Goal: Transaction & Acquisition: Purchase product/service

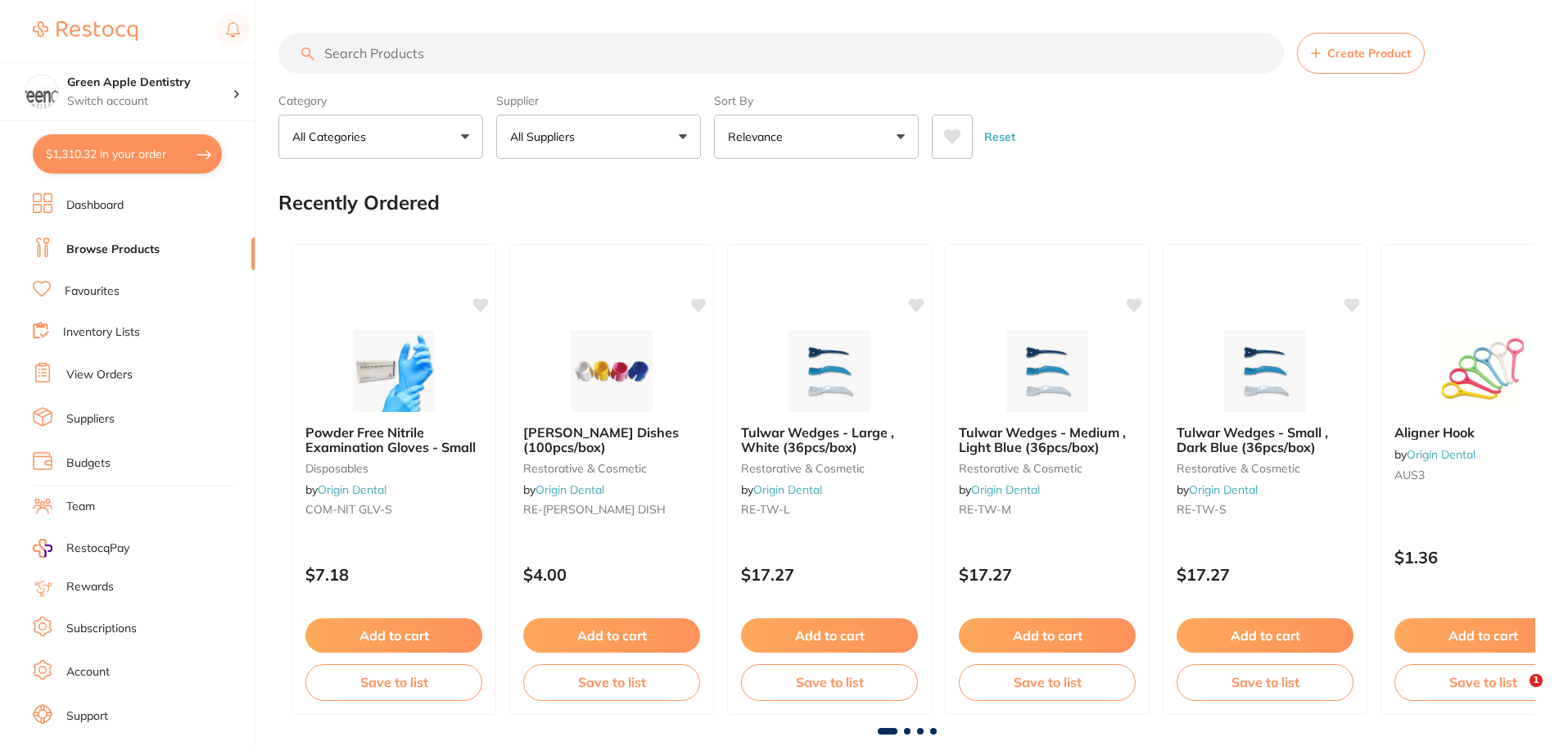
click at [960, 59] on input "search" at bounding box center [781, 53] width 1005 height 41
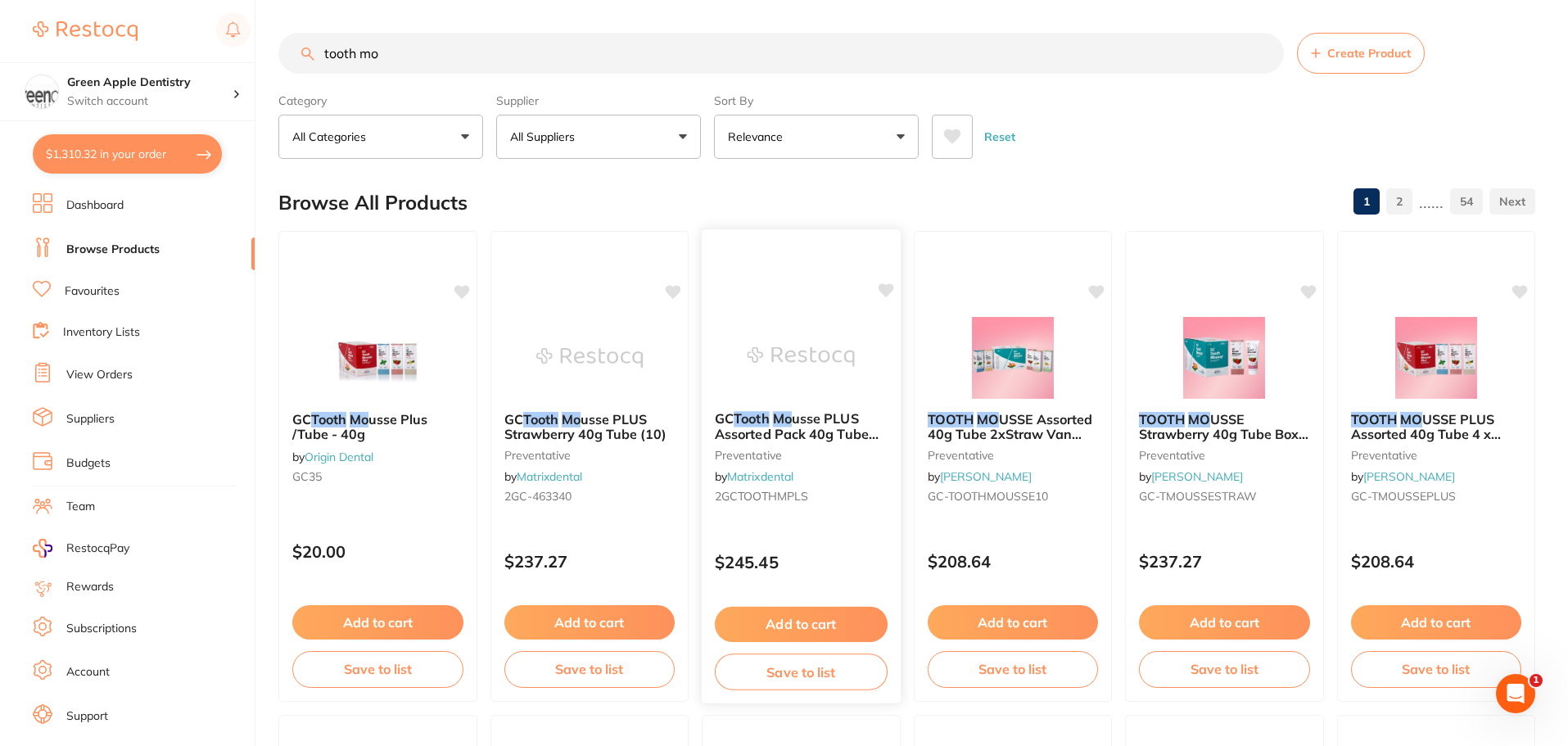
type input "tooth mo"
click at [829, 357] on img at bounding box center [801, 356] width 107 height 83
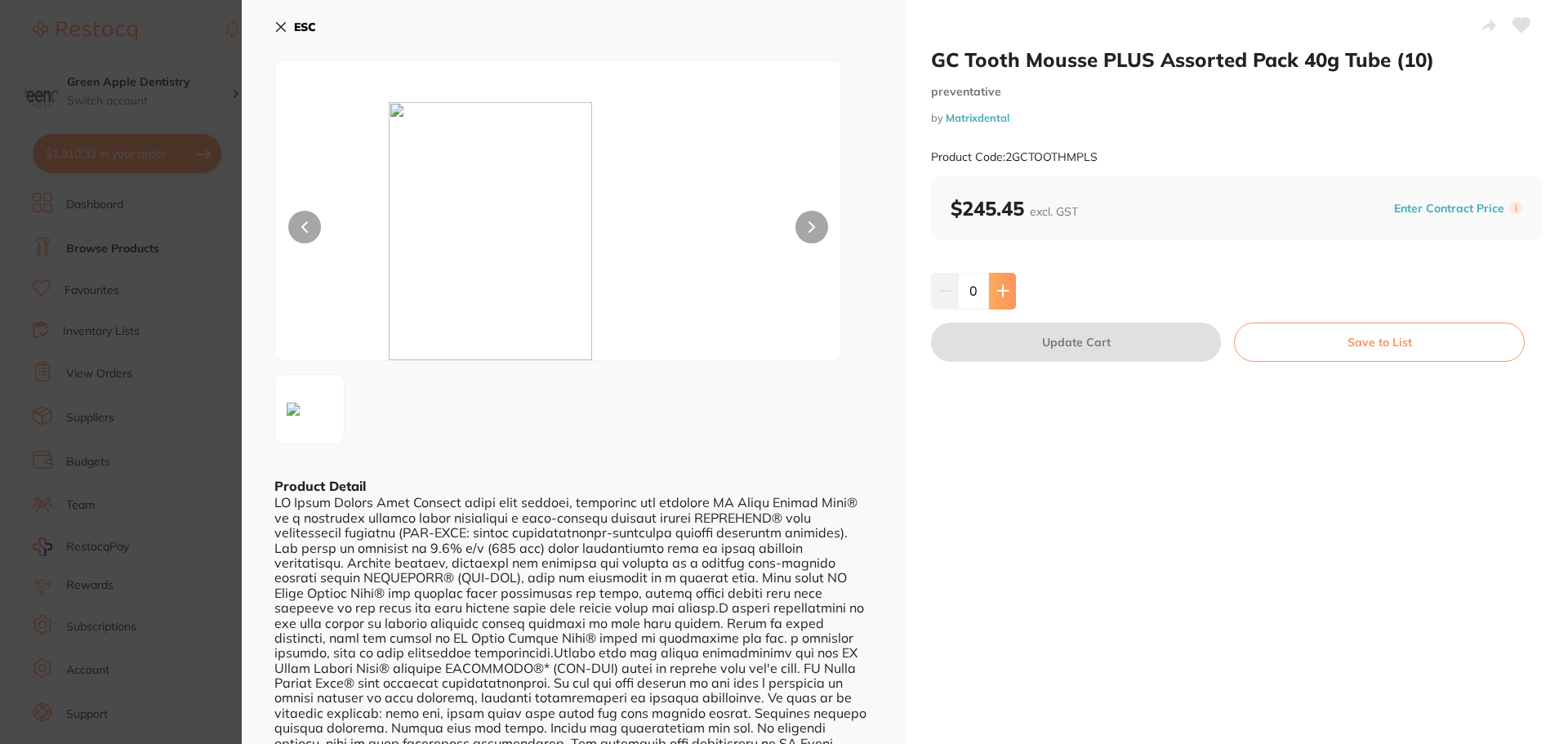
click at [1002, 283] on button at bounding box center [1002, 290] width 27 height 36
type input "1"
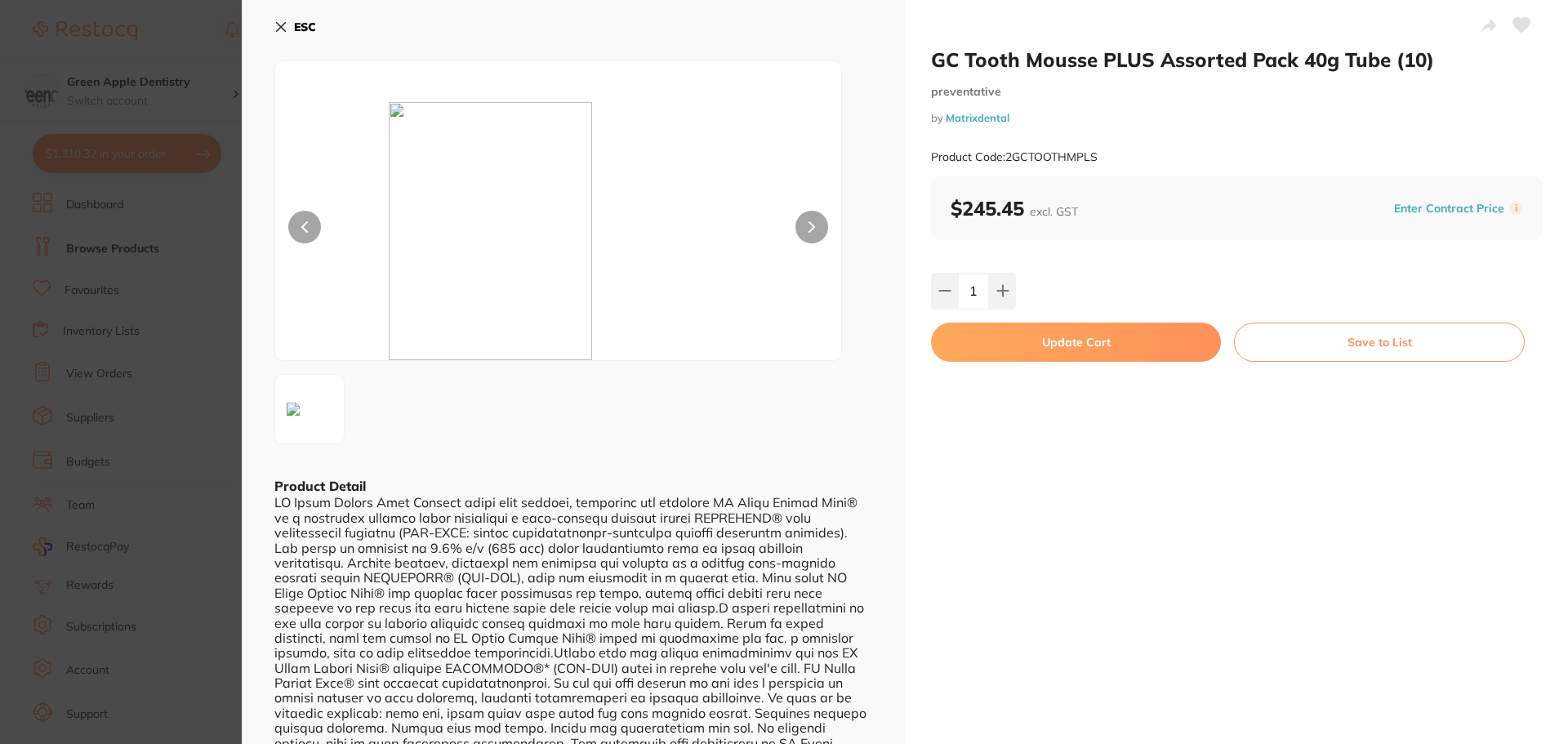
click at [1102, 340] on button "Update Cart" at bounding box center [1075, 342] width 290 height 39
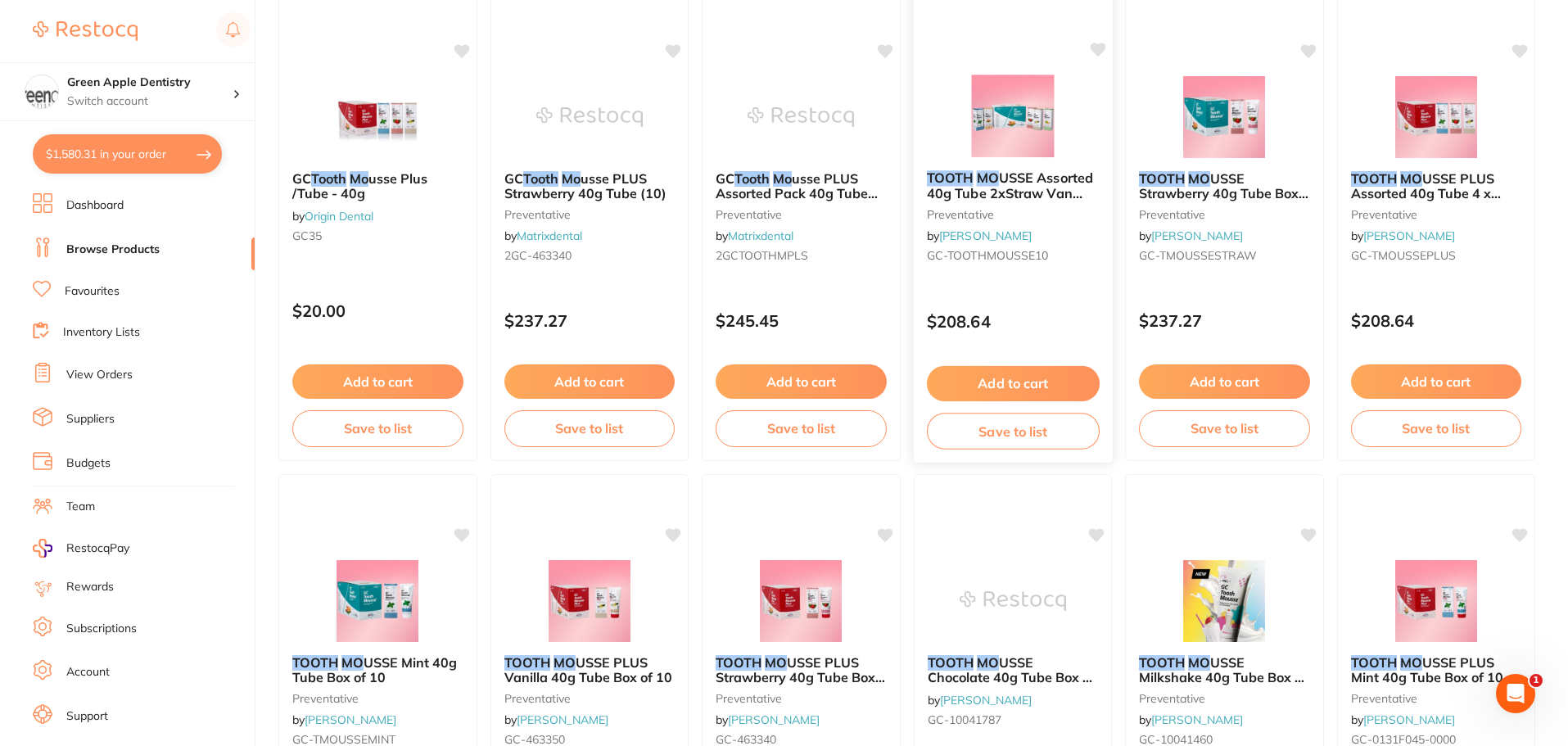
scroll to position [246, 0]
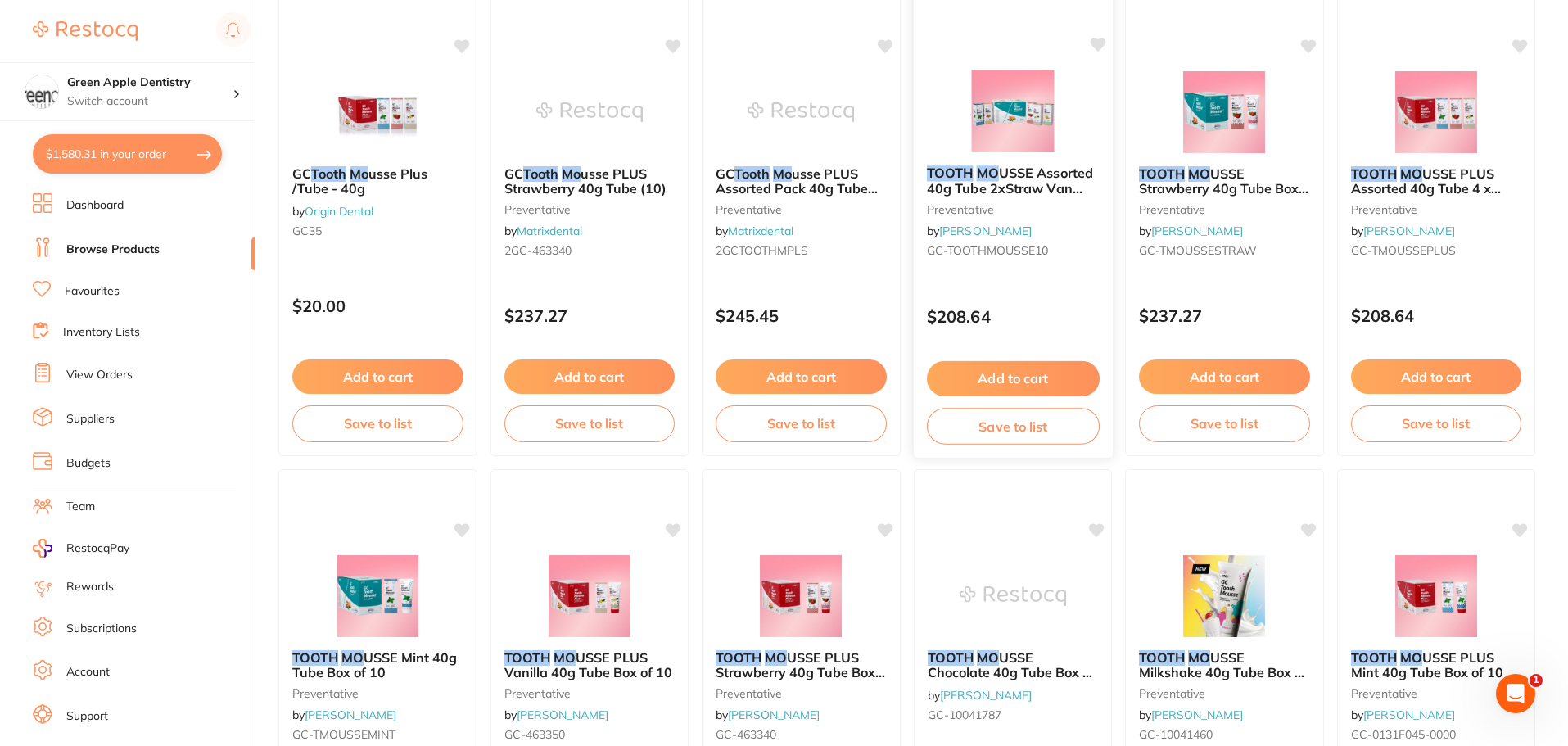
click at [1061, 125] on img at bounding box center [1012, 111] width 107 height 83
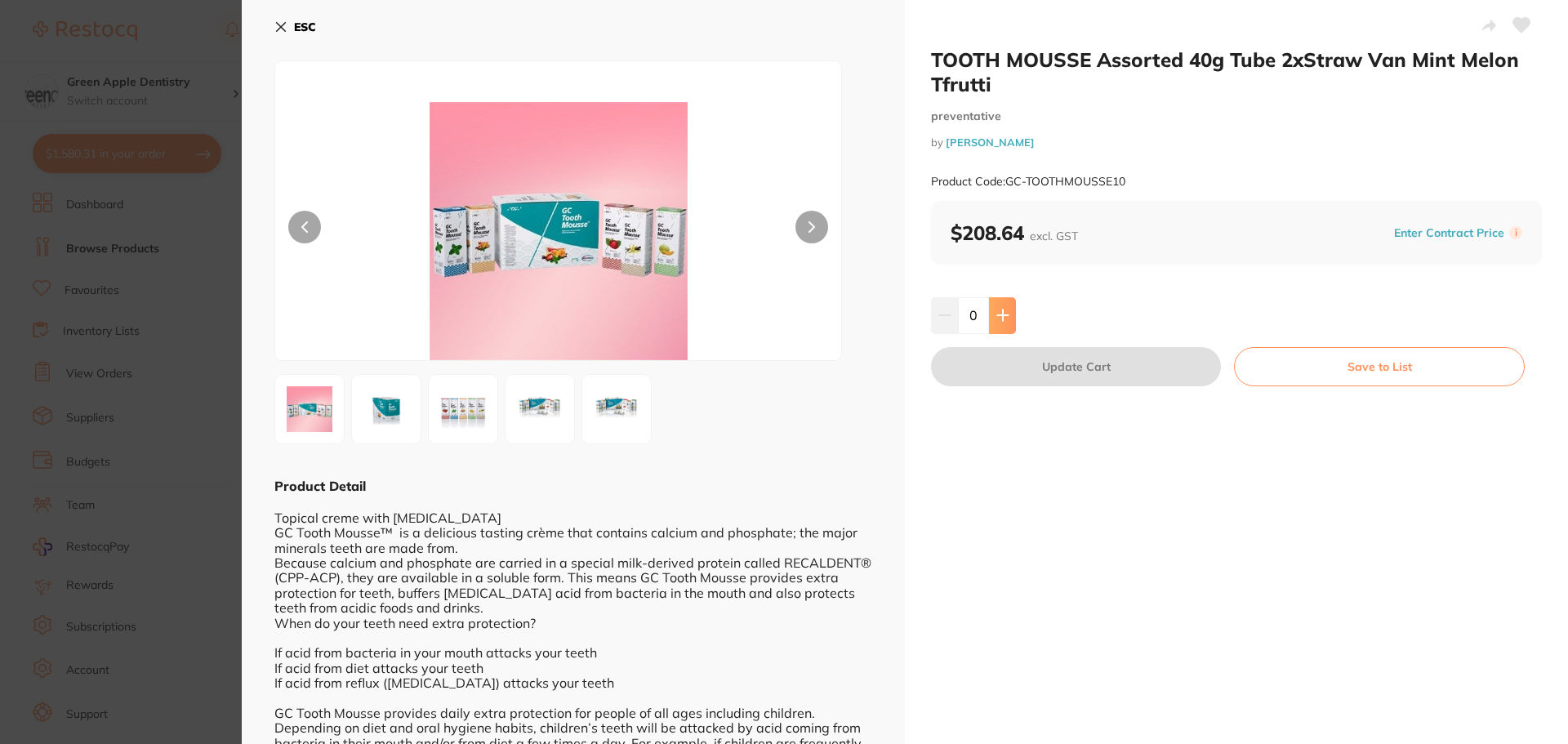
click at [1010, 312] on button at bounding box center [1002, 315] width 27 height 36
type input "1"
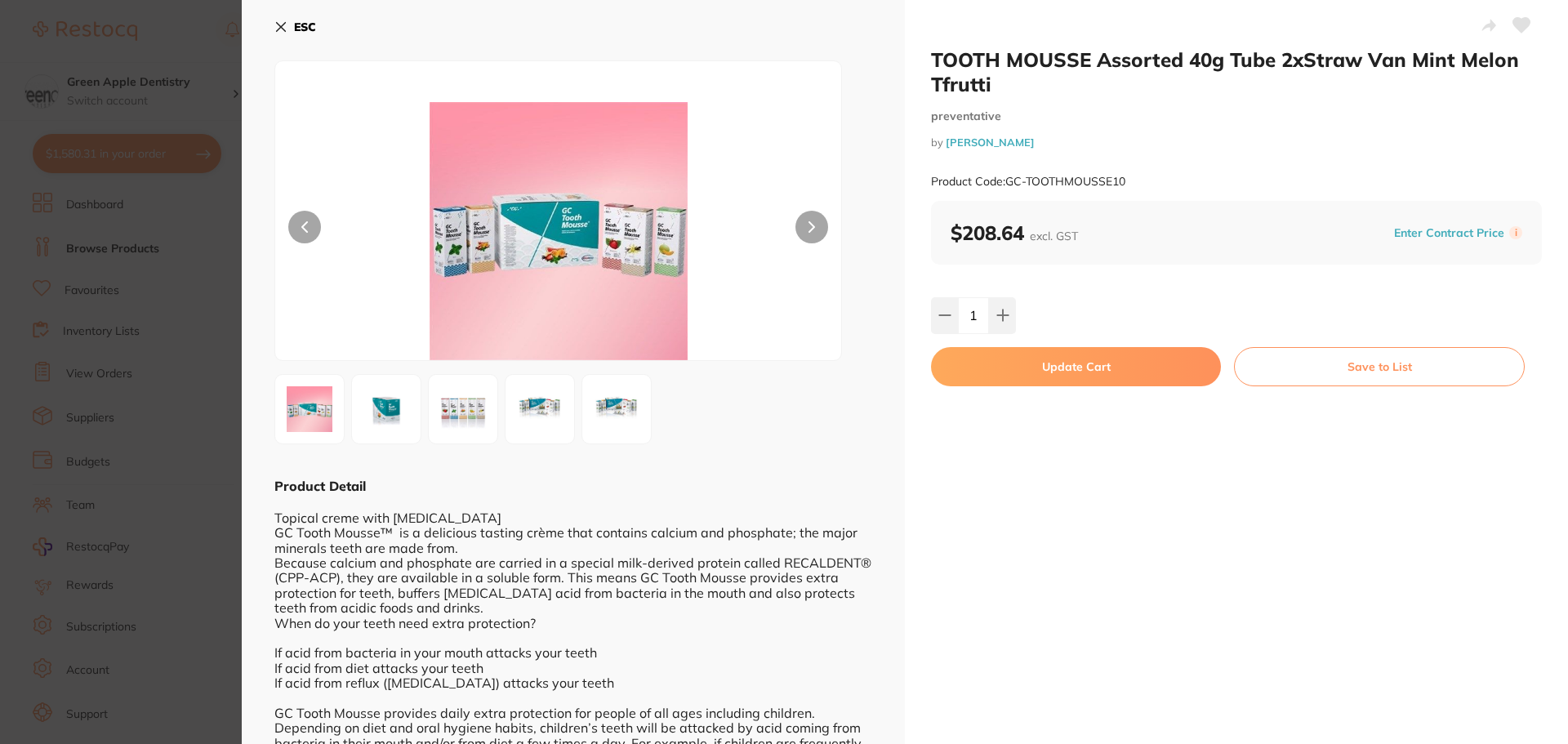
click at [1043, 367] on button "Update Cart" at bounding box center [1075, 366] width 290 height 39
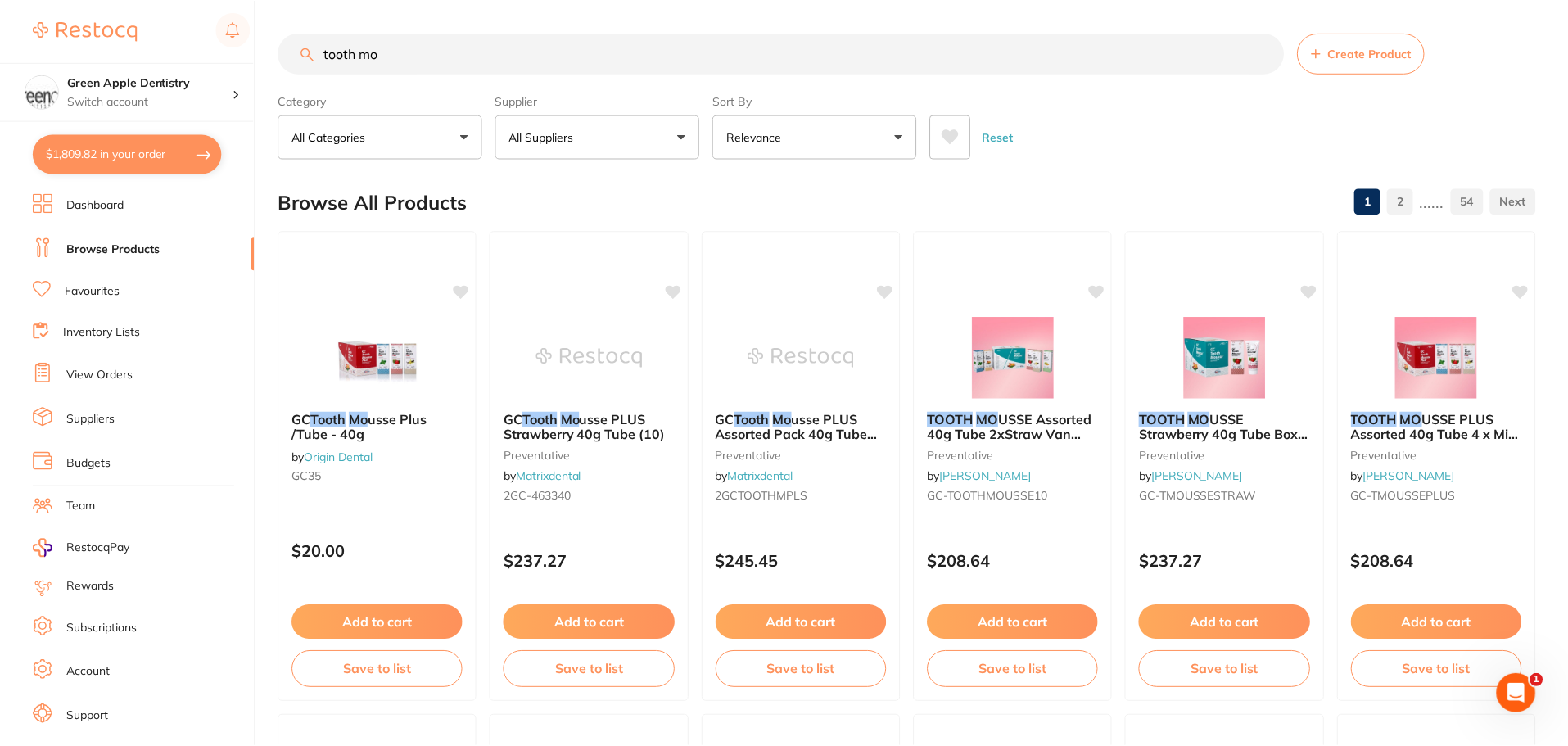
scroll to position [246, 0]
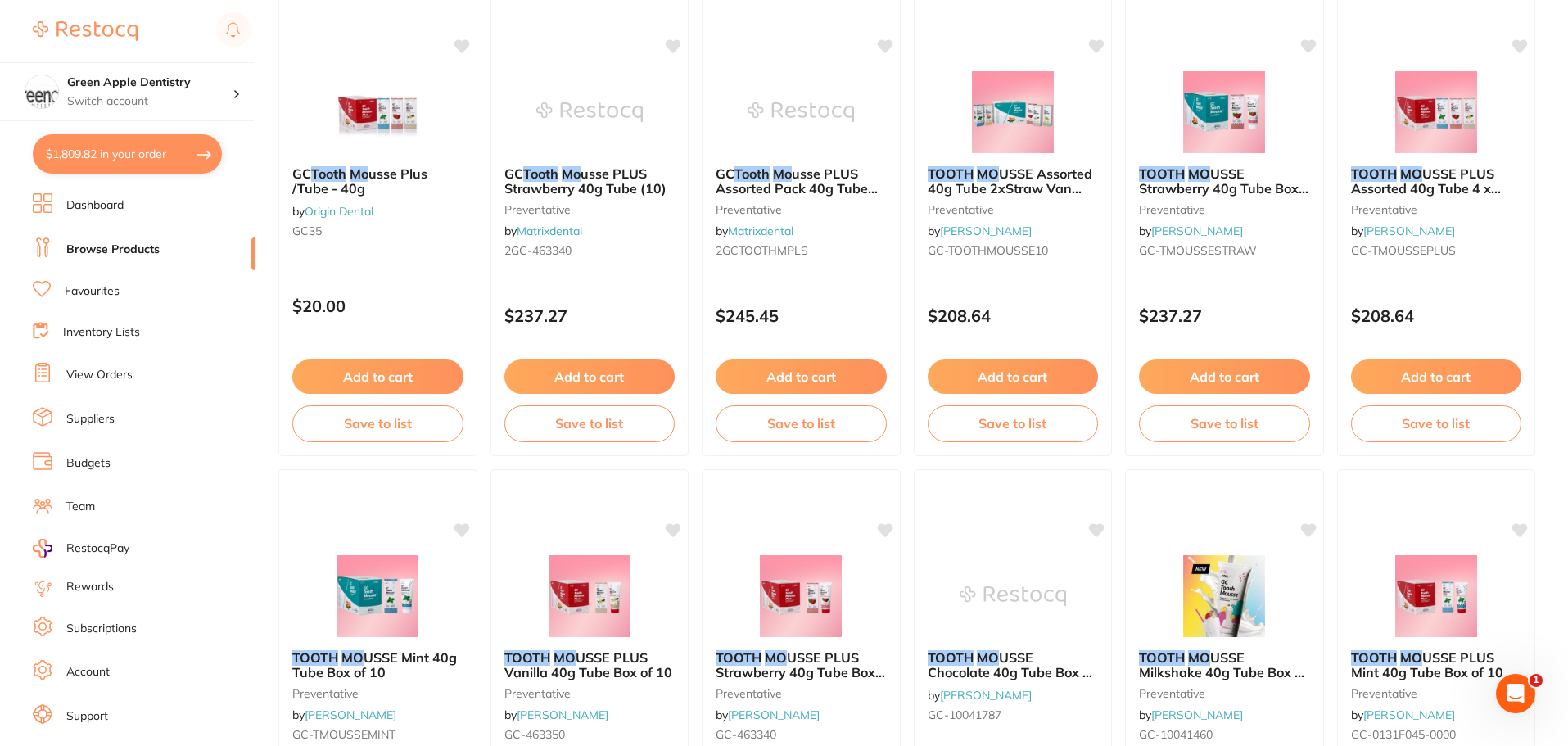
click at [127, 162] on button "$1,809.82 in your order" at bounding box center [127, 154] width 189 height 39
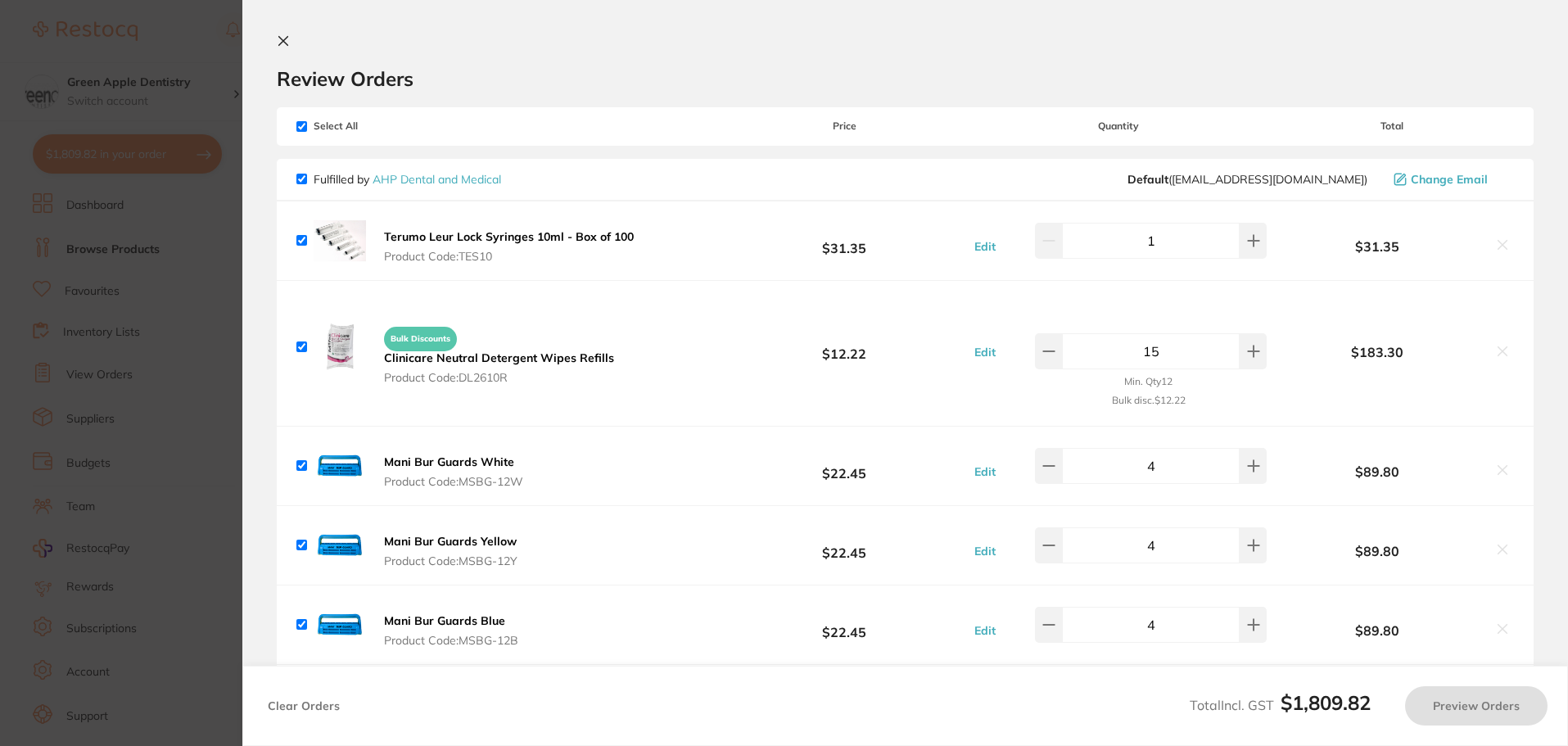
checkbox input "true"
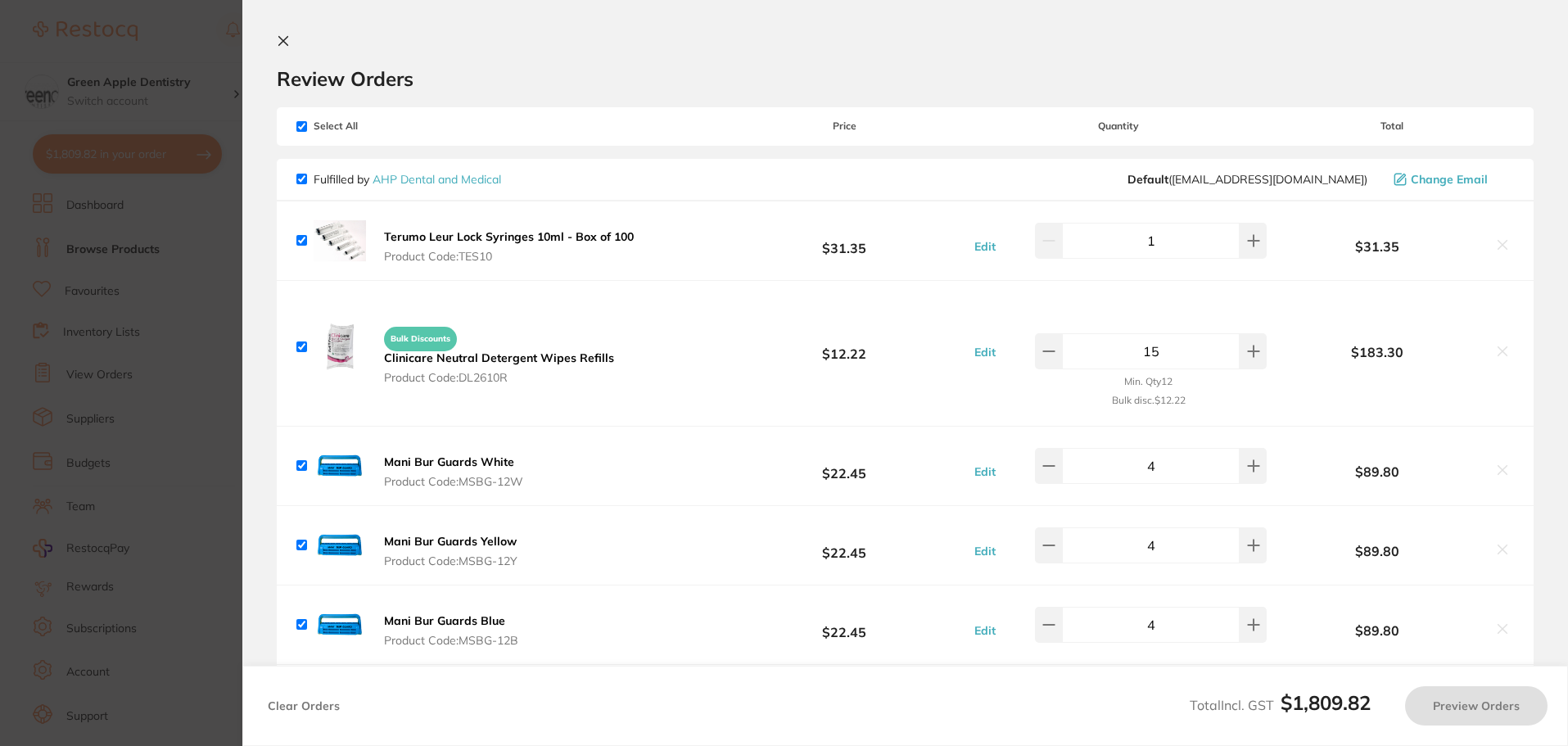
checkbox input "true"
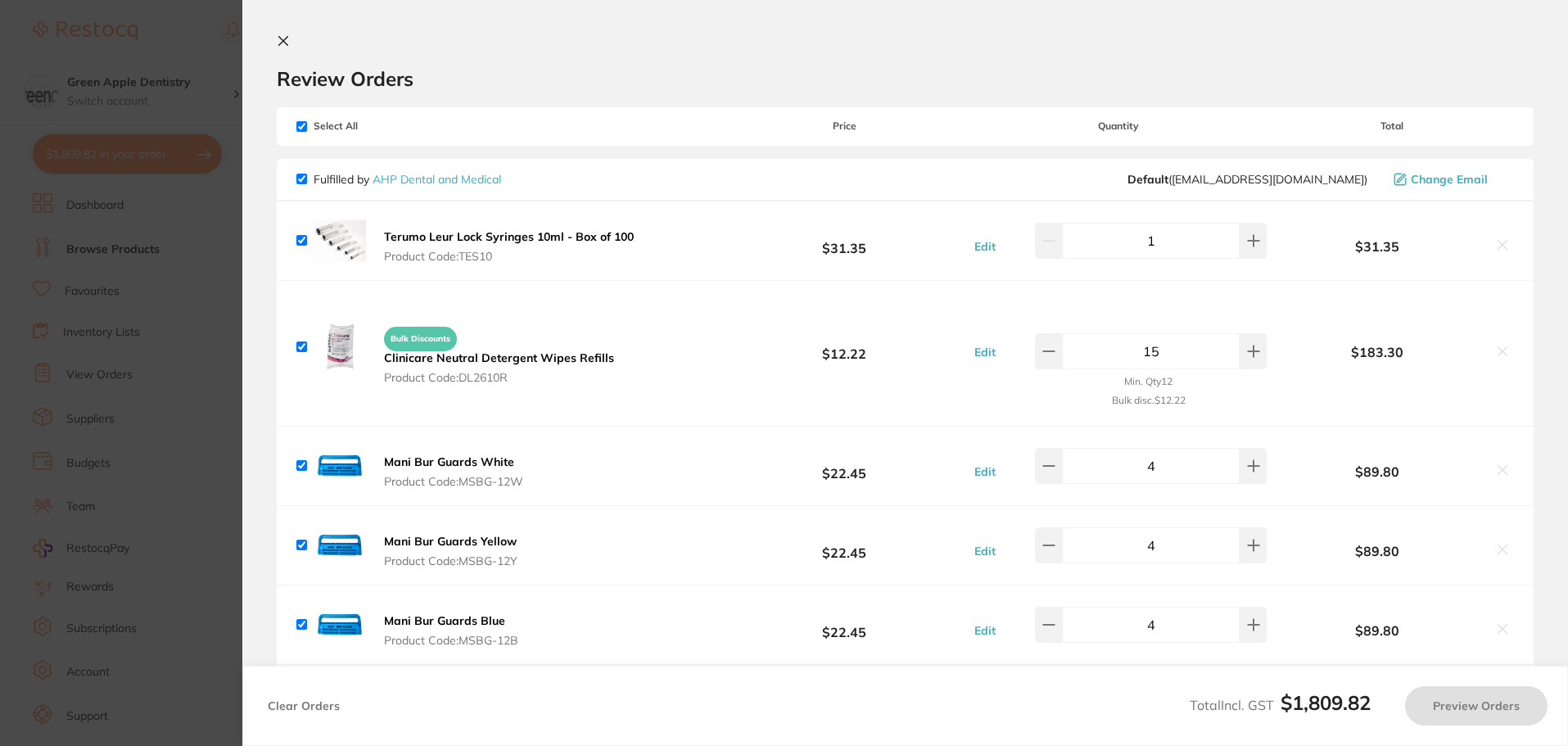
checkbox input "true"
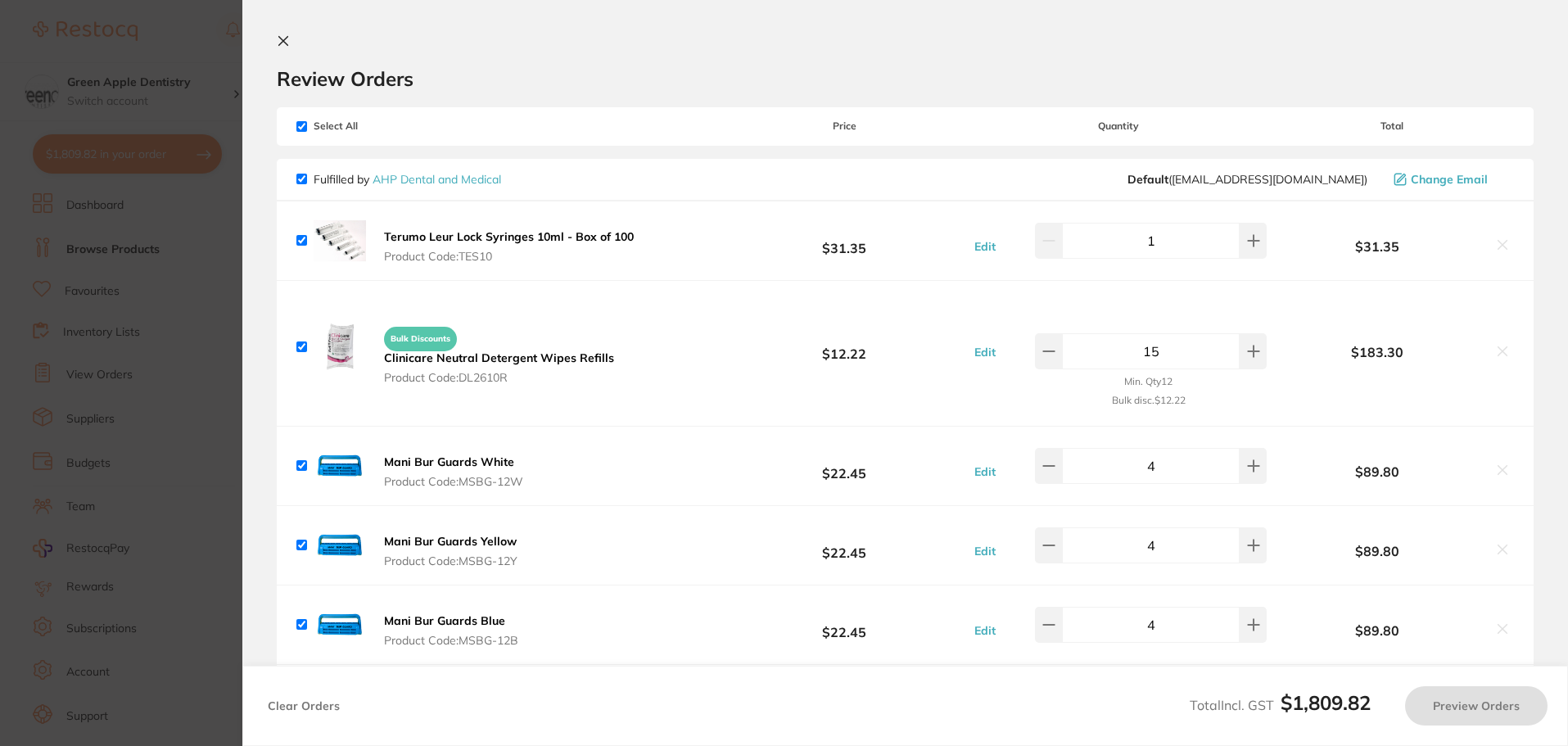
checkbox input "true"
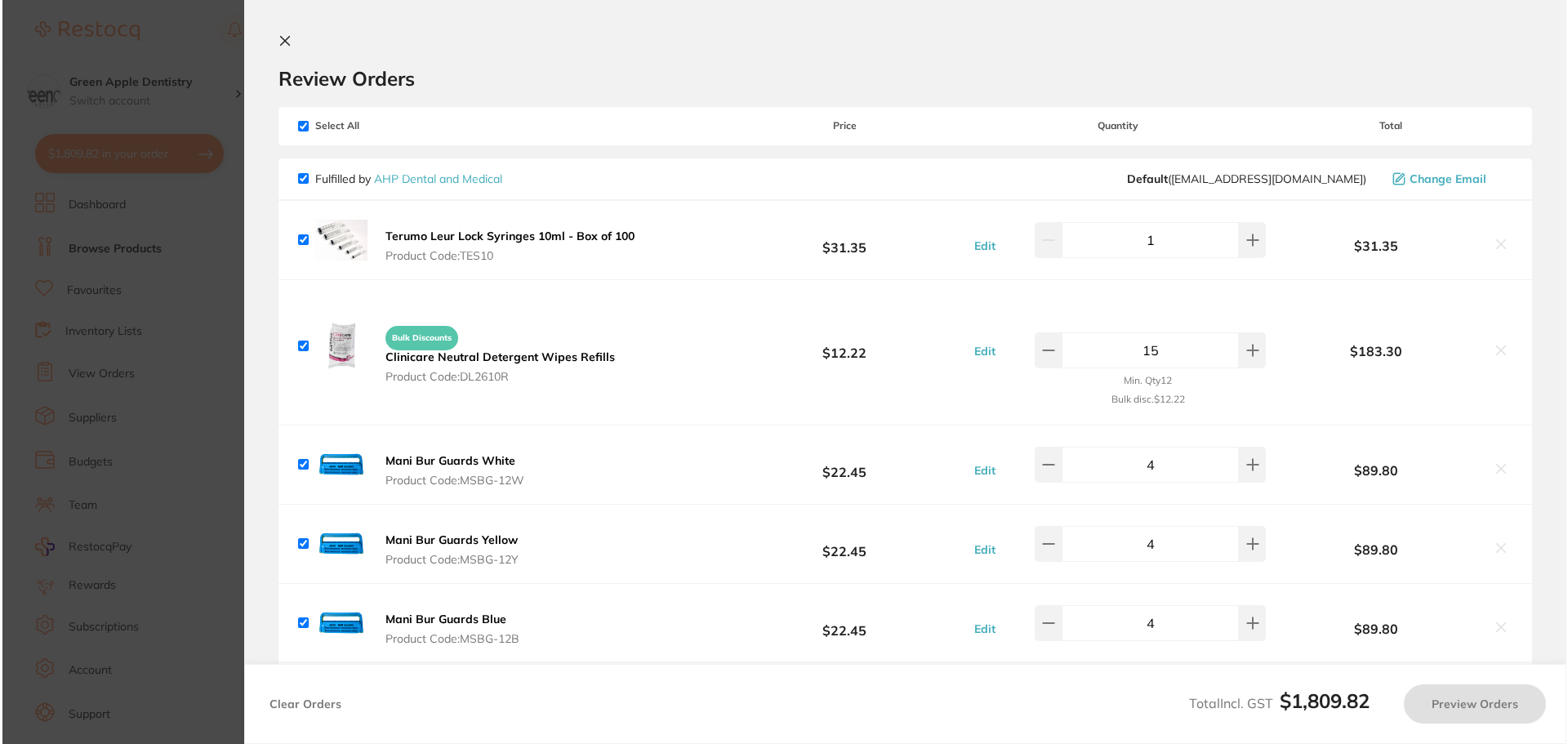
scroll to position [0, 0]
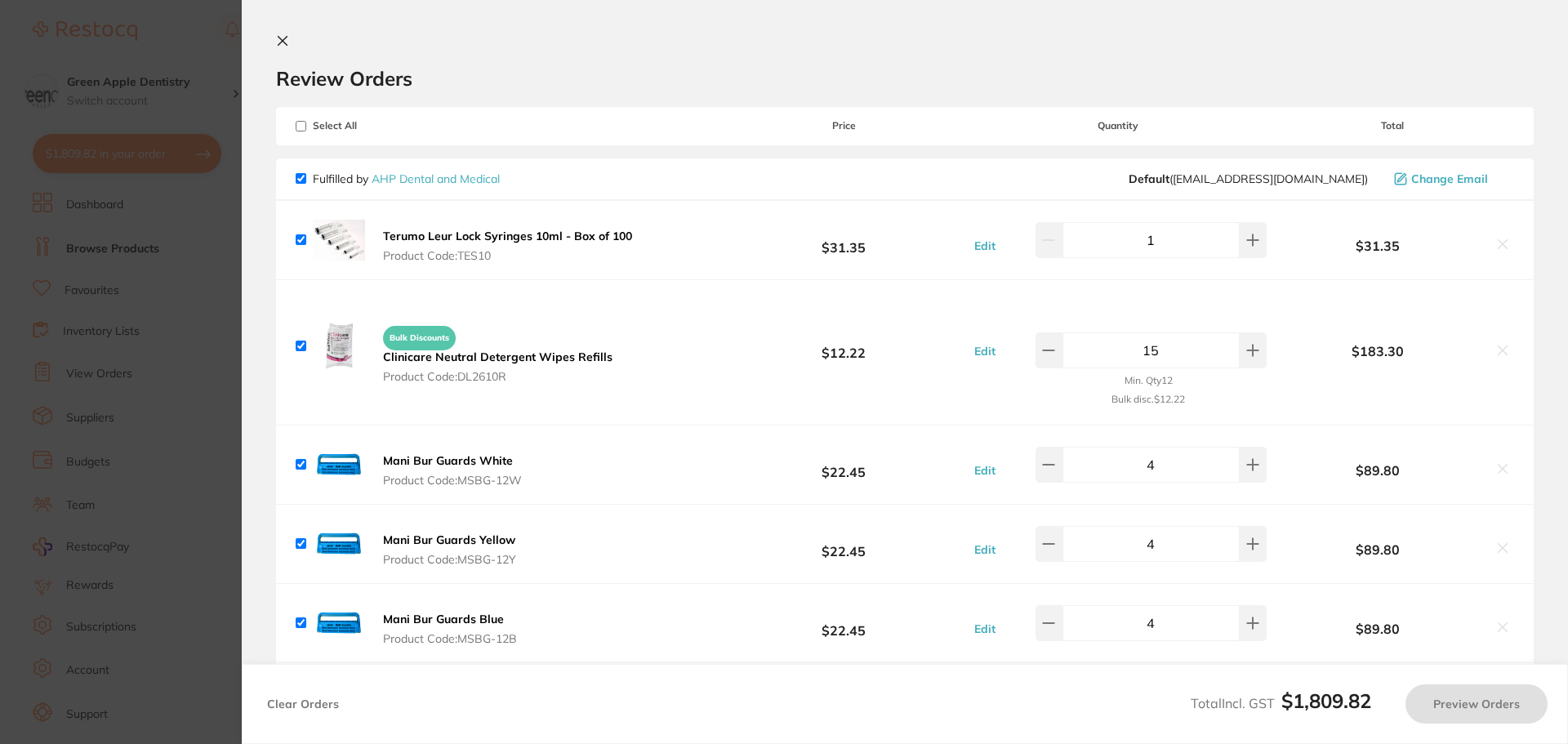
checkbox input "true"
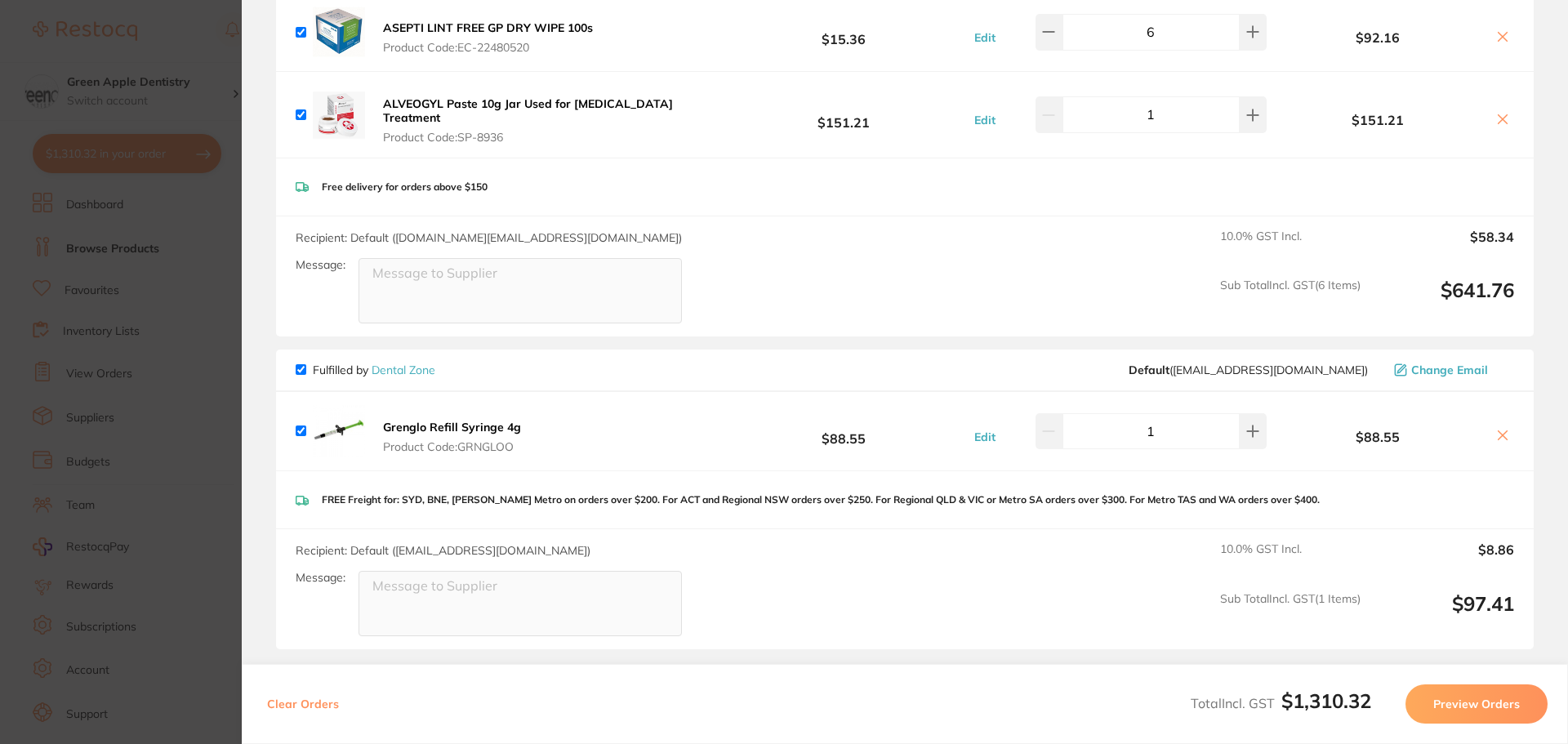
scroll to position [1522, 0]
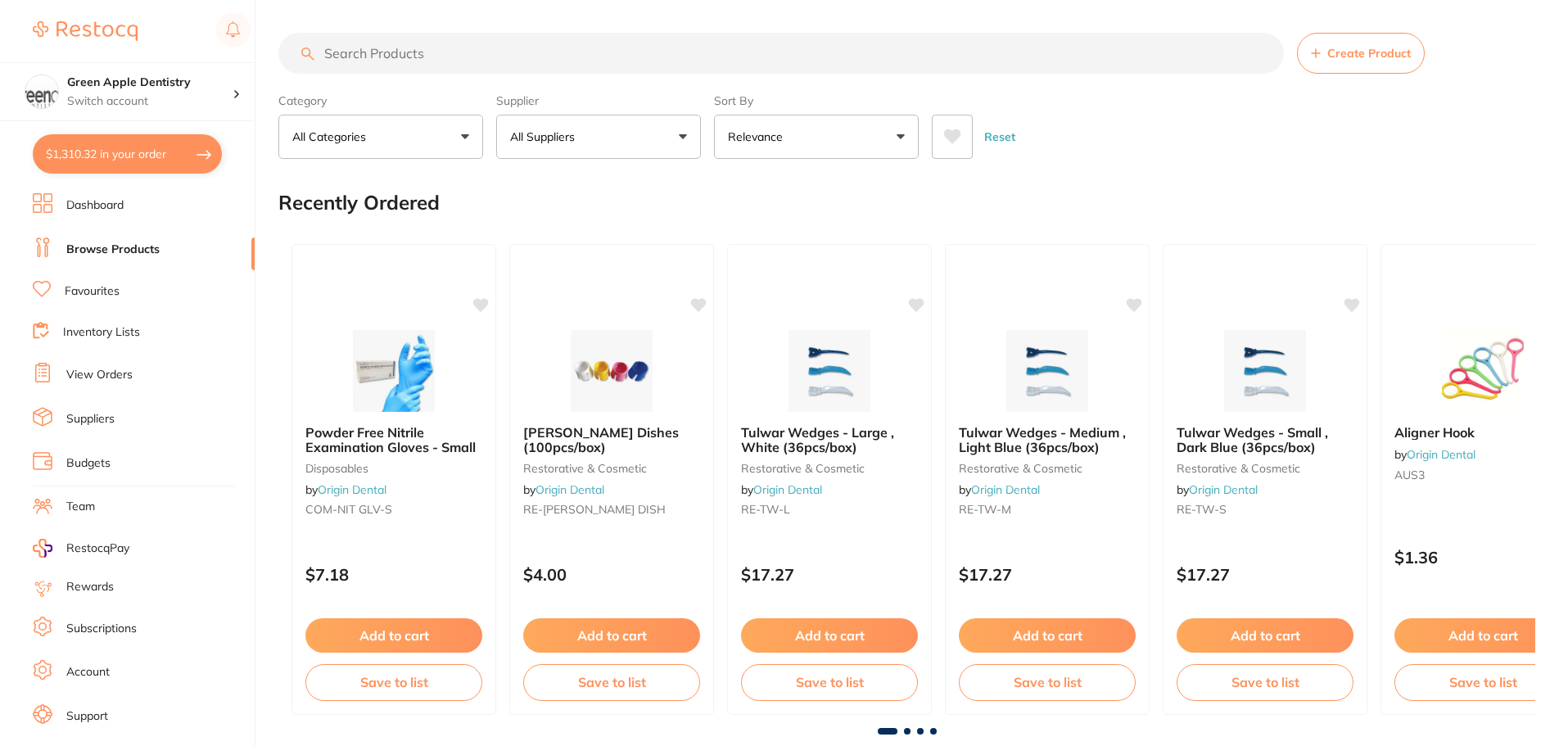
click at [178, 150] on button "$1,310.32 in your order" at bounding box center [127, 154] width 189 height 39
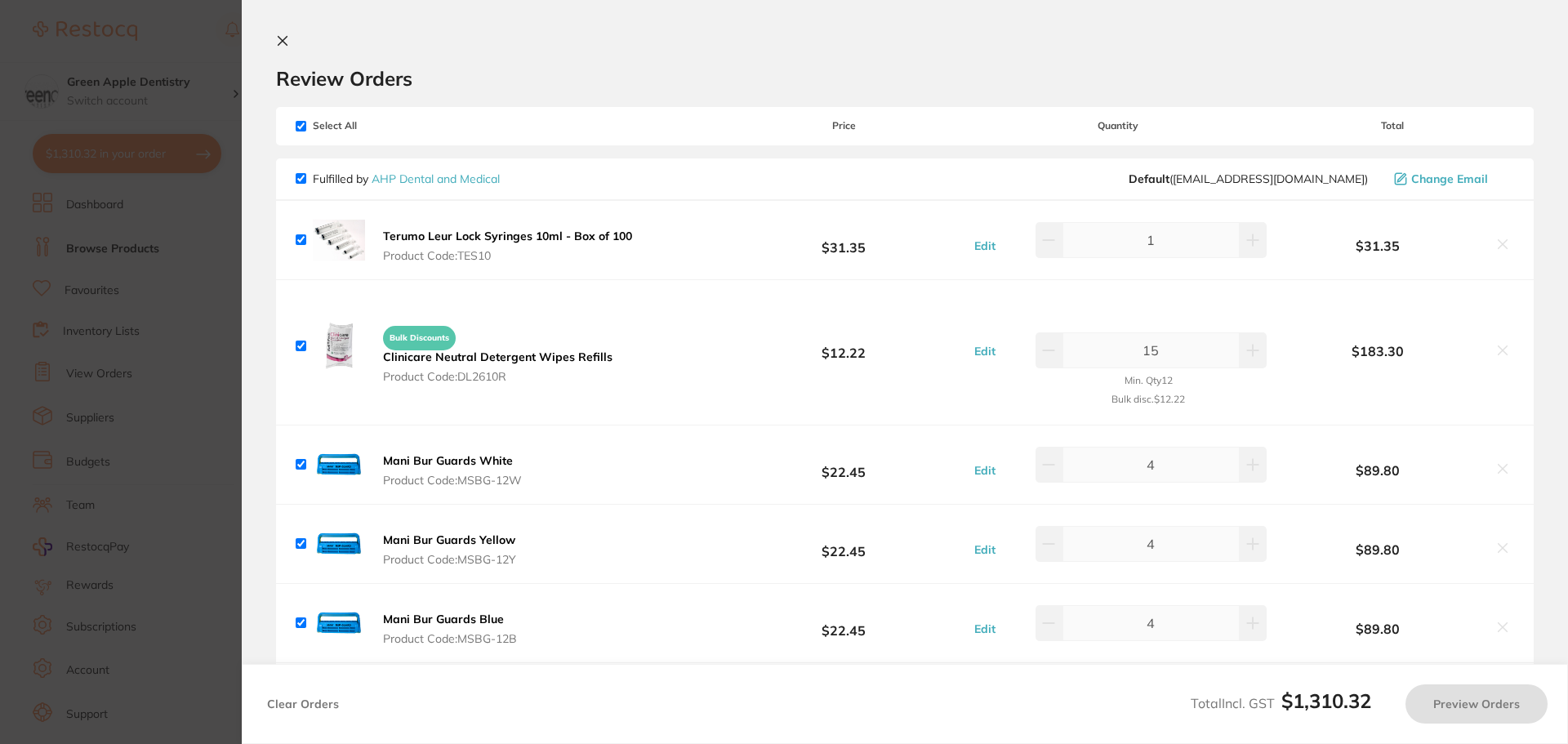
checkbox input "true"
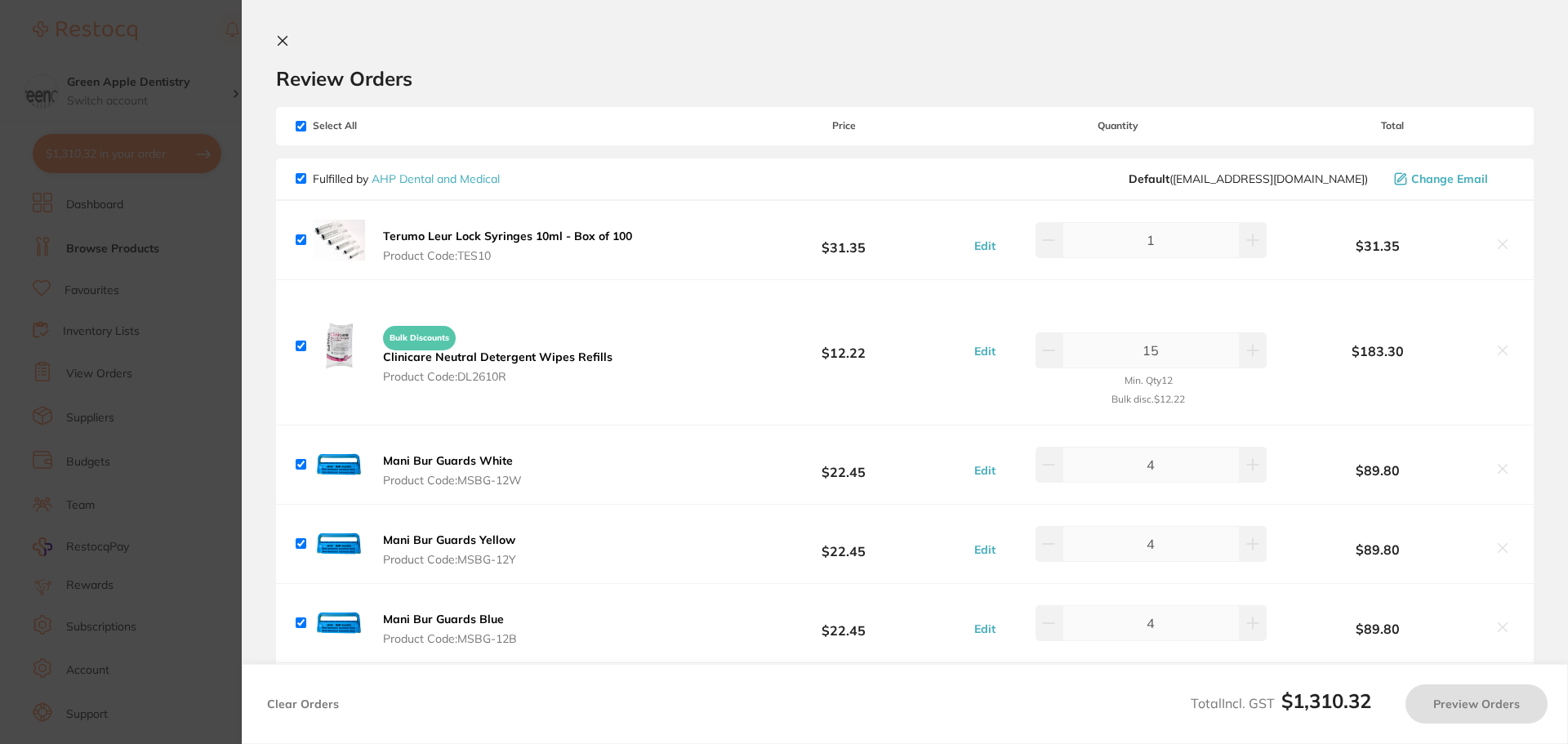
checkbox input "true"
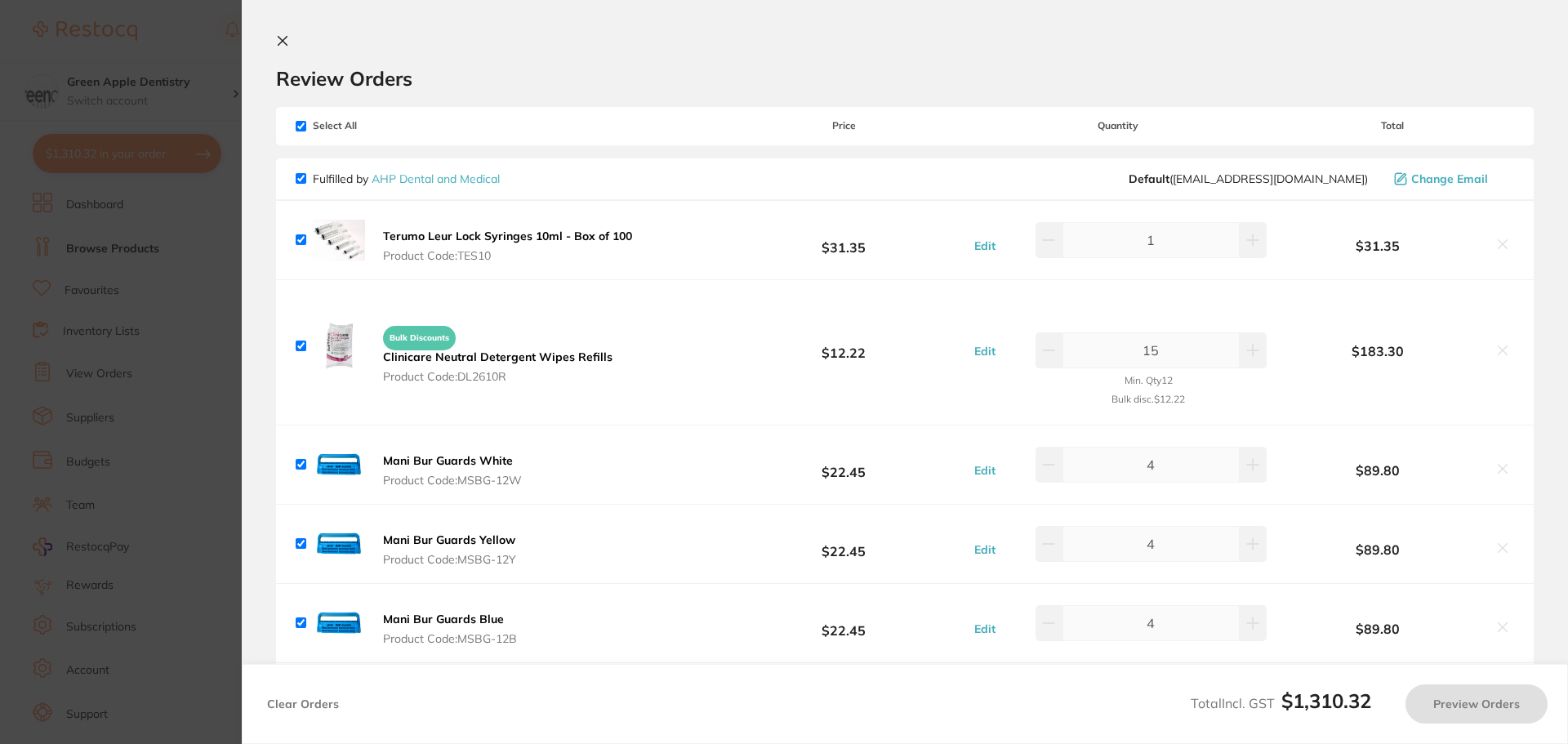
checkbox input "true"
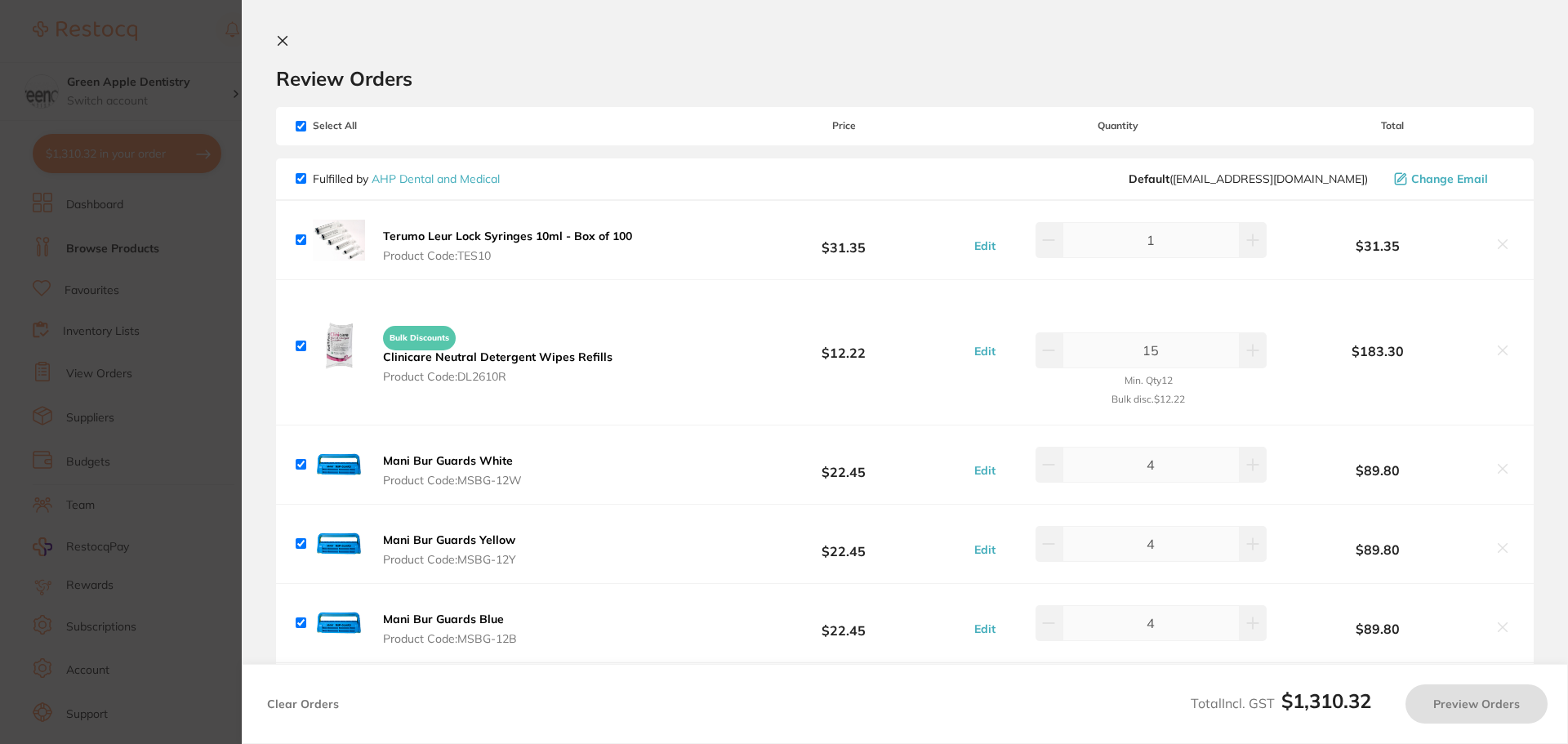
checkbox input "true"
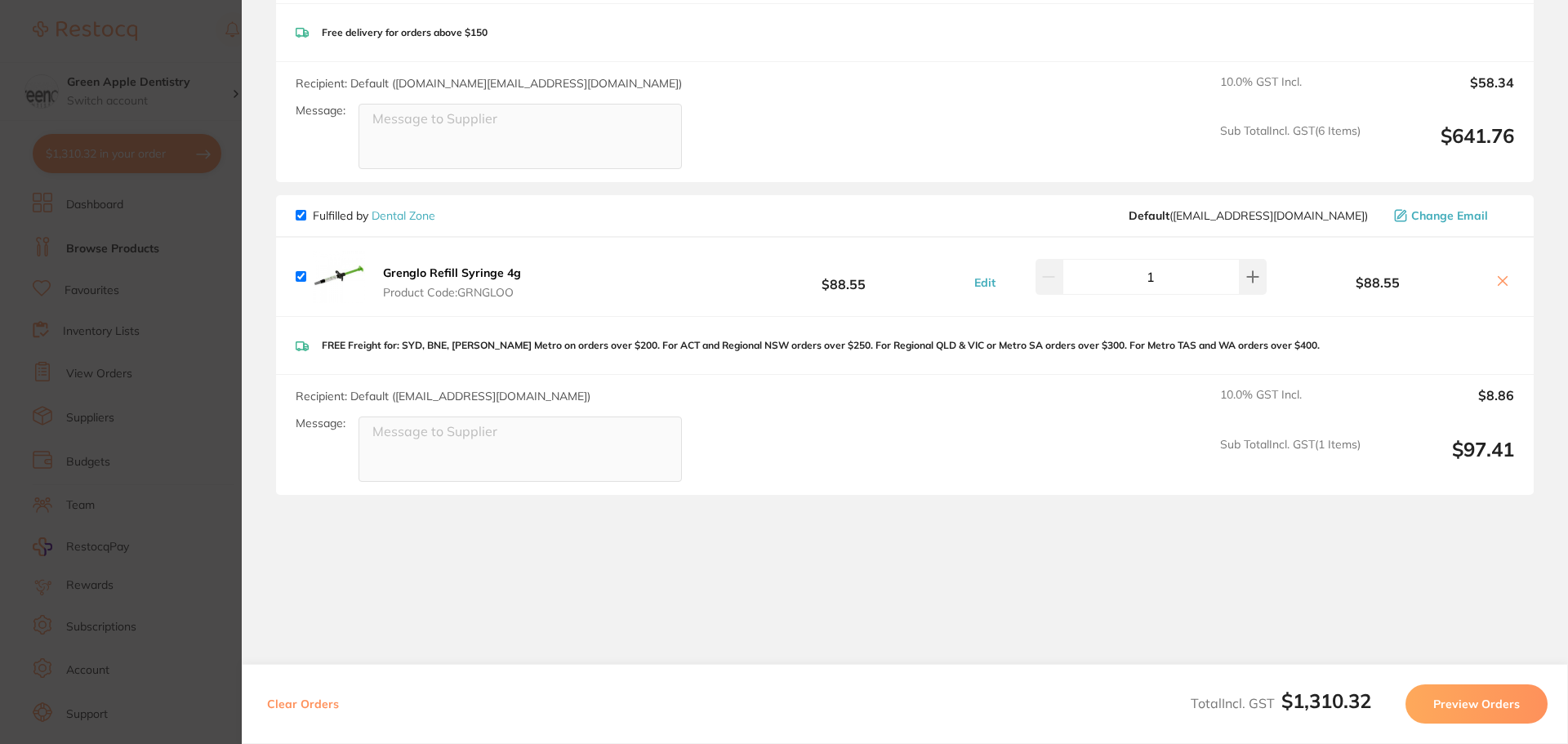
scroll to position [1522, 0]
click at [217, 257] on section "Update RRP Set your pre negotiated price for this item. Item Agreed RRP (excl. …" at bounding box center [784, 372] width 1568 height 744
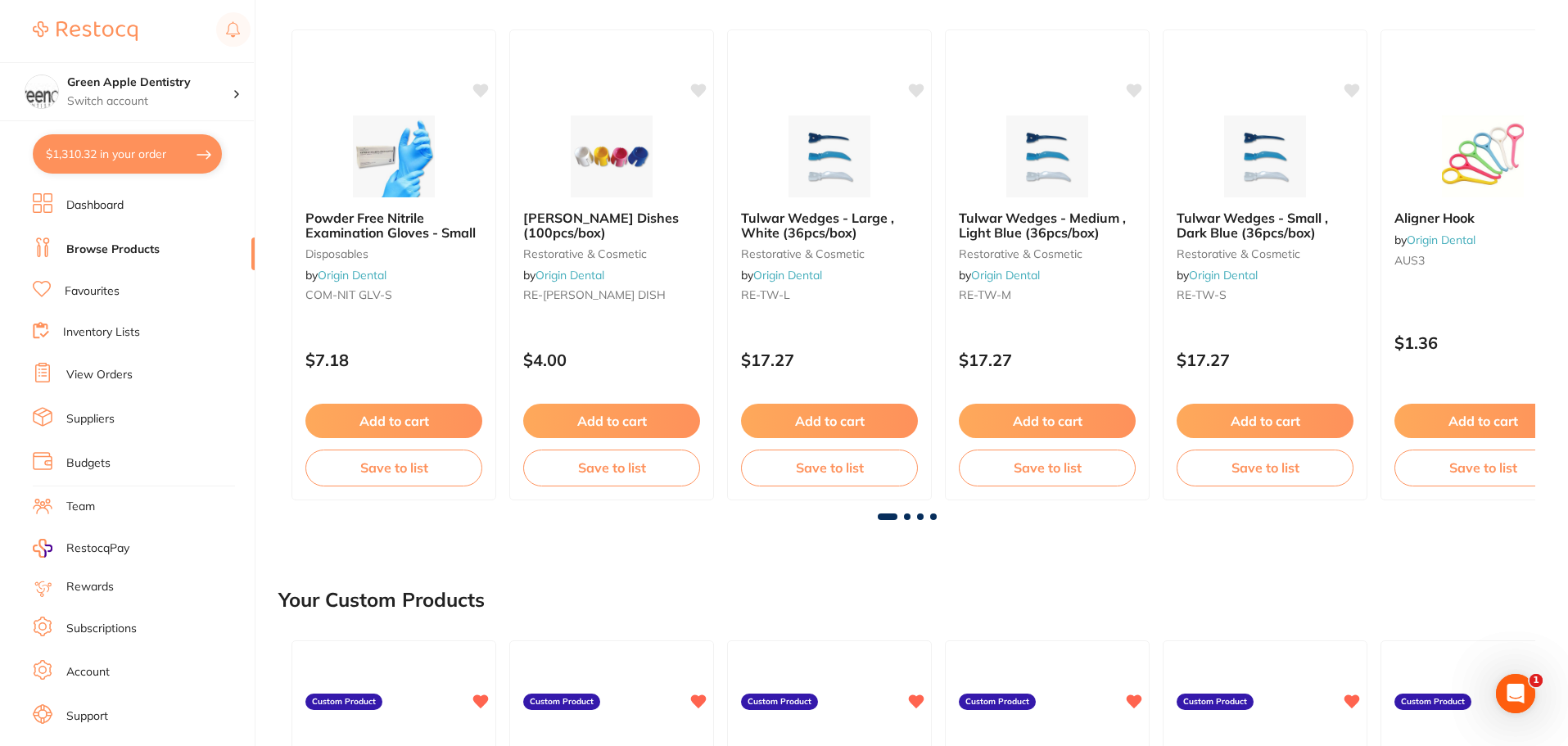
scroll to position [0, 0]
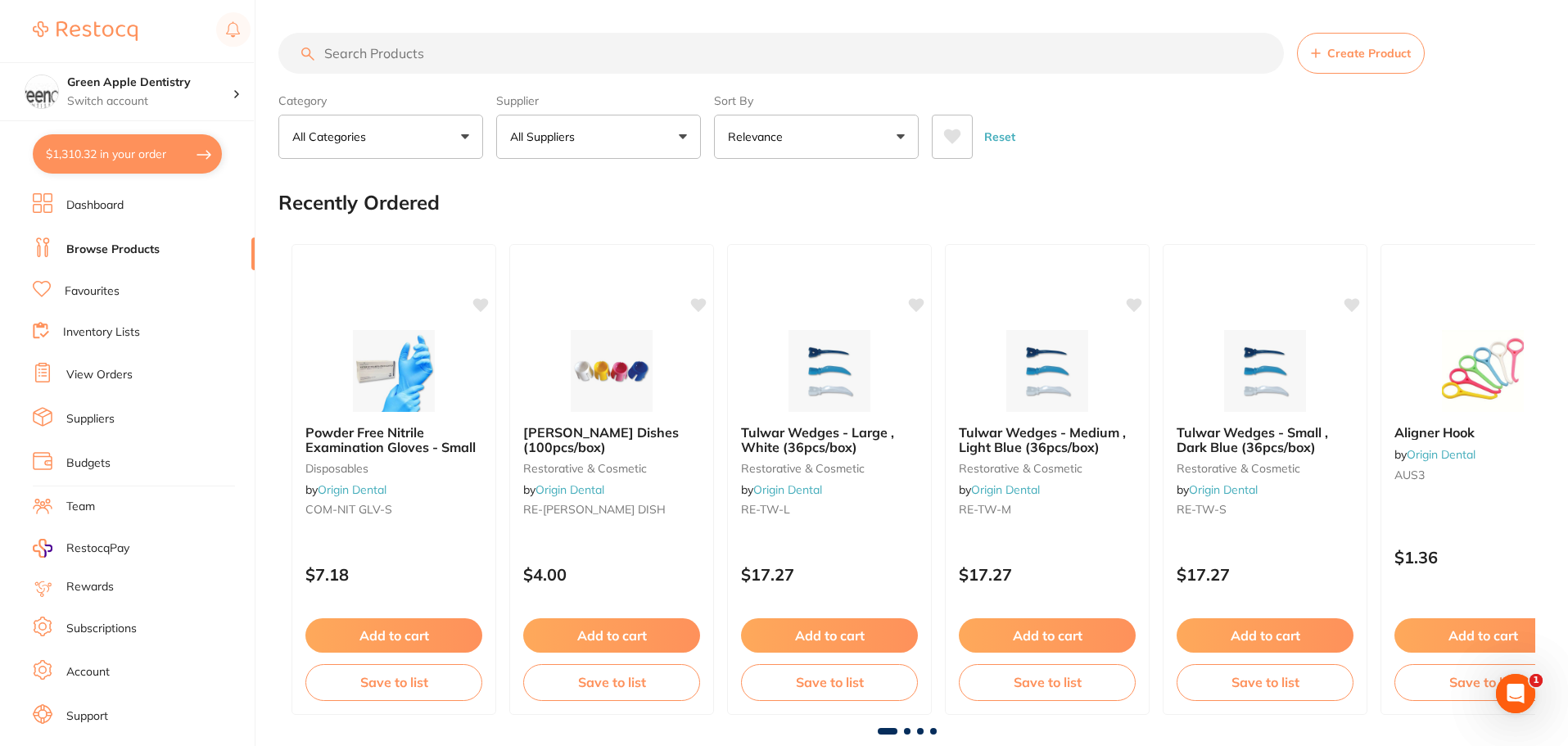
click at [792, 65] on input "search" at bounding box center [781, 53] width 1005 height 41
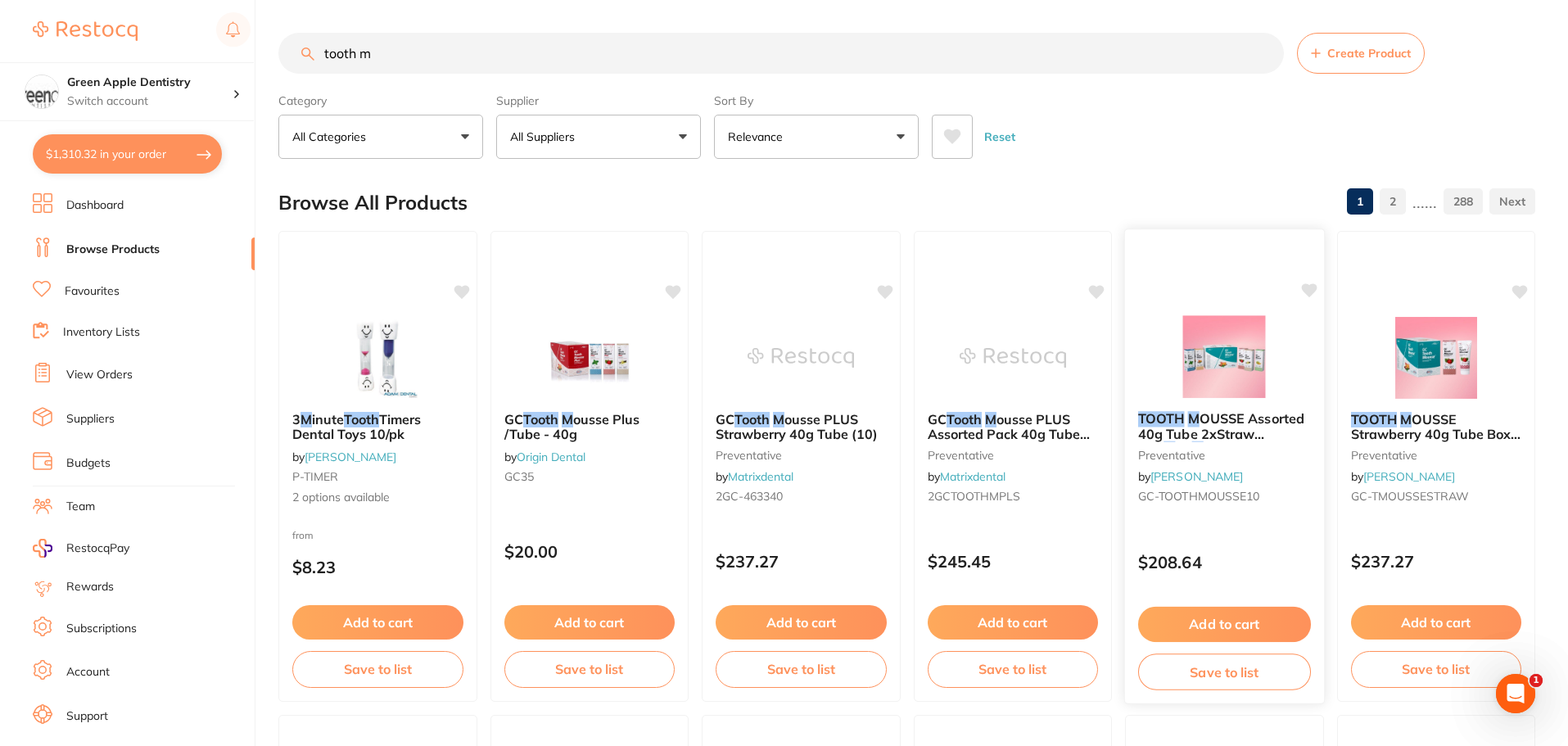
type input "tooth m"
click at [1220, 626] on button "Add to cart" at bounding box center [1225, 624] width 173 height 35
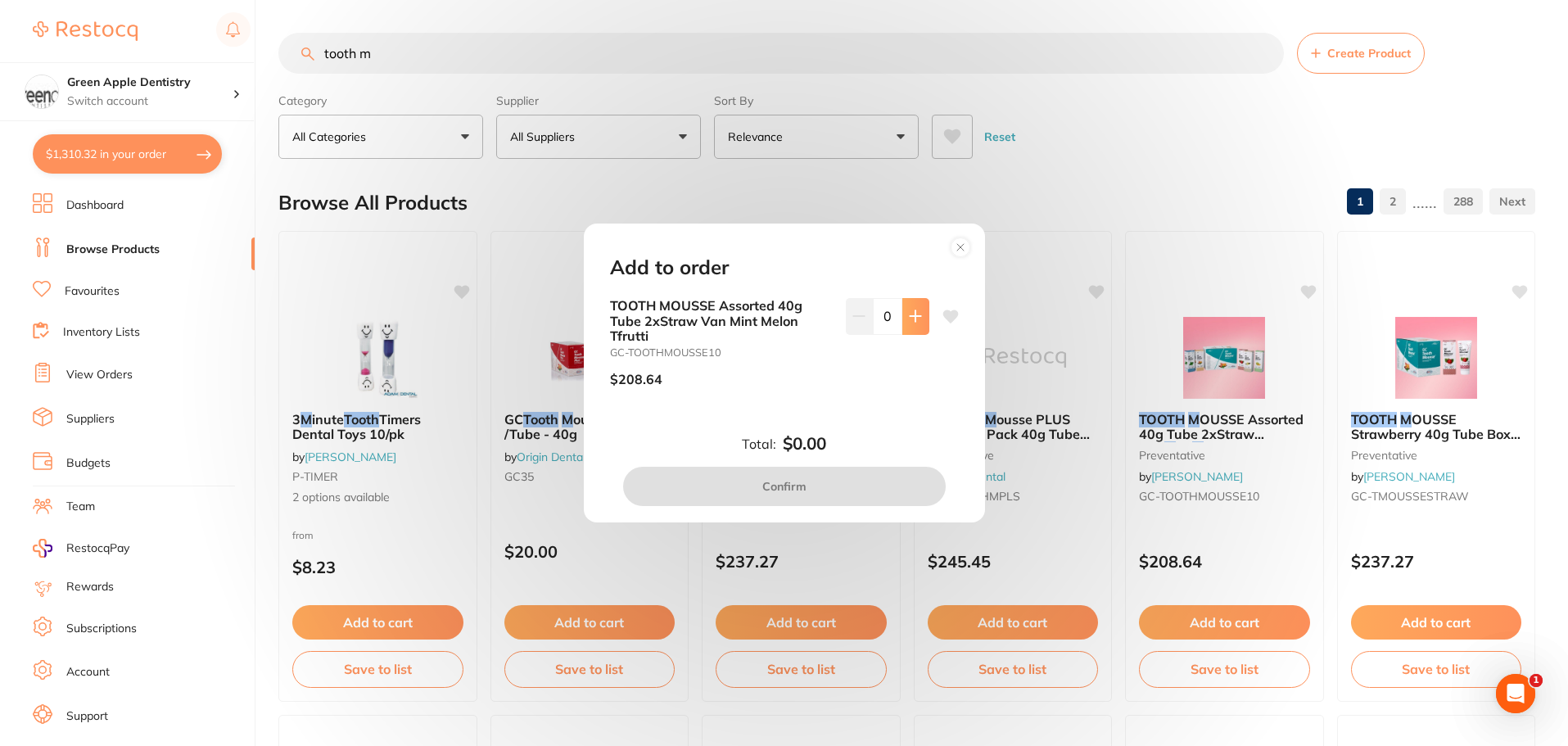
click at [916, 311] on icon at bounding box center [915, 316] width 13 height 13
type input "1"
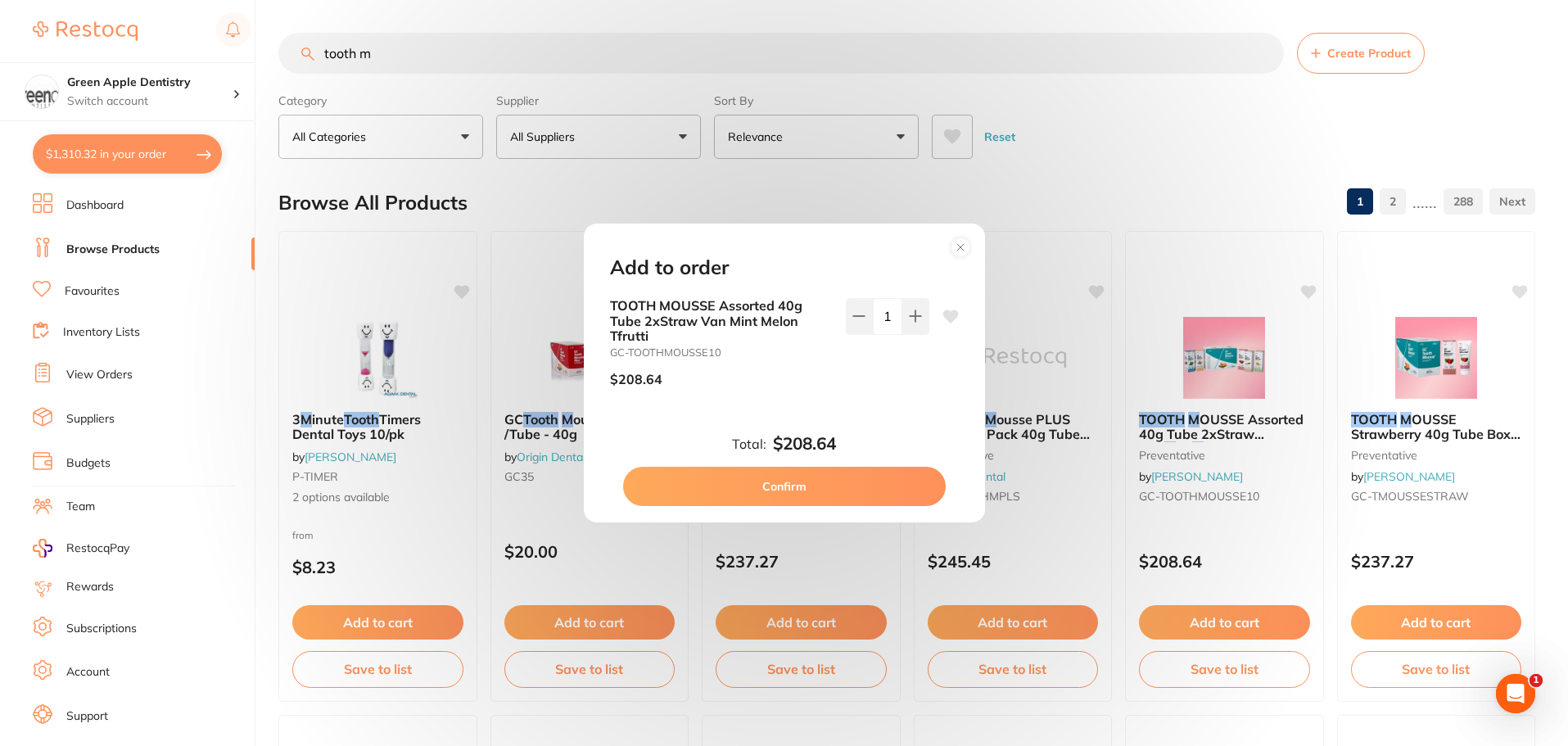
click at [776, 486] on button "Confirm" at bounding box center [784, 486] width 323 height 39
checkbox input "false"
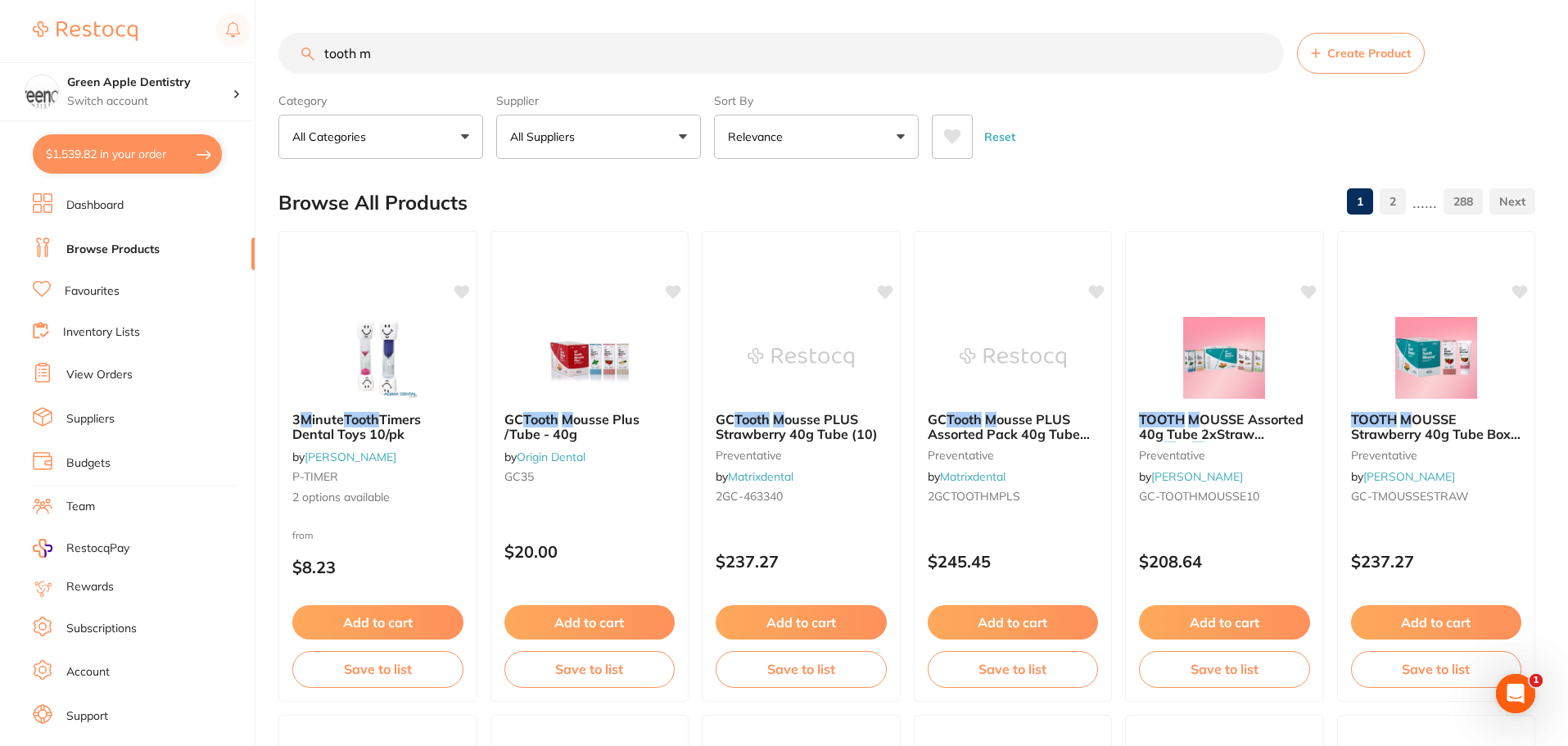
click at [134, 165] on button "$1,539.82 in your order" at bounding box center [127, 154] width 189 height 39
checkbox input "true"
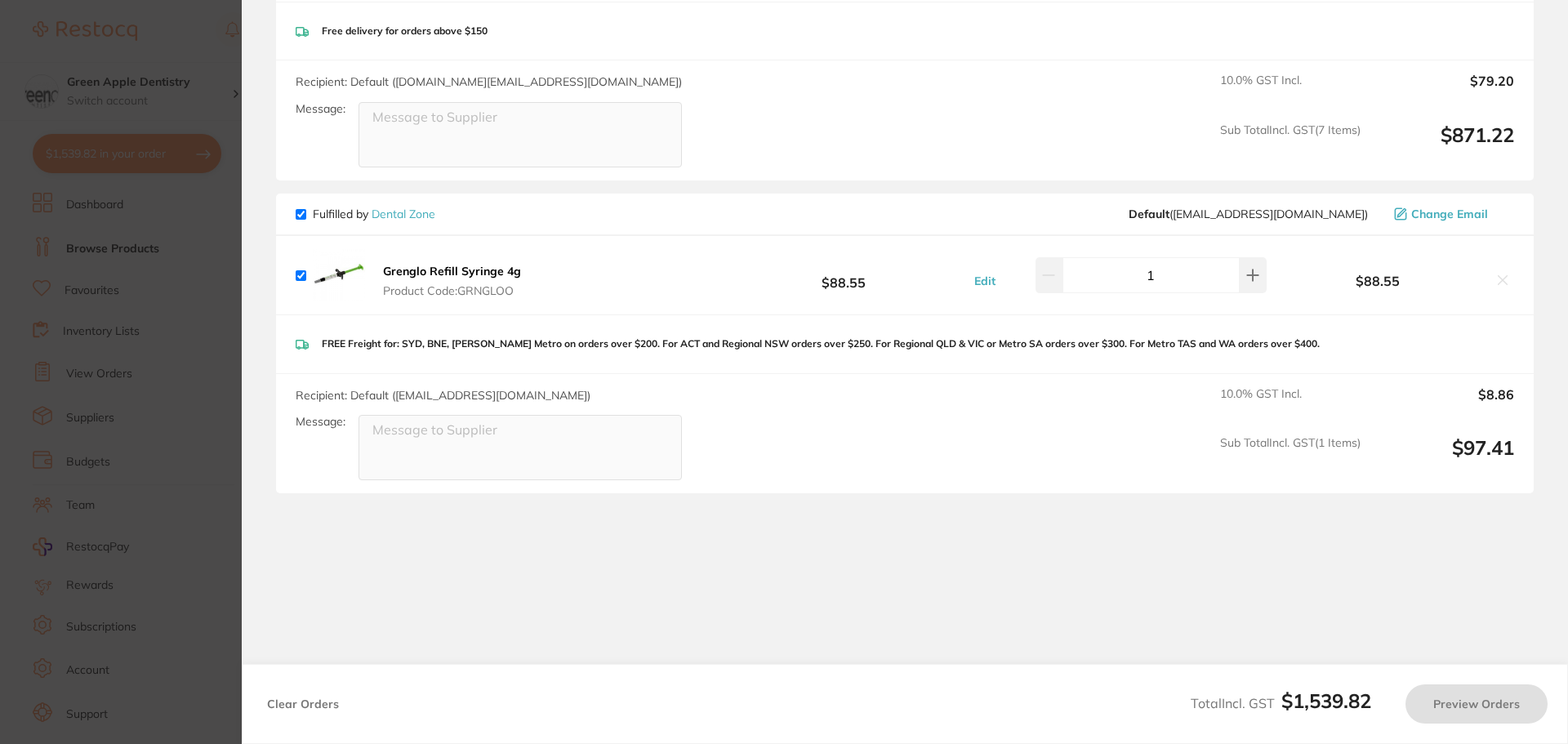
checkbox input "true"
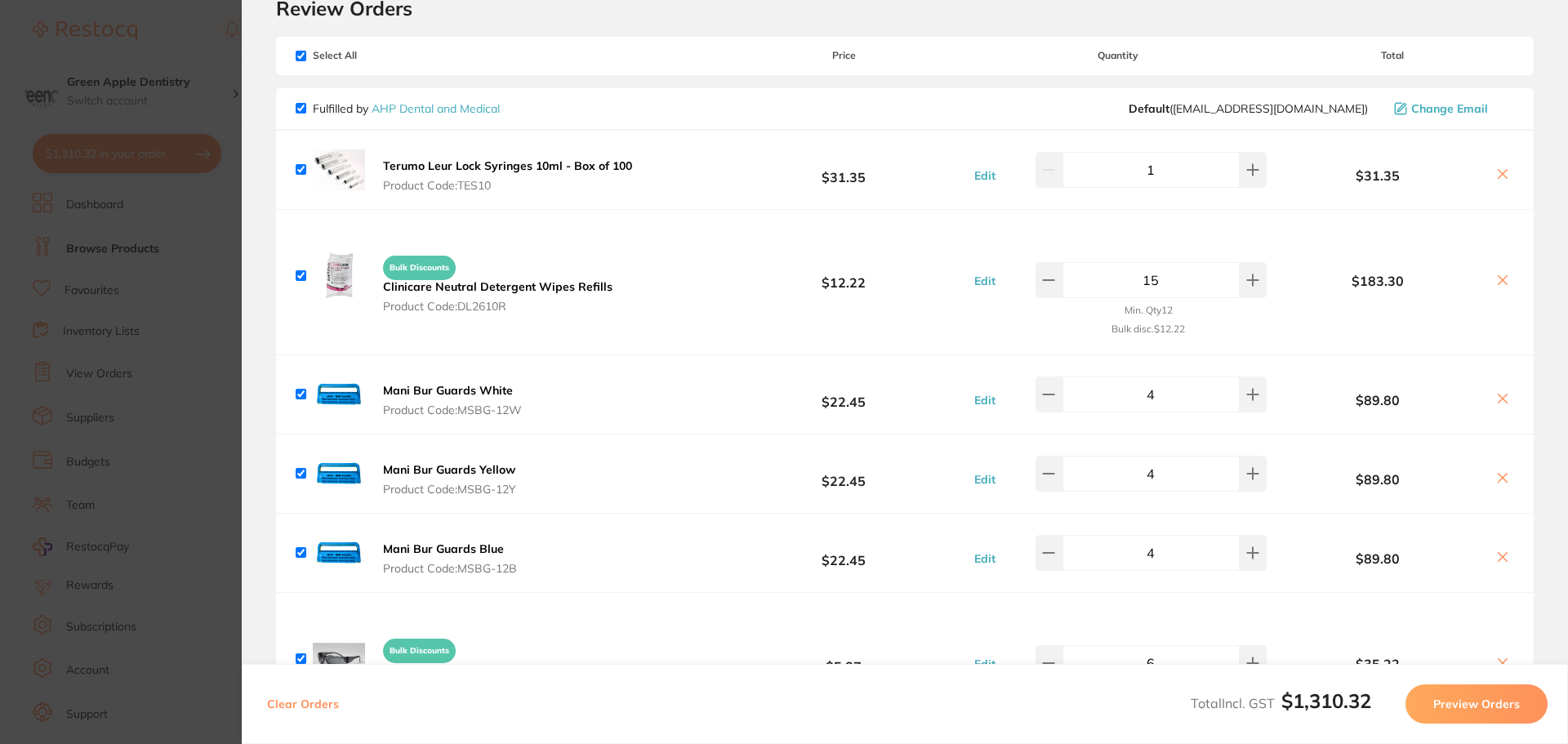
scroll to position [0, 0]
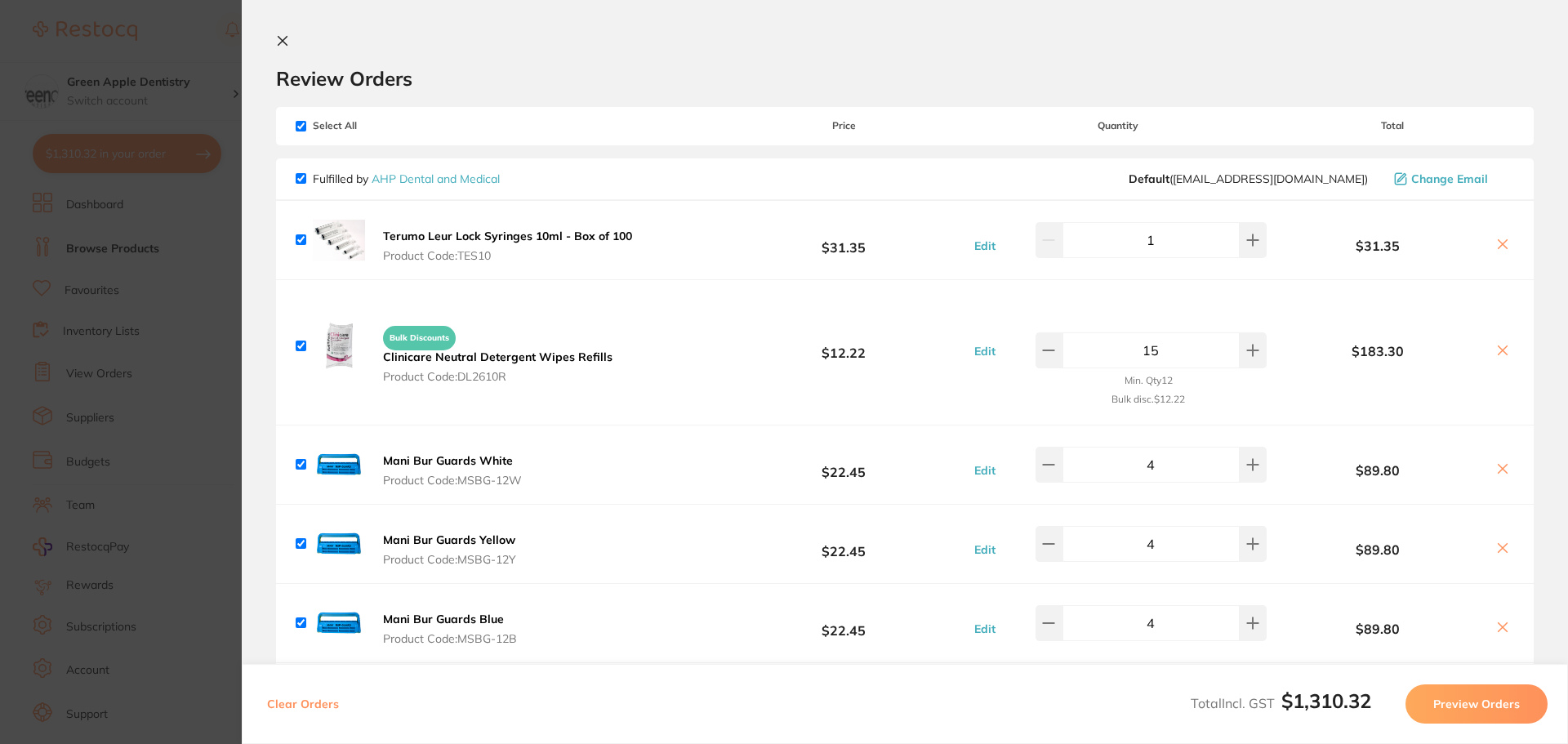
click at [277, 40] on icon at bounding box center [282, 40] width 13 height 13
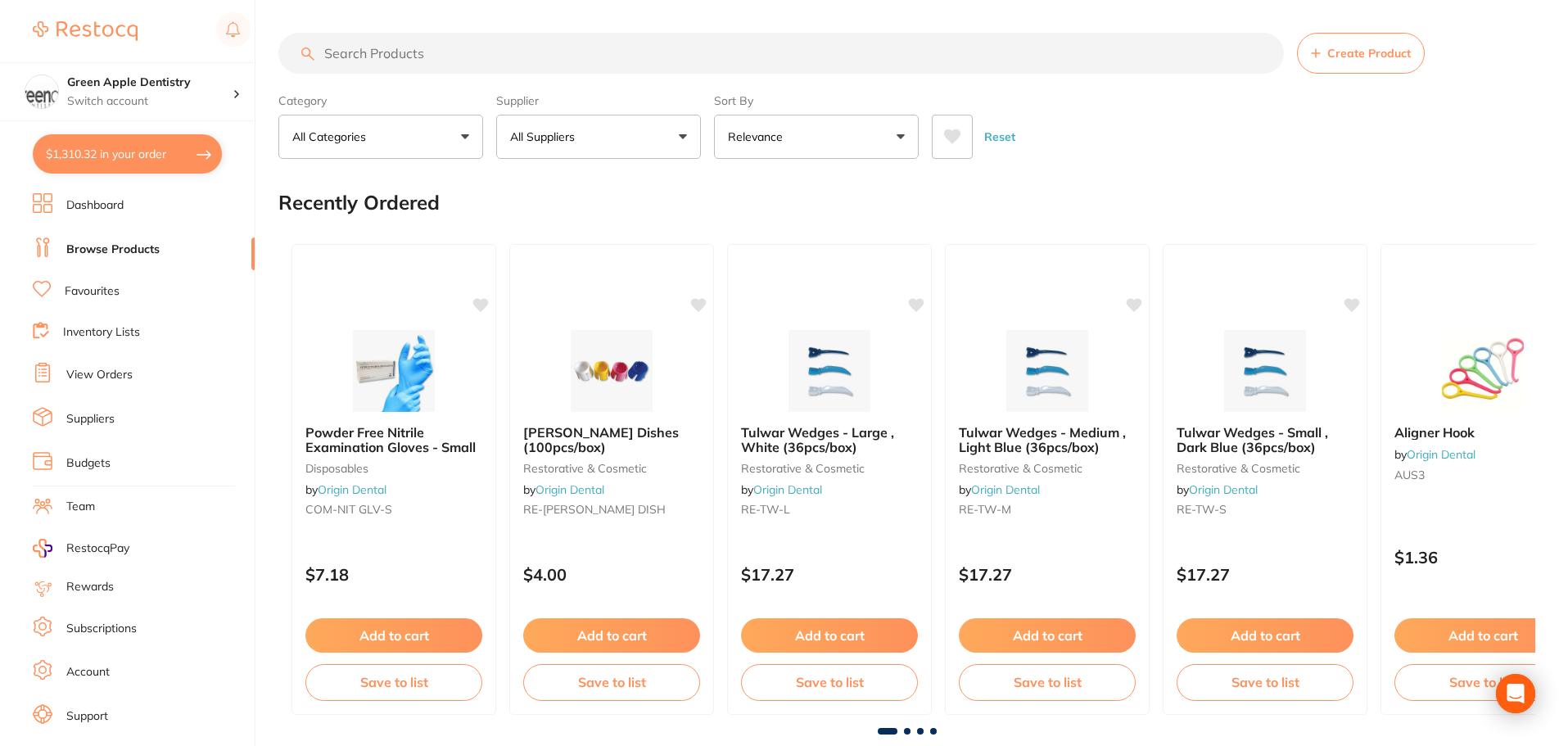
click at [132, 143] on button "$1,310.32 in your order" at bounding box center [127, 154] width 189 height 39
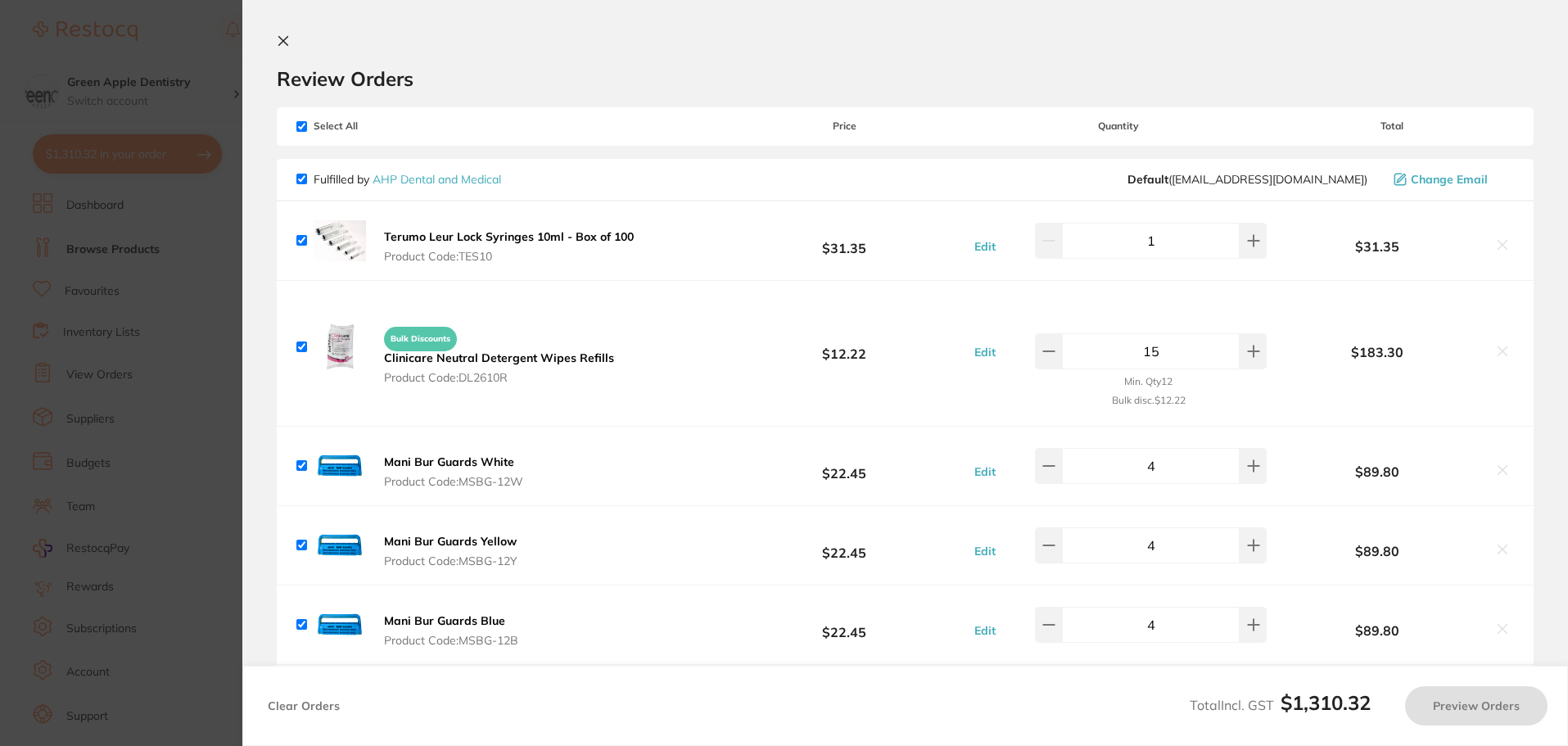
checkbox input "true"
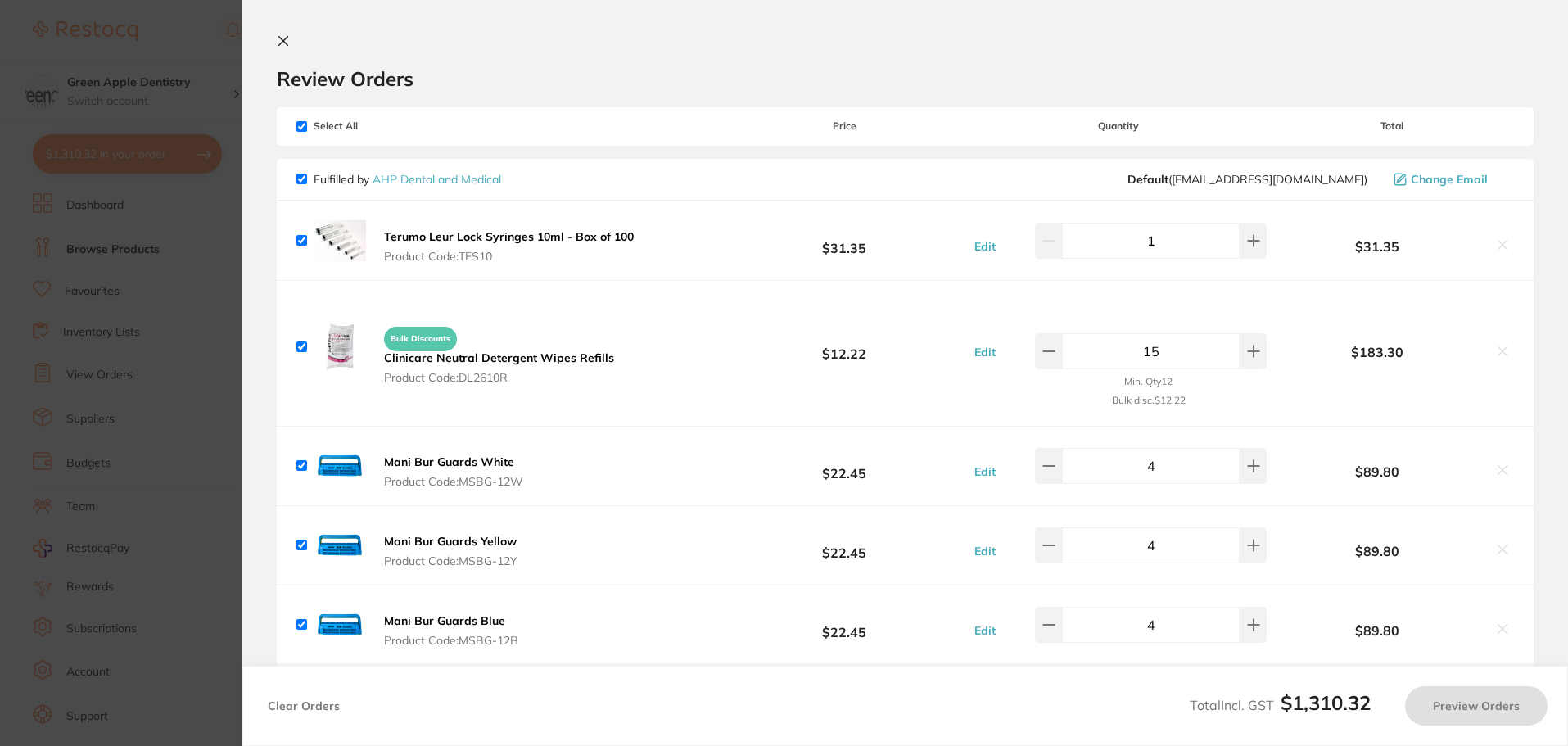
checkbox input "true"
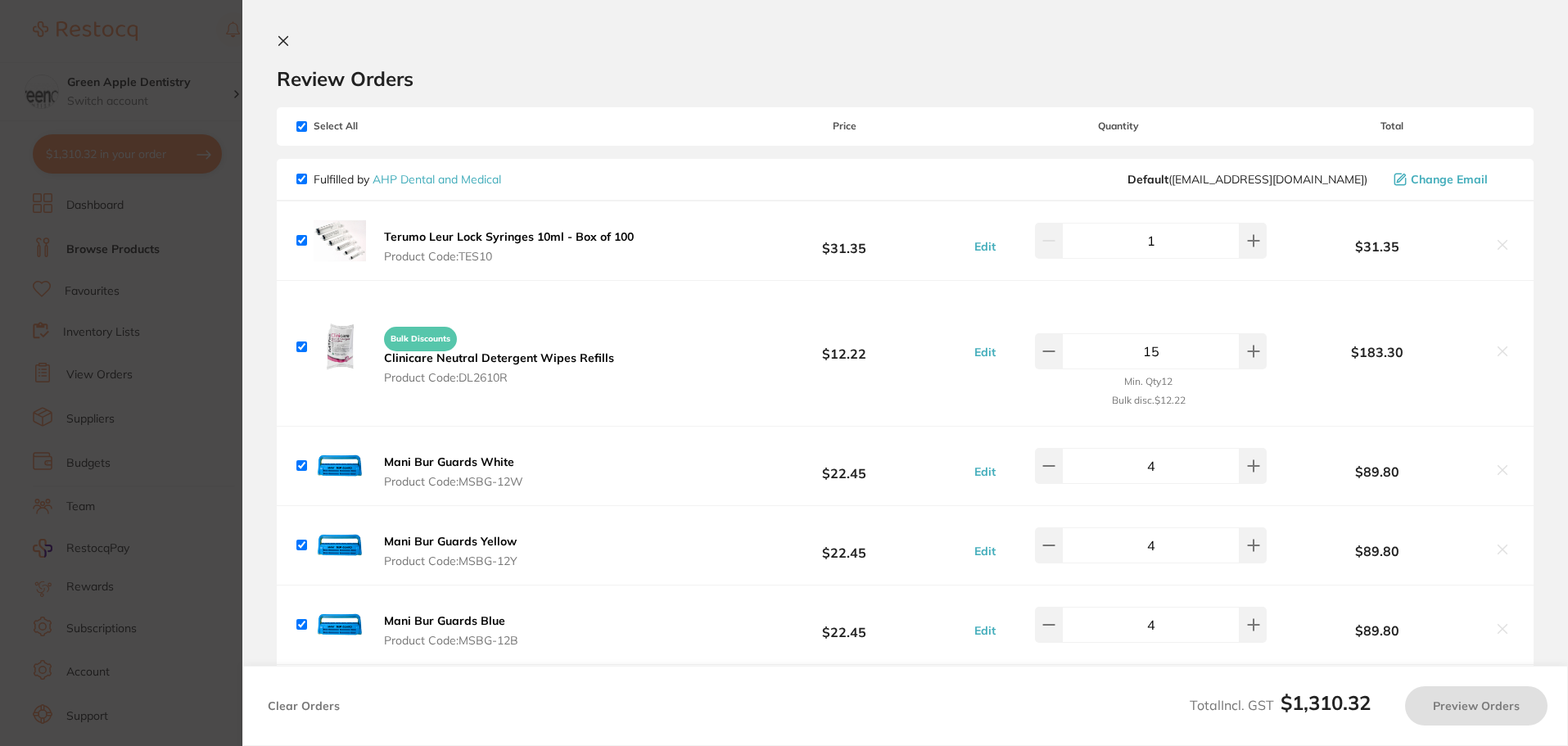
checkbox input "true"
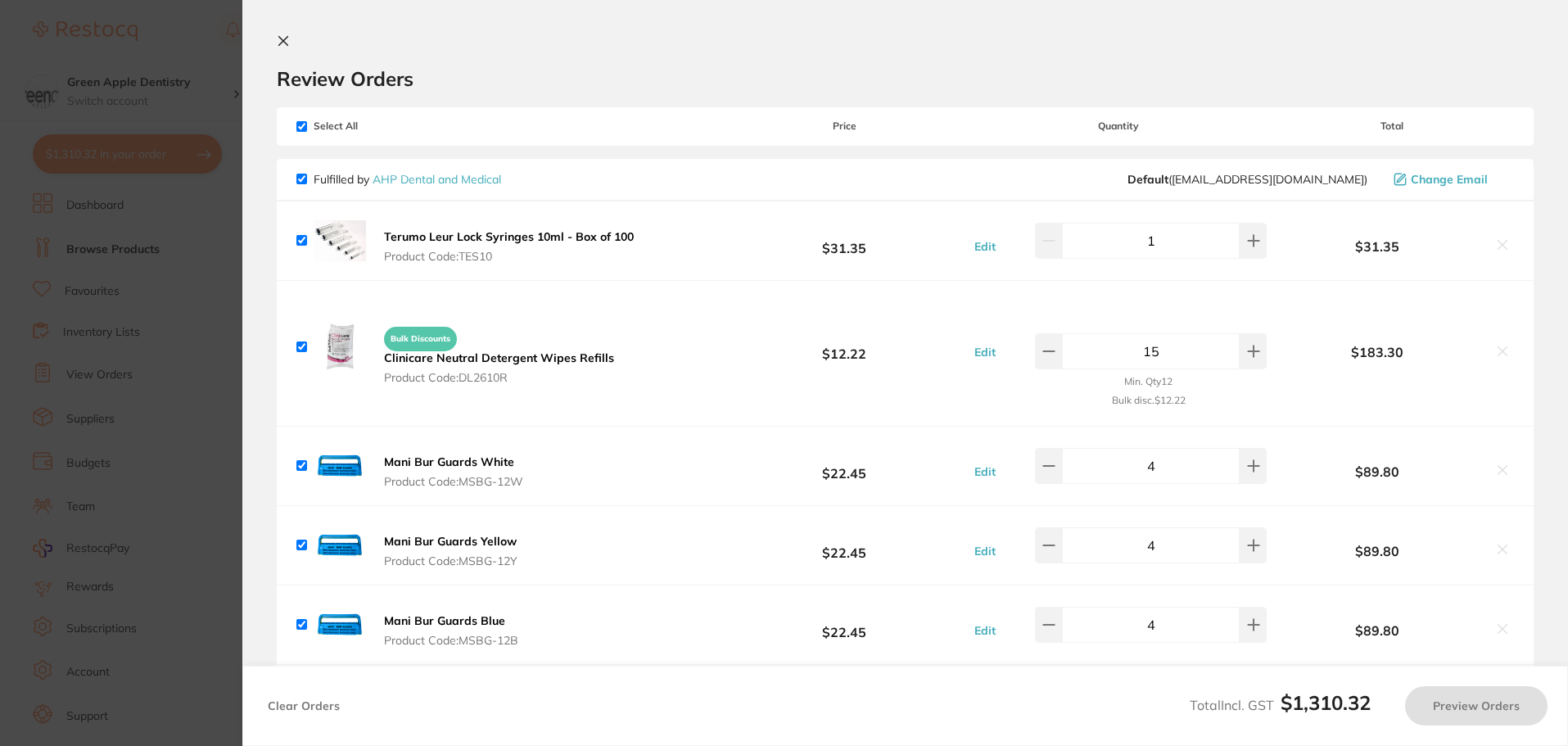
checkbox input "true"
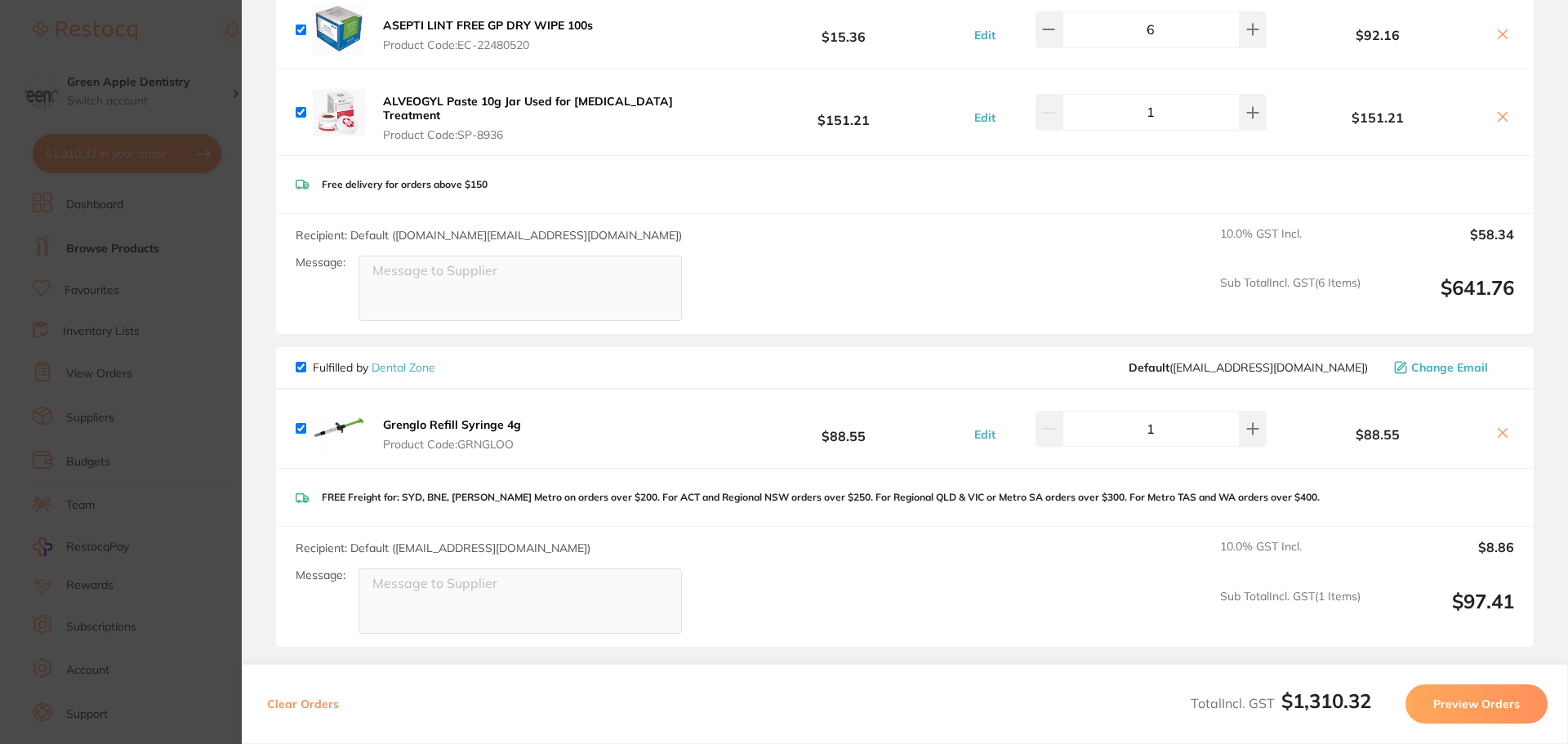
scroll to position [1522, 0]
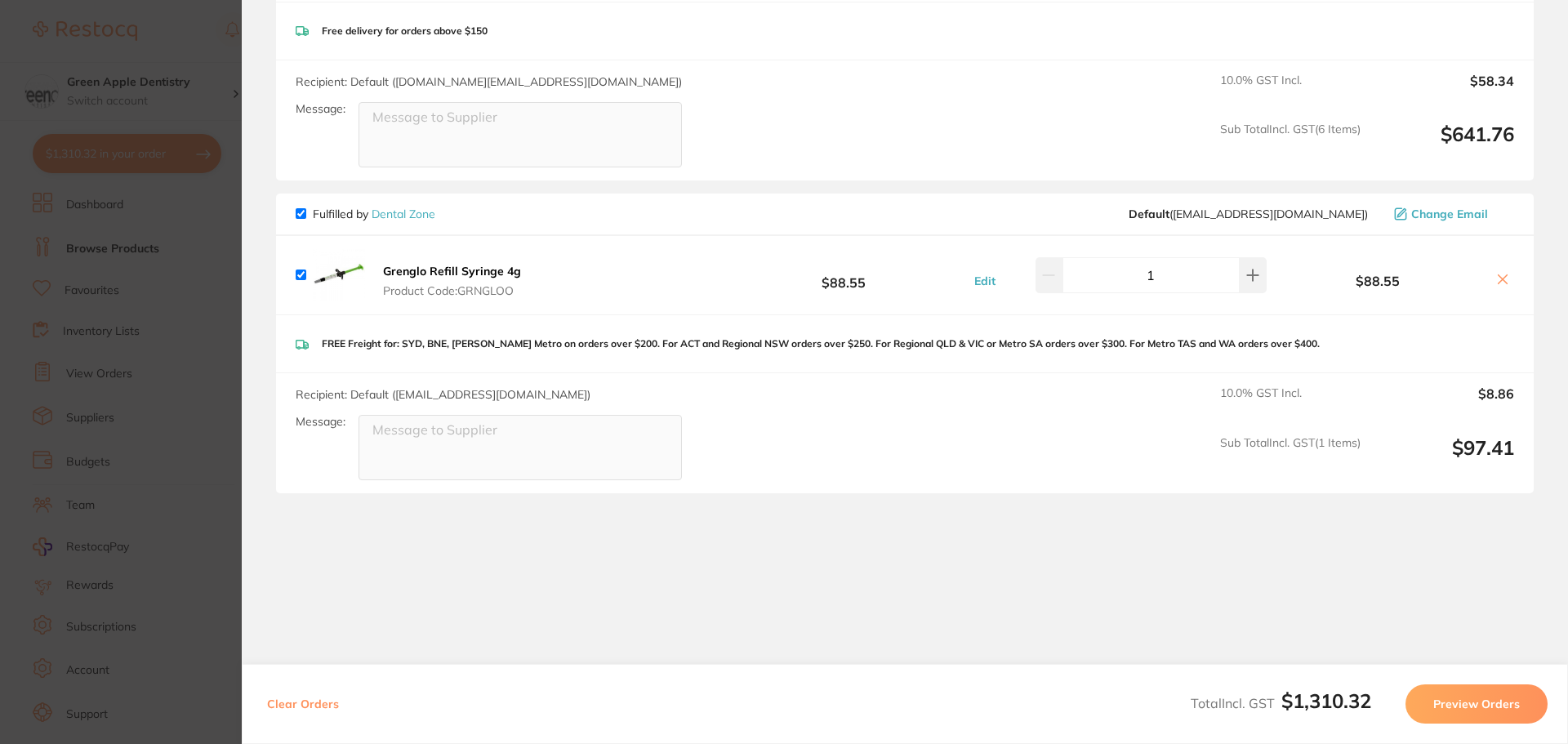
click at [210, 206] on section "Update RRP Set your pre negotiated price for this item. Item Agreed RRP (excl. …" at bounding box center [784, 372] width 1568 height 744
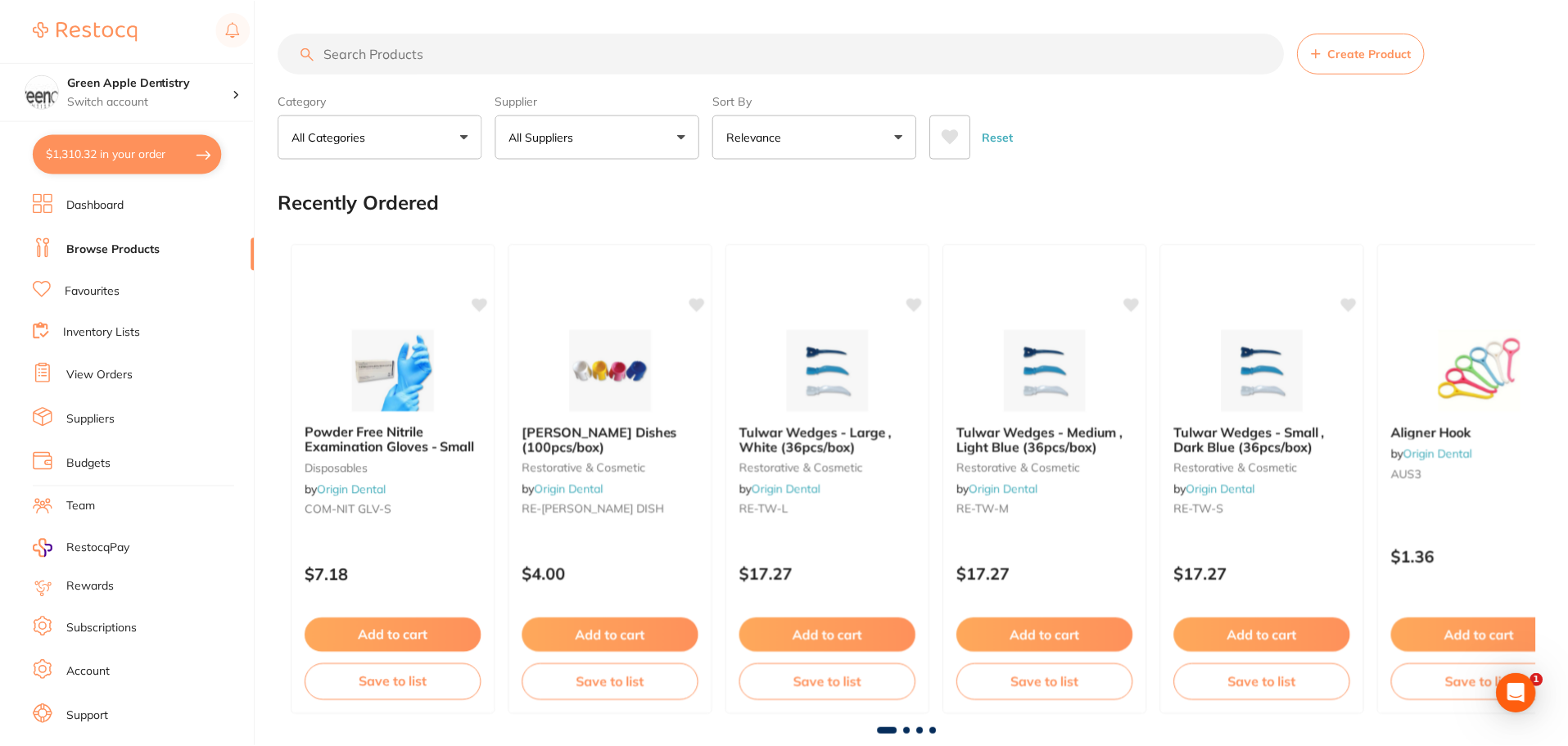
scroll to position [1, 0]
click at [453, 65] on input "search" at bounding box center [781, 52] width 1005 height 41
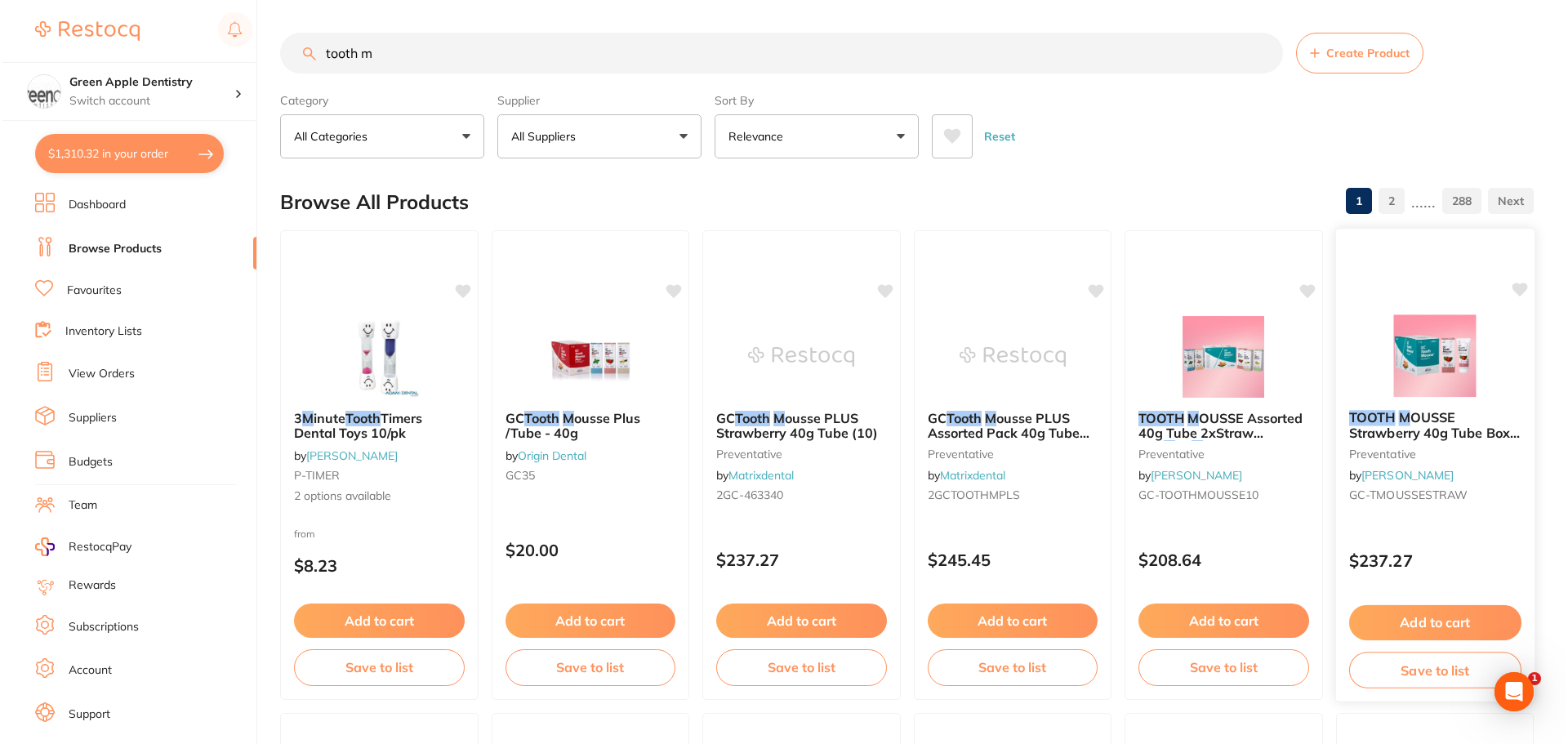
scroll to position [0, 0]
type input "tooth m"
click at [1445, 379] on img at bounding box center [1431, 355] width 107 height 83
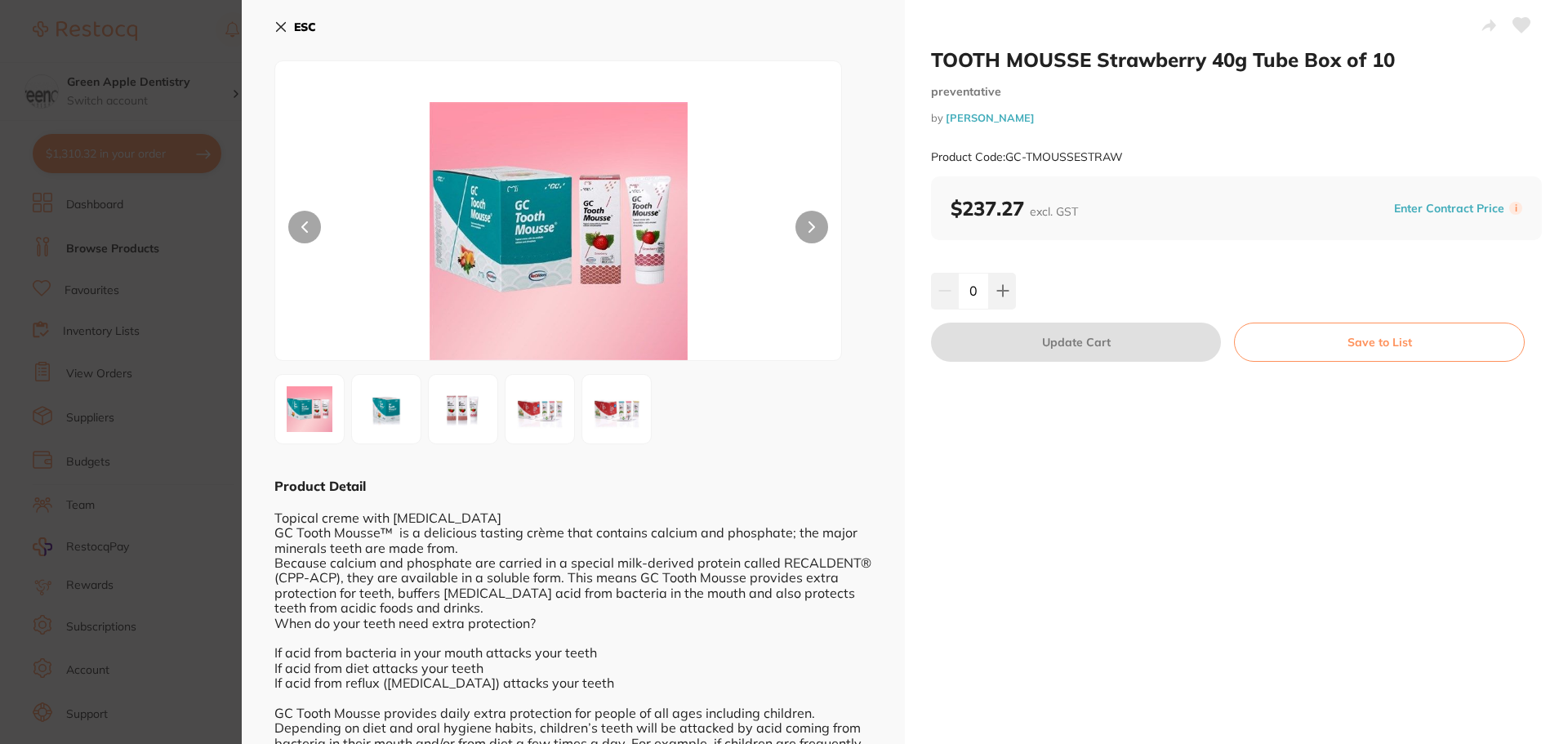
click at [315, 24] on b "ESC" at bounding box center [305, 27] width 22 height 15
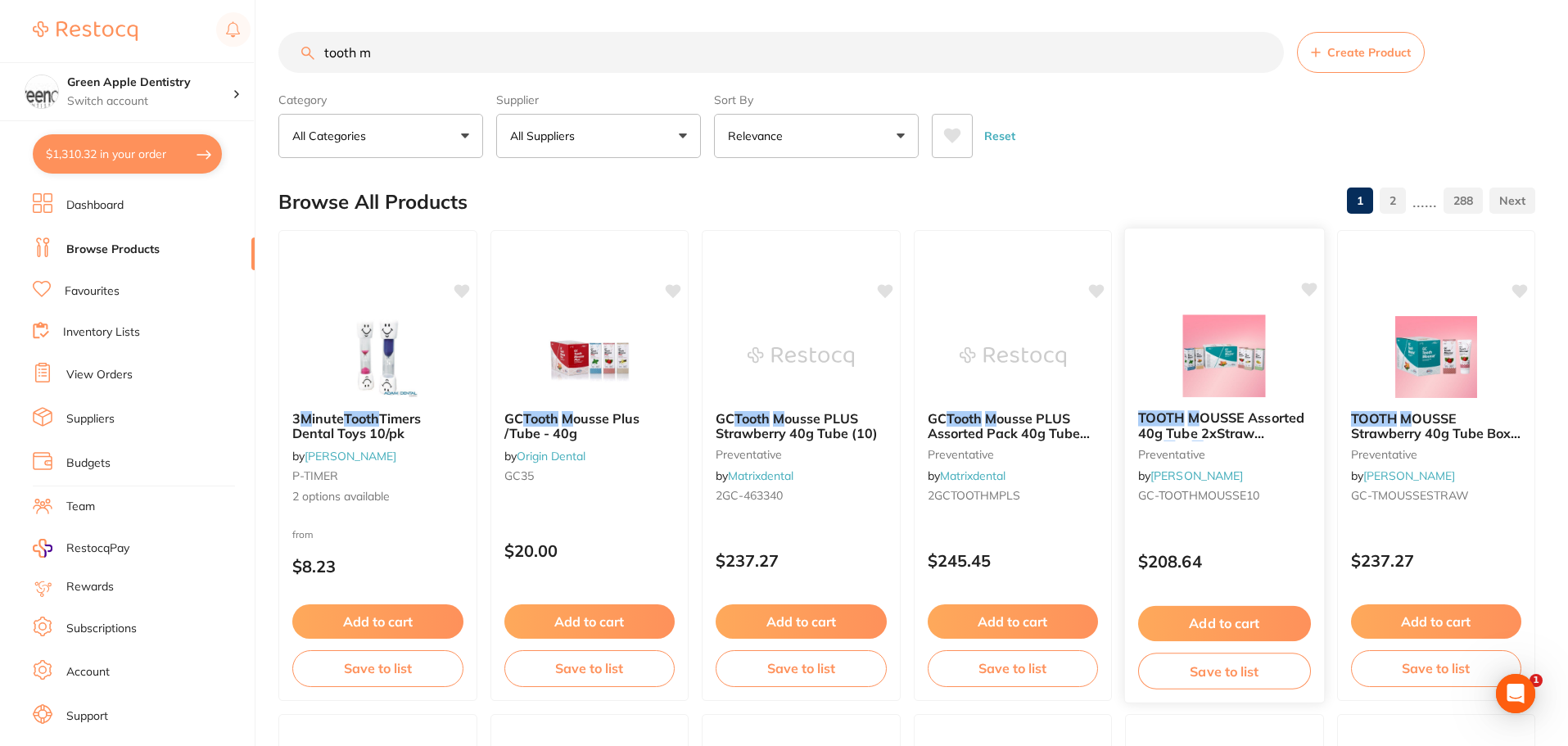
click at [1215, 620] on button "Add to cart" at bounding box center [1225, 623] width 173 height 35
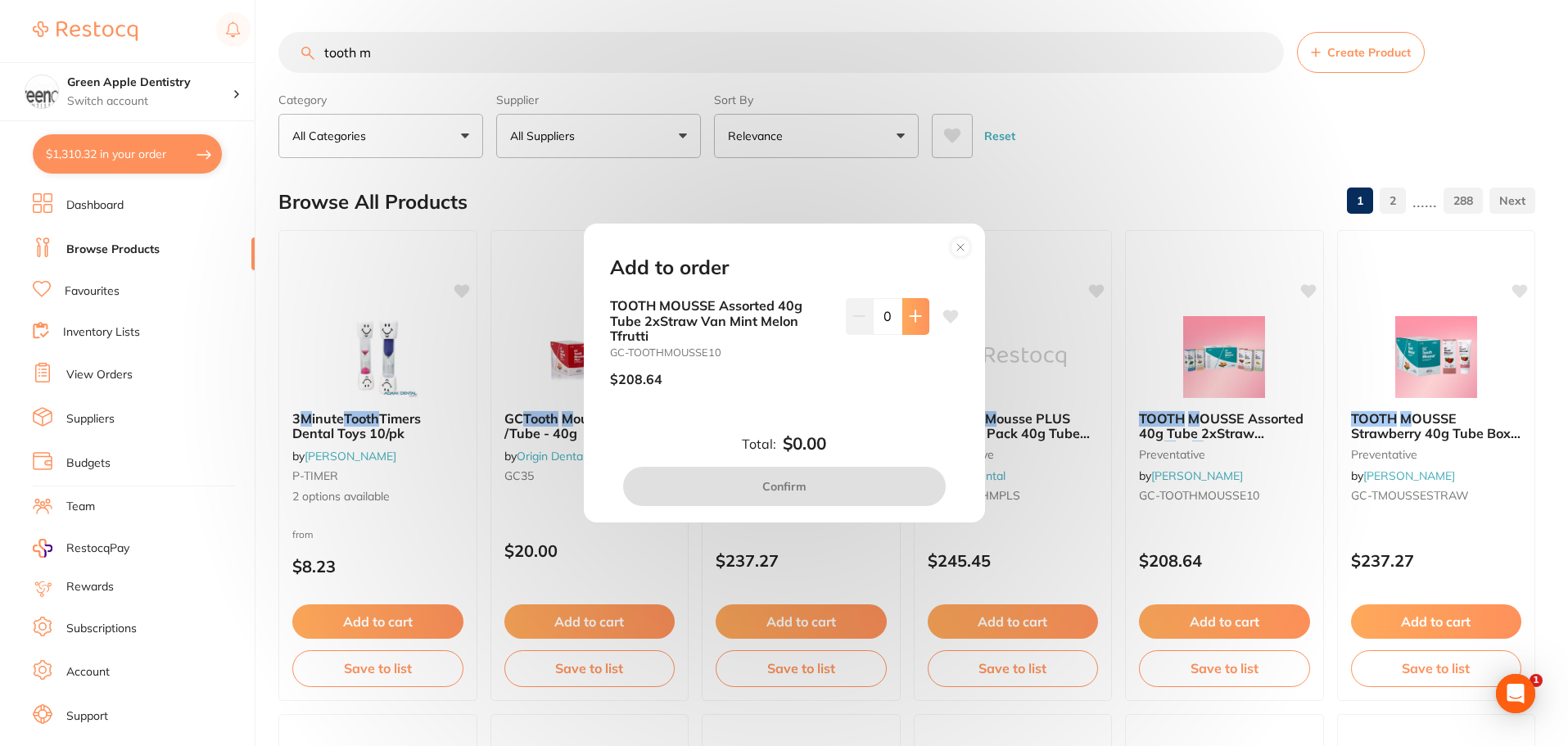
scroll to position [0, 0]
click at [902, 323] on button at bounding box center [915, 316] width 27 height 36
type input "1"
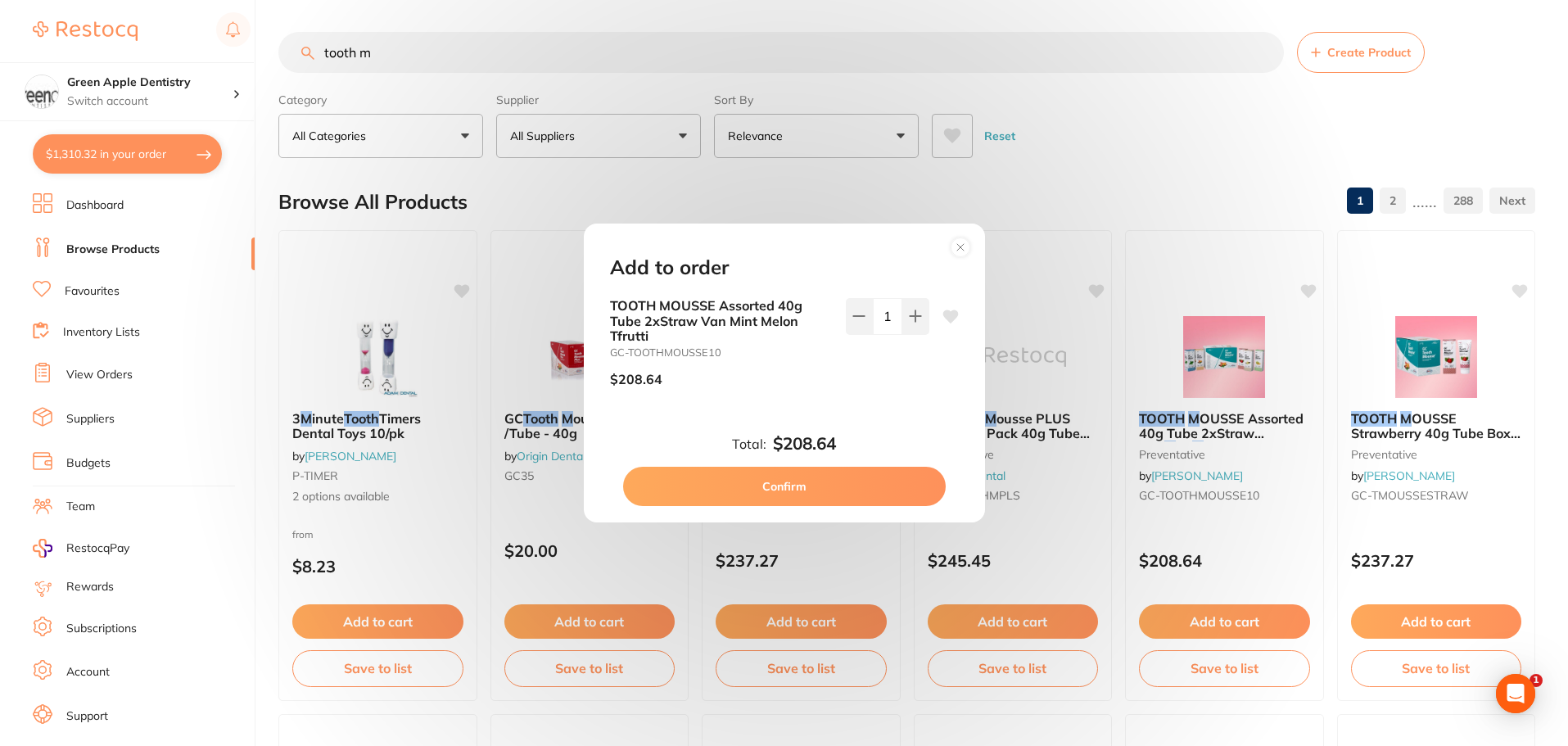
click at [757, 475] on button "Confirm" at bounding box center [784, 486] width 323 height 39
checkbox input "false"
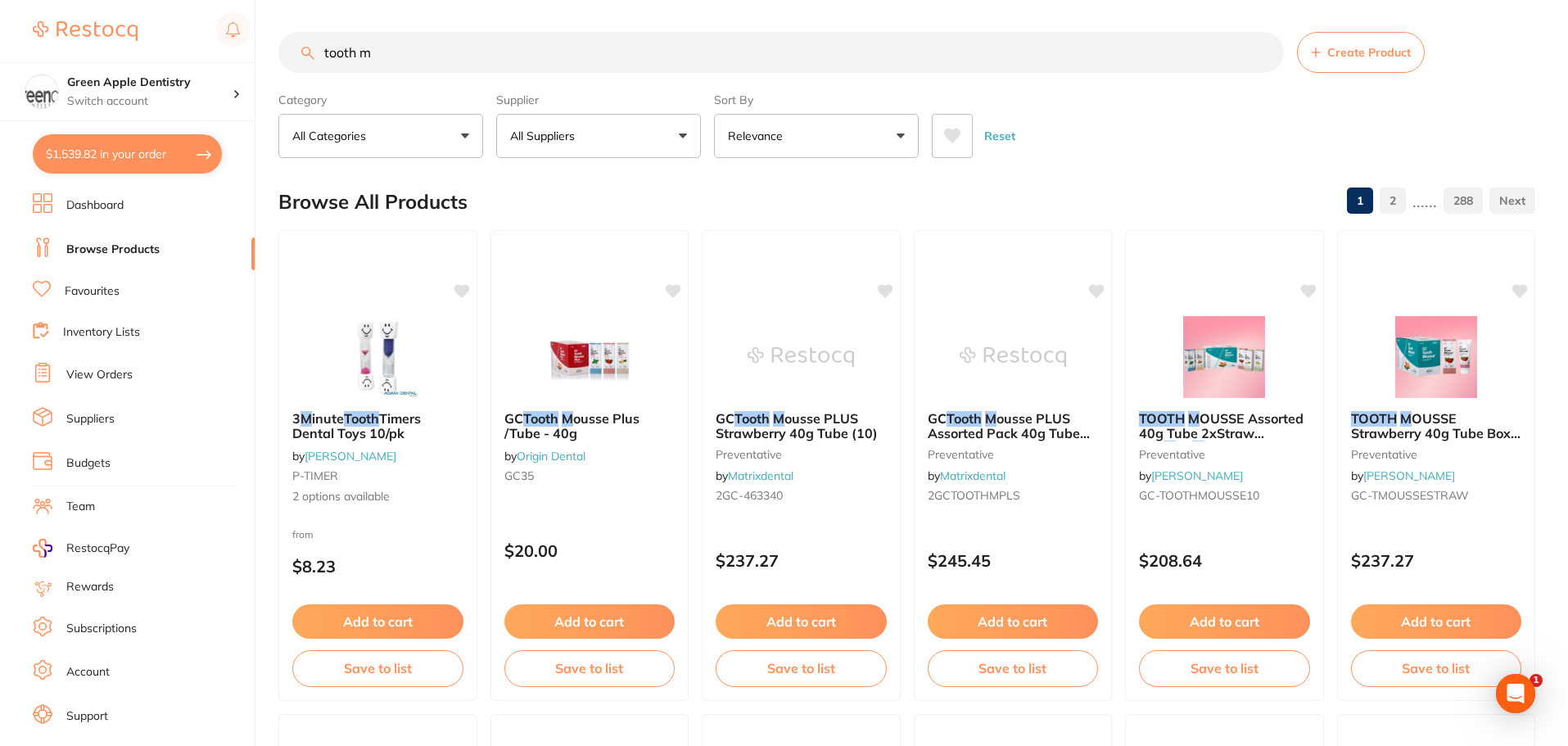
scroll to position [1612, 0]
click at [176, 156] on button "$1,539.82 in your order" at bounding box center [127, 154] width 189 height 39
checkbox input "true"
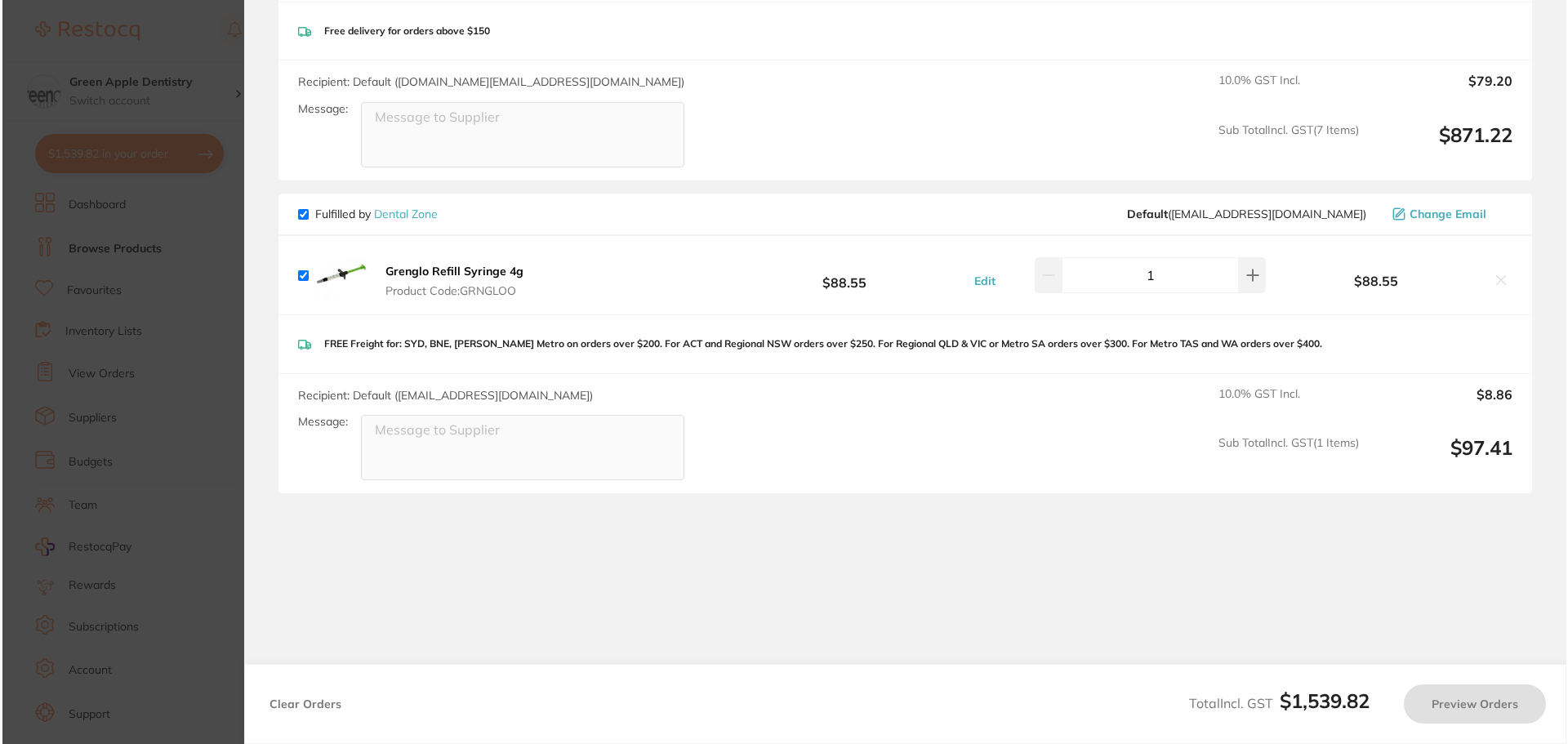
scroll to position [0, 0]
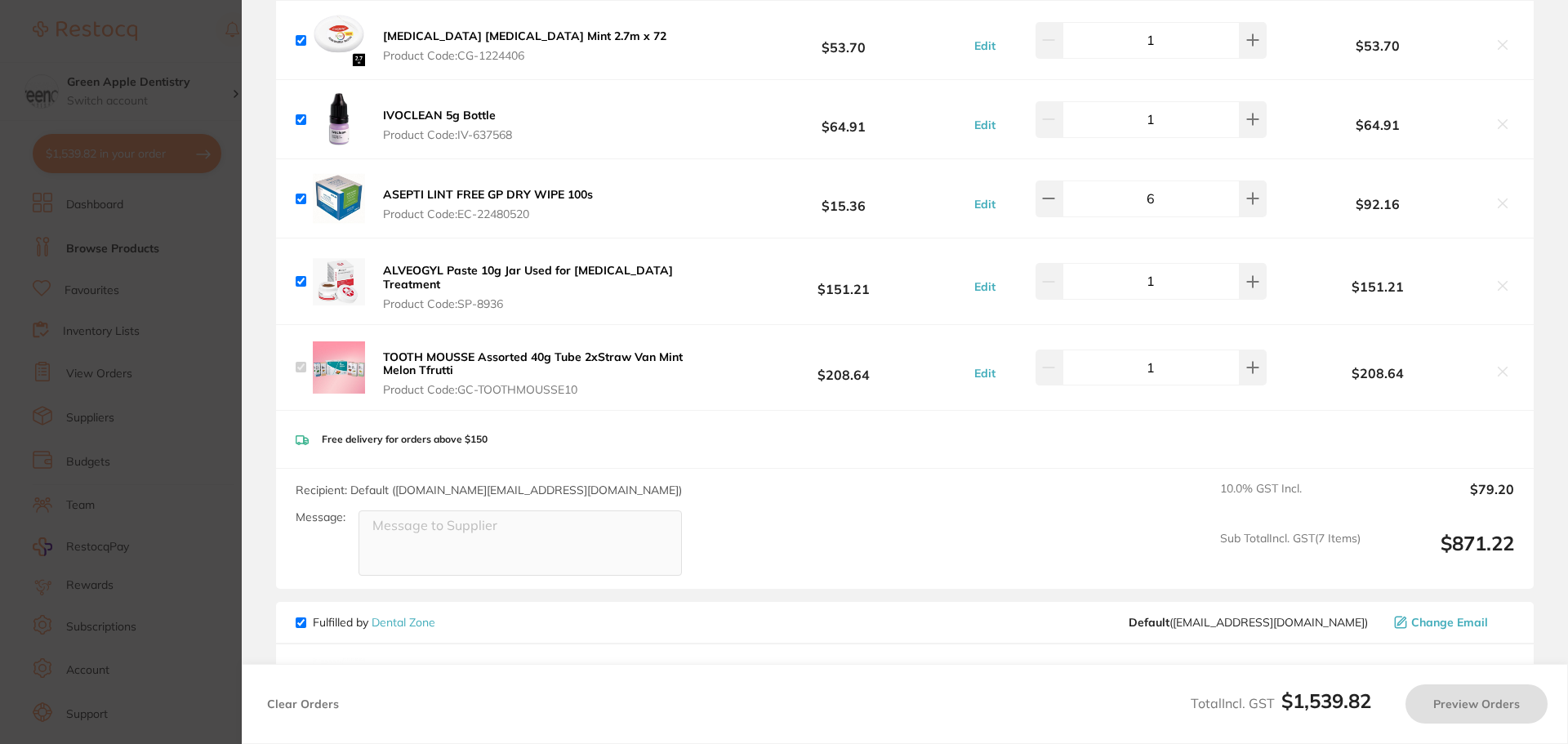
checkbox input "true"
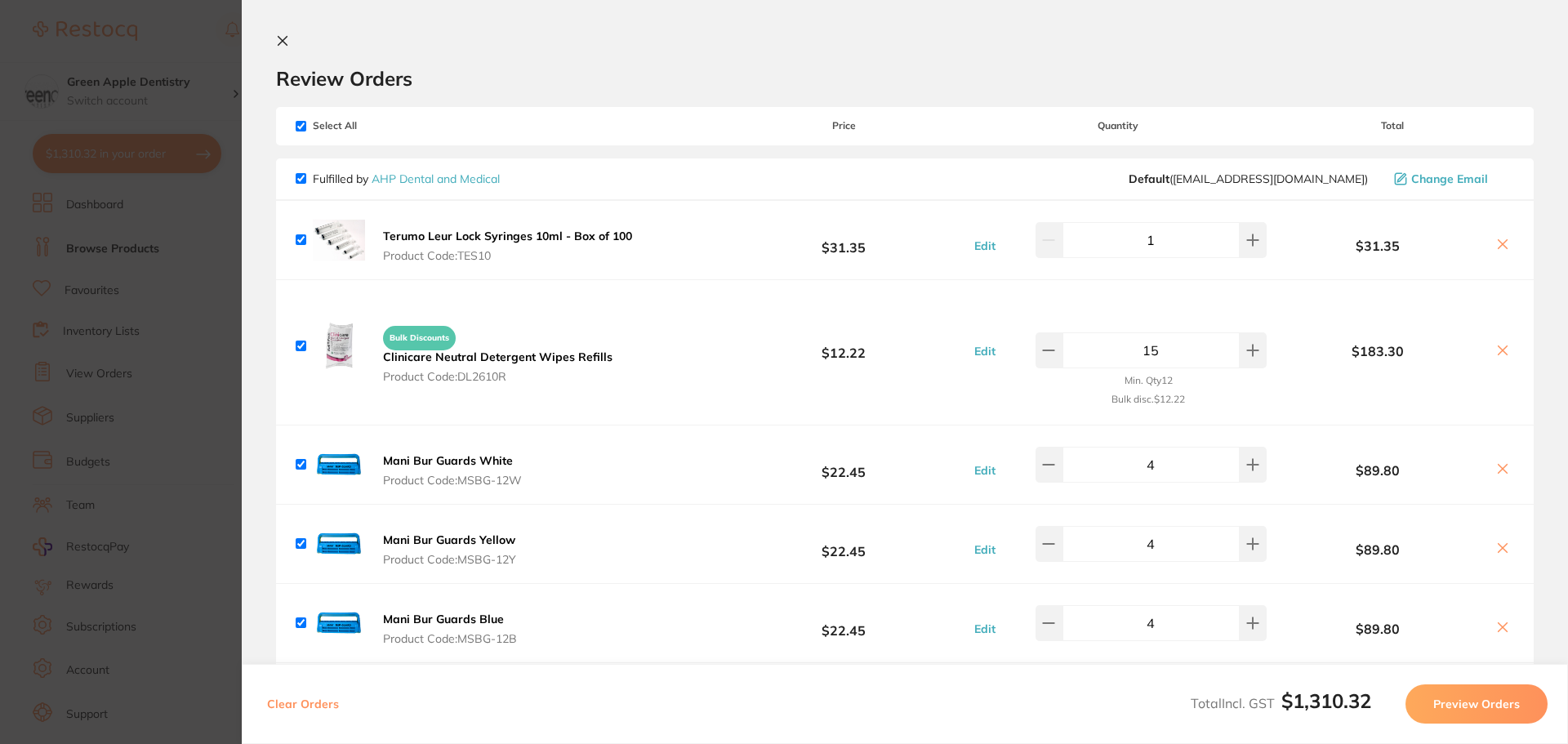
click at [224, 149] on section "Update RRP Set your pre negotiated price for this item. Item Agreed RRP (excl. …" at bounding box center [784, 372] width 1568 height 744
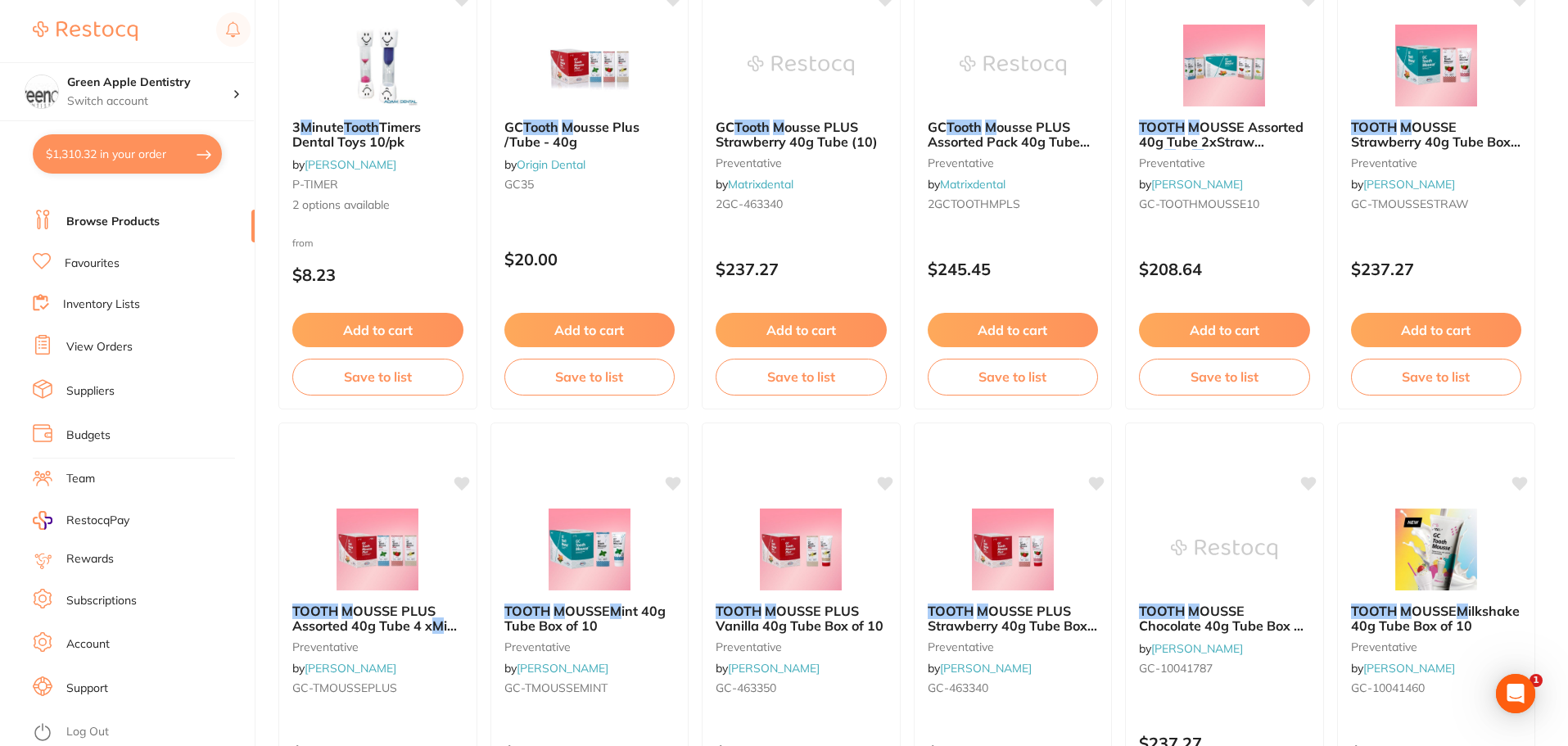
scroll to position [410, 0]
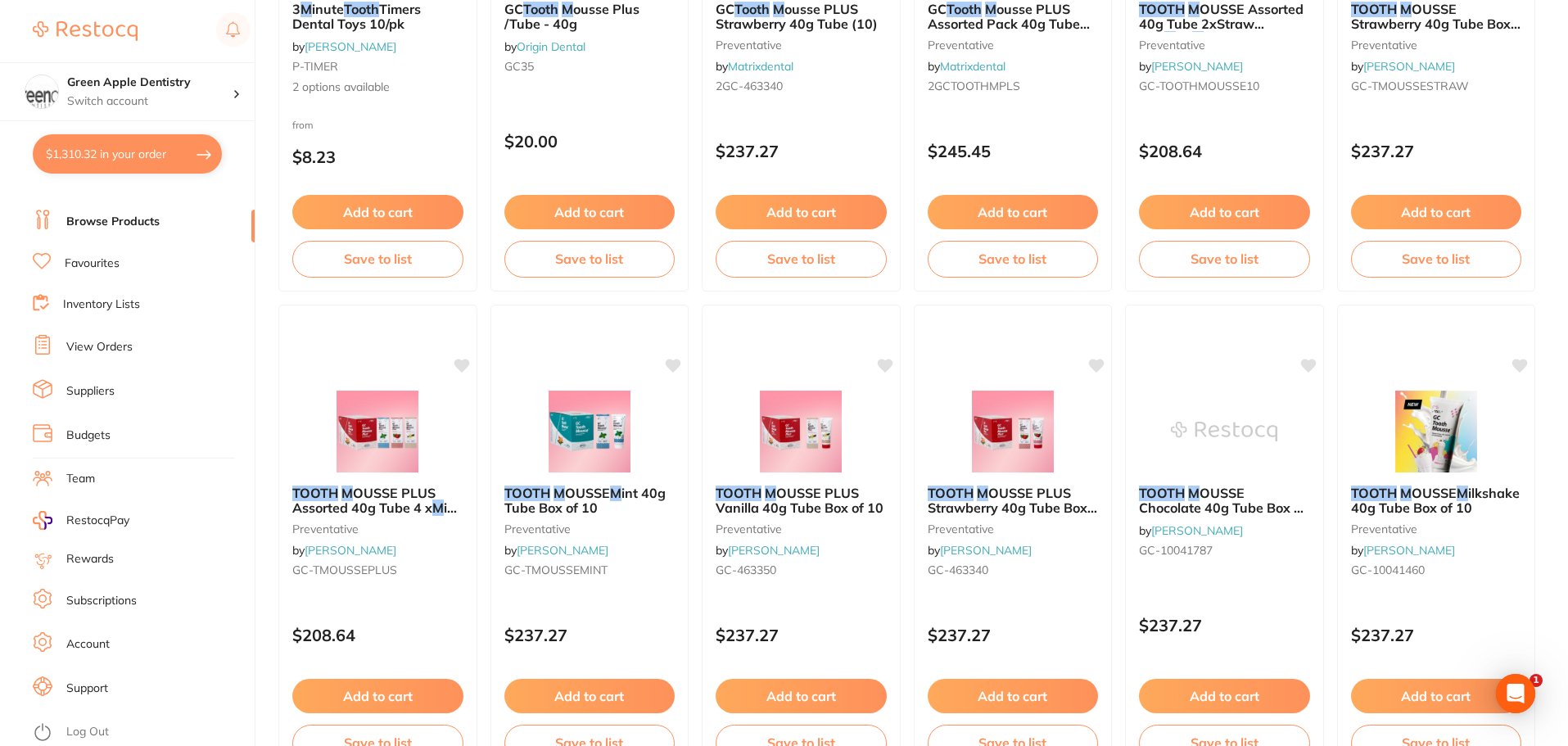
click at [57, 734] on li "Log Out" at bounding box center [141, 732] width 217 height 24
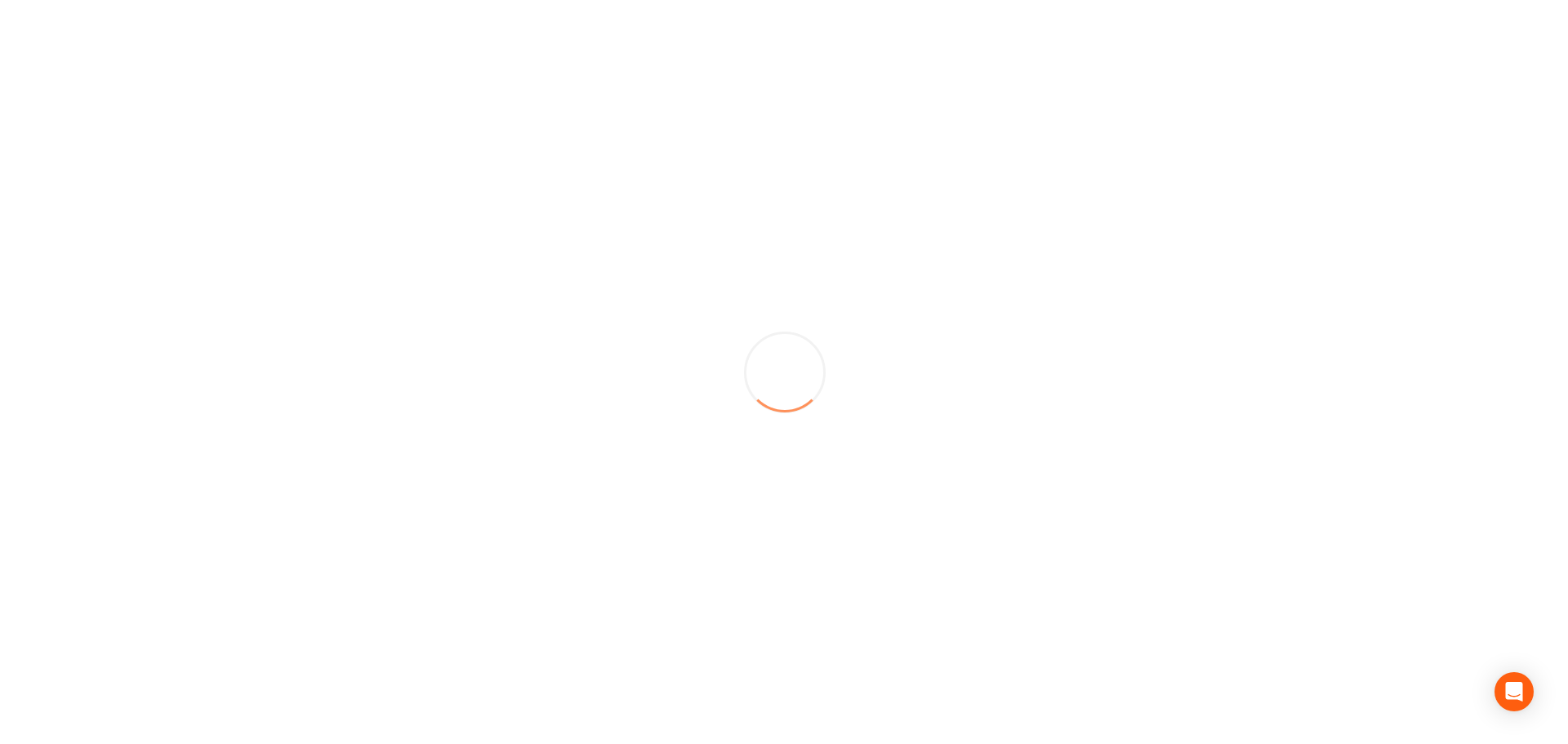
scroll to position [0, 0]
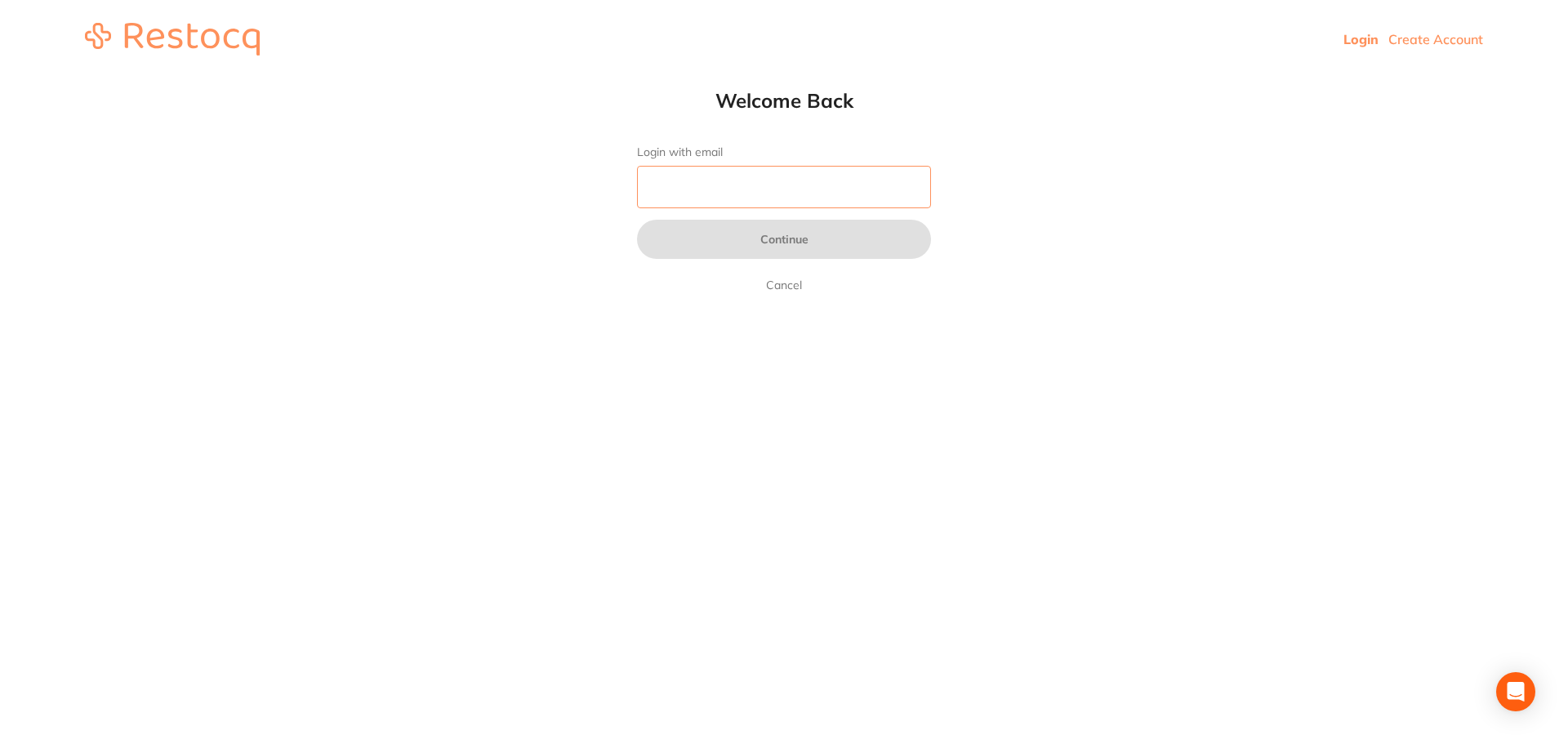
click at [704, 168] on input "Login with email" at bounding box center [784, 187] width 294 height 43
type input "[EMAIL_ADDRESS][DOMAIN_NAME]"
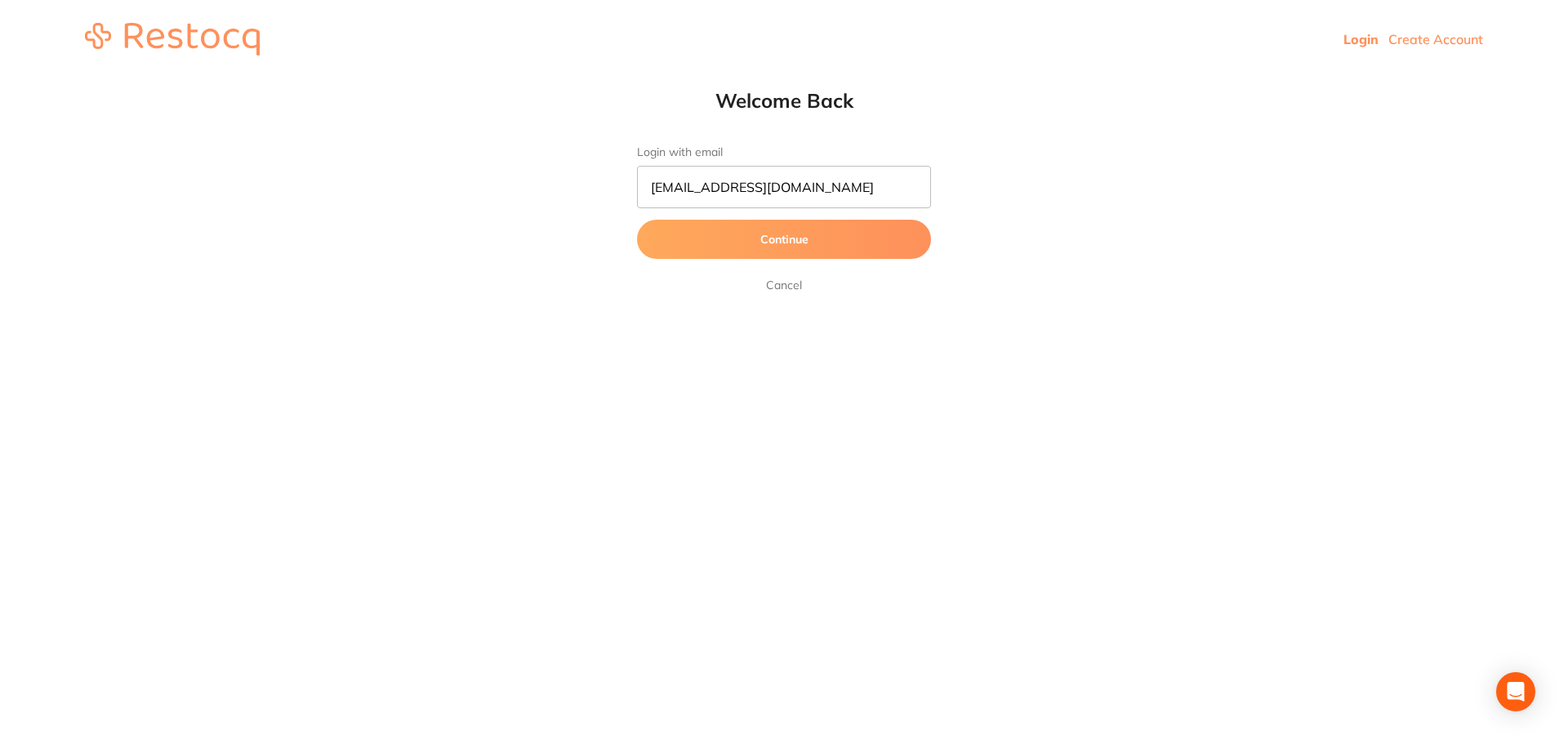
click at [774, 242] on button "Continue" at bounding box center [784, 238] width 294 height 39
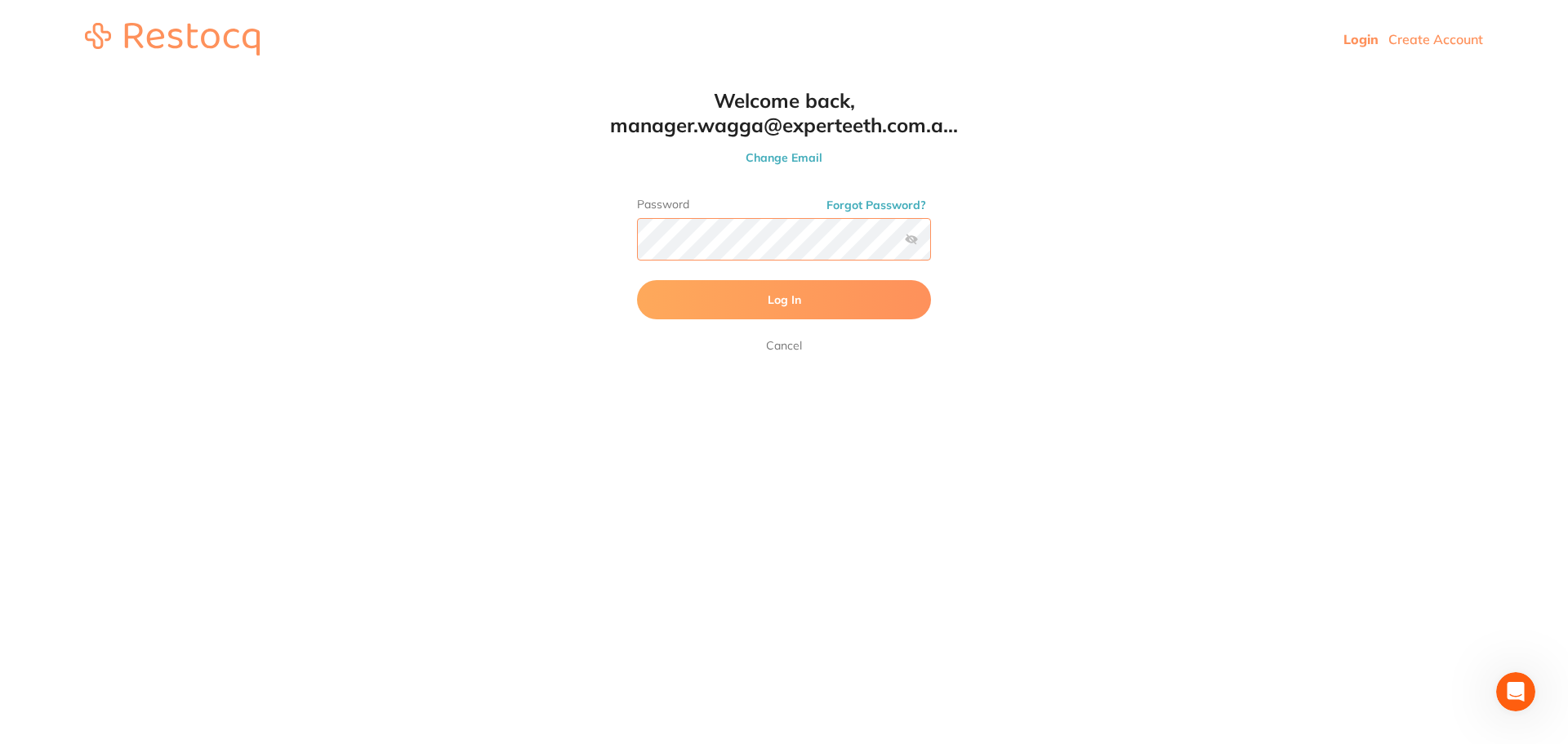
click at [637, 280] on button "Log In" at bounding box center [784, 299] width 294 height 39
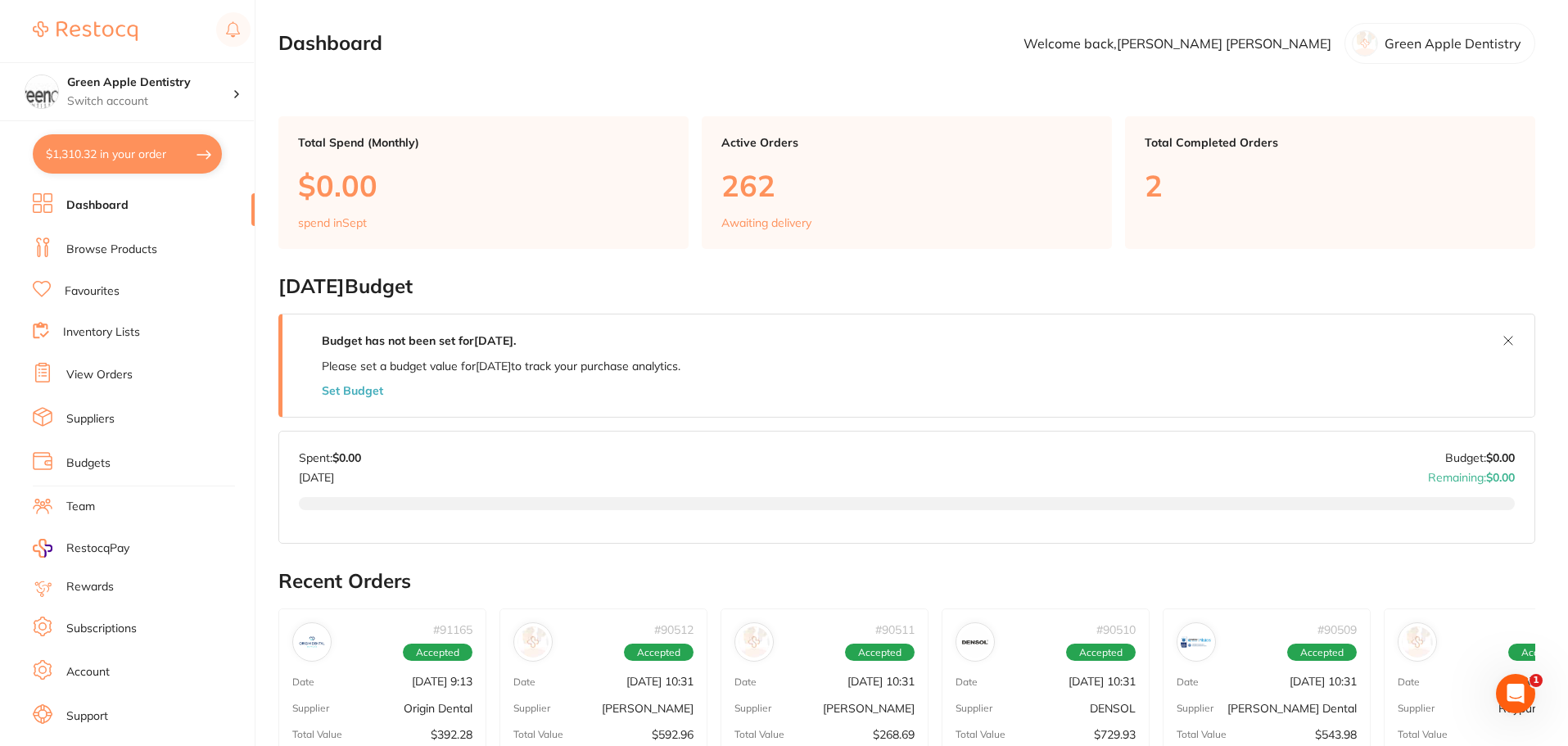
click at [134, 247] on link "Browse Products" at bounding box center [112, 250] width 91 height 17
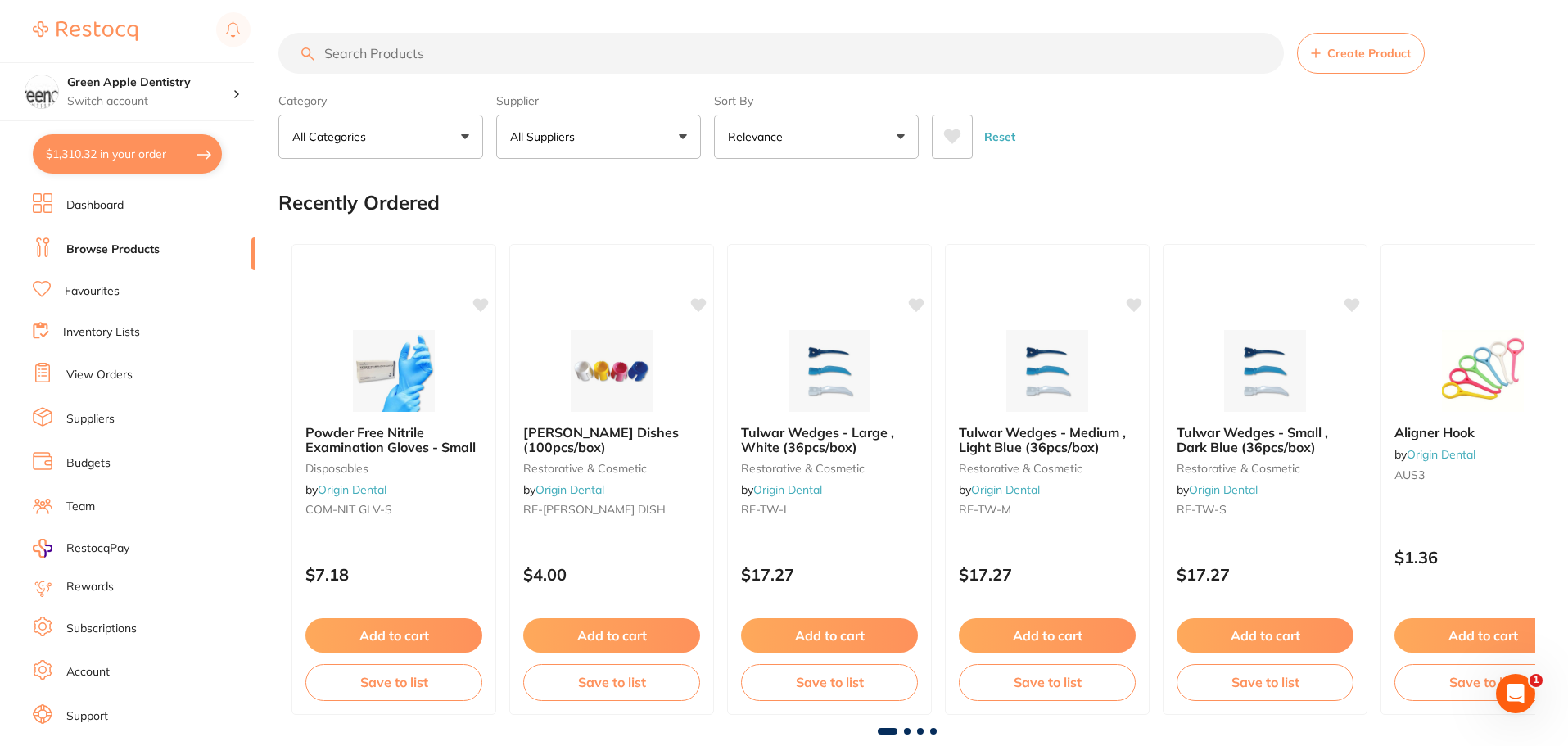
click at [403, 54] on input "search" at bounding box center [781, 53] width 1005 height 41
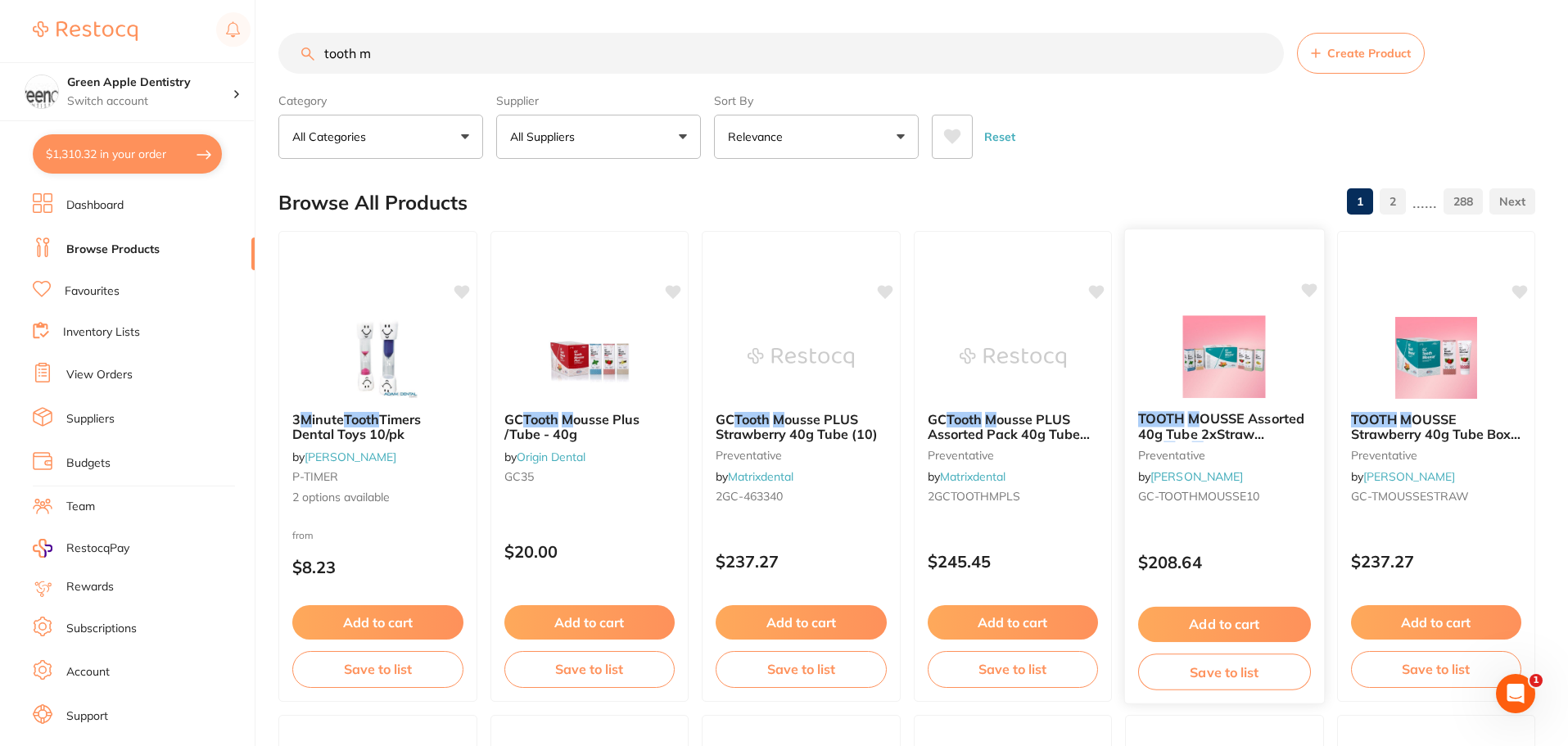
type input "tooth m"
click at [1214, 621] on button "Add to cart" at bounding box center [1225, 624] width 173 height 35
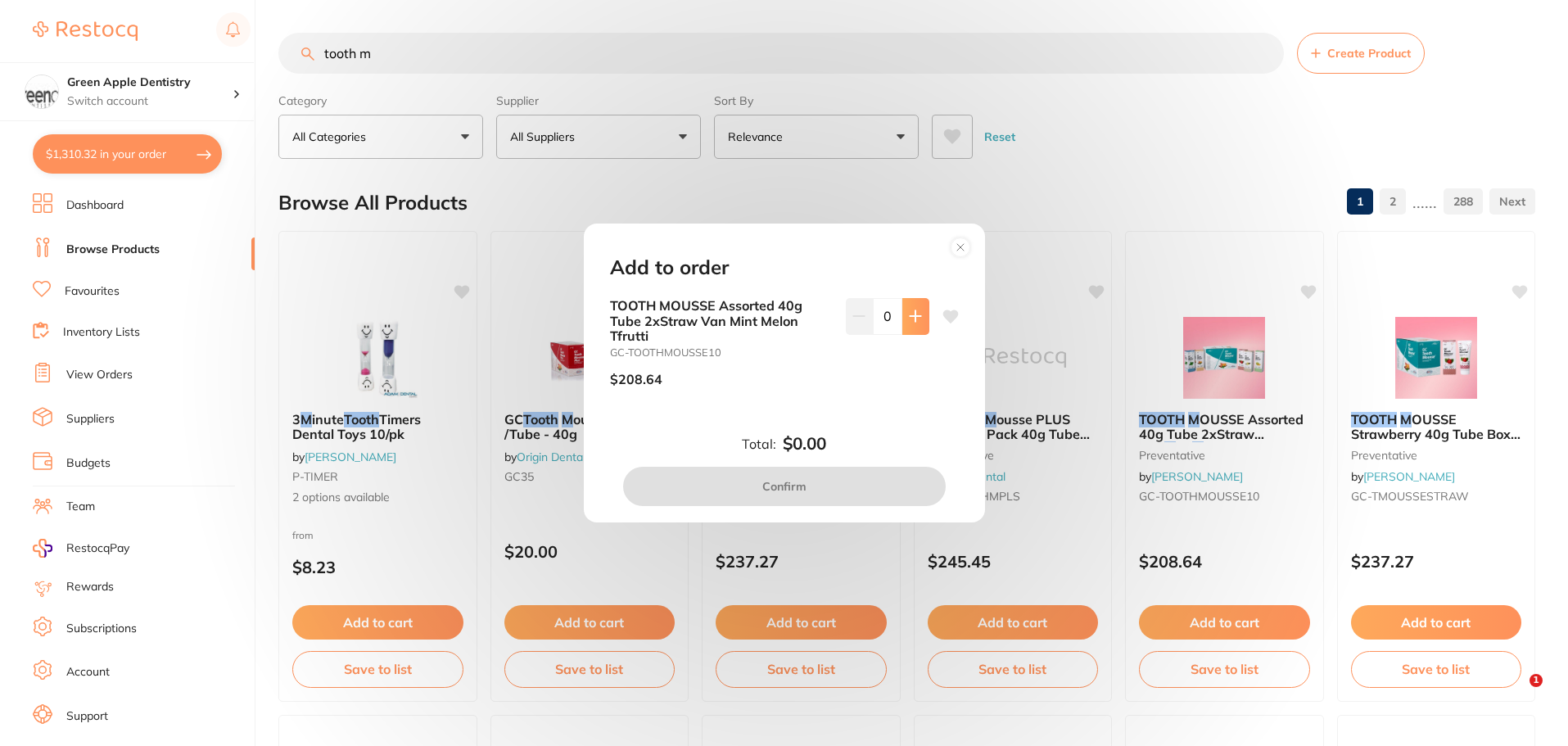
click at [906, 329] on button at bounding box center [915, 316] width 27 height 36
type input "1"
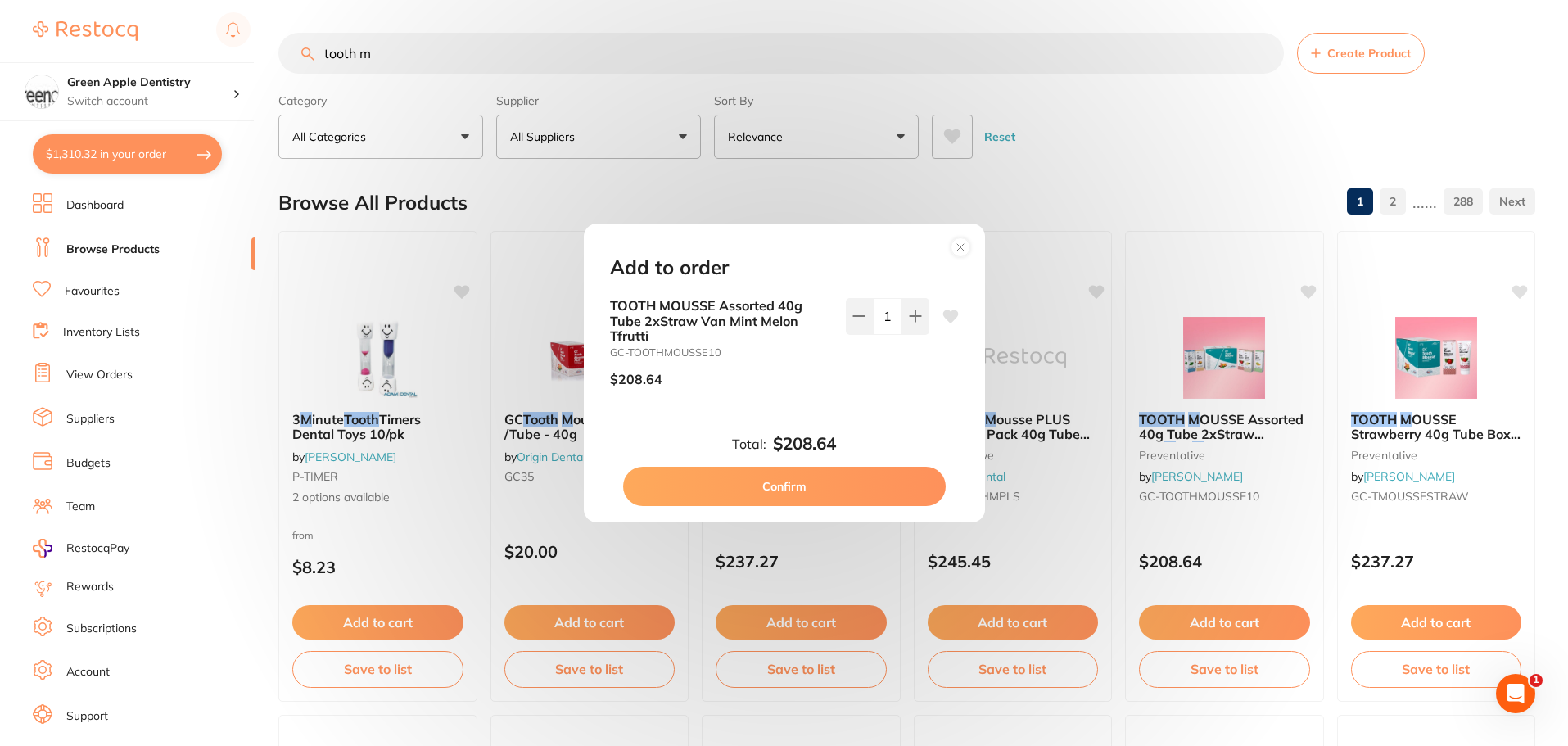
click at [832, 484] on button "Confirm" at bounding box center [784, 486] width 323 height 39
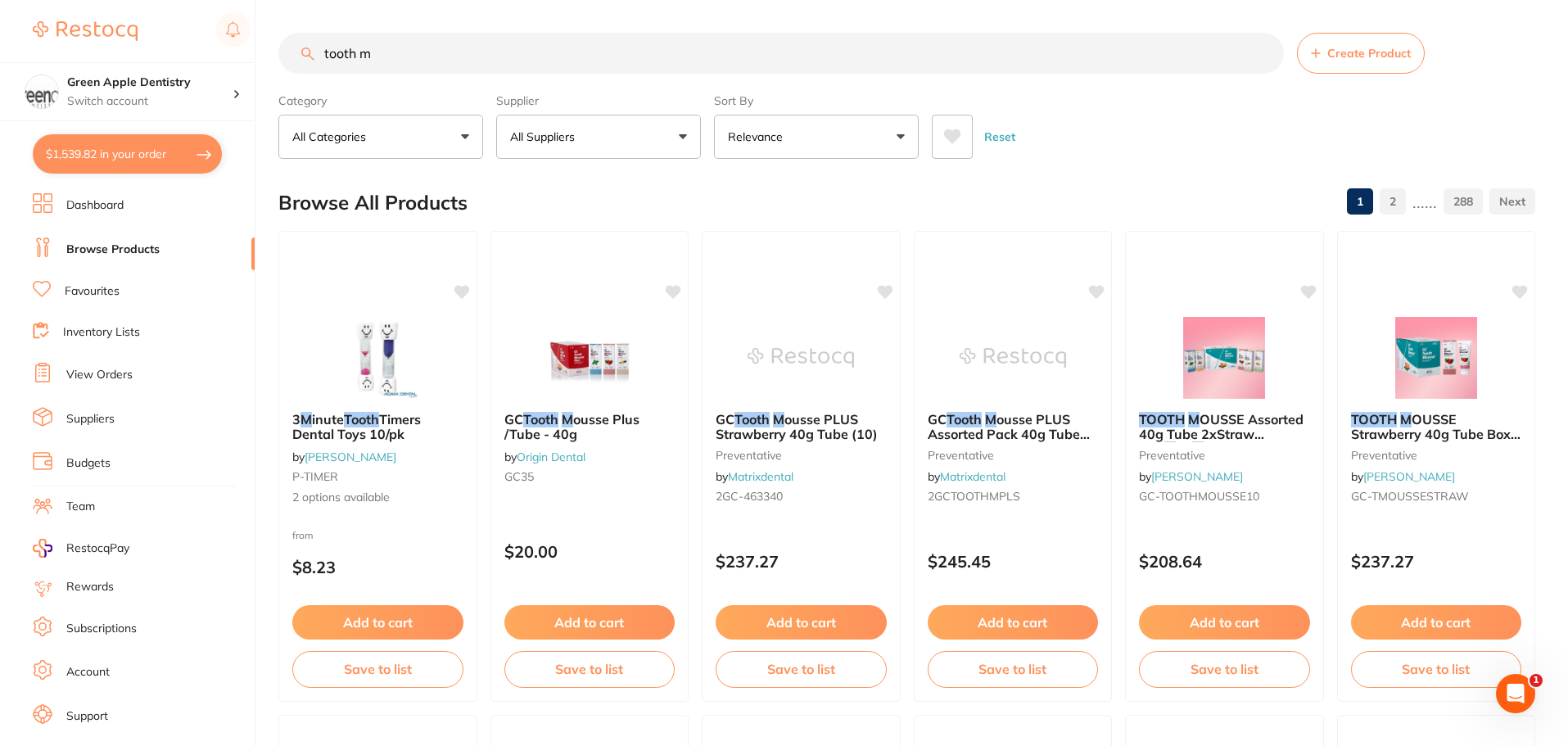
click at [143, 159] on button "$1,539.82 in your order" at bounding box center [127, 154] width 189 height 39
checkbox input "true"
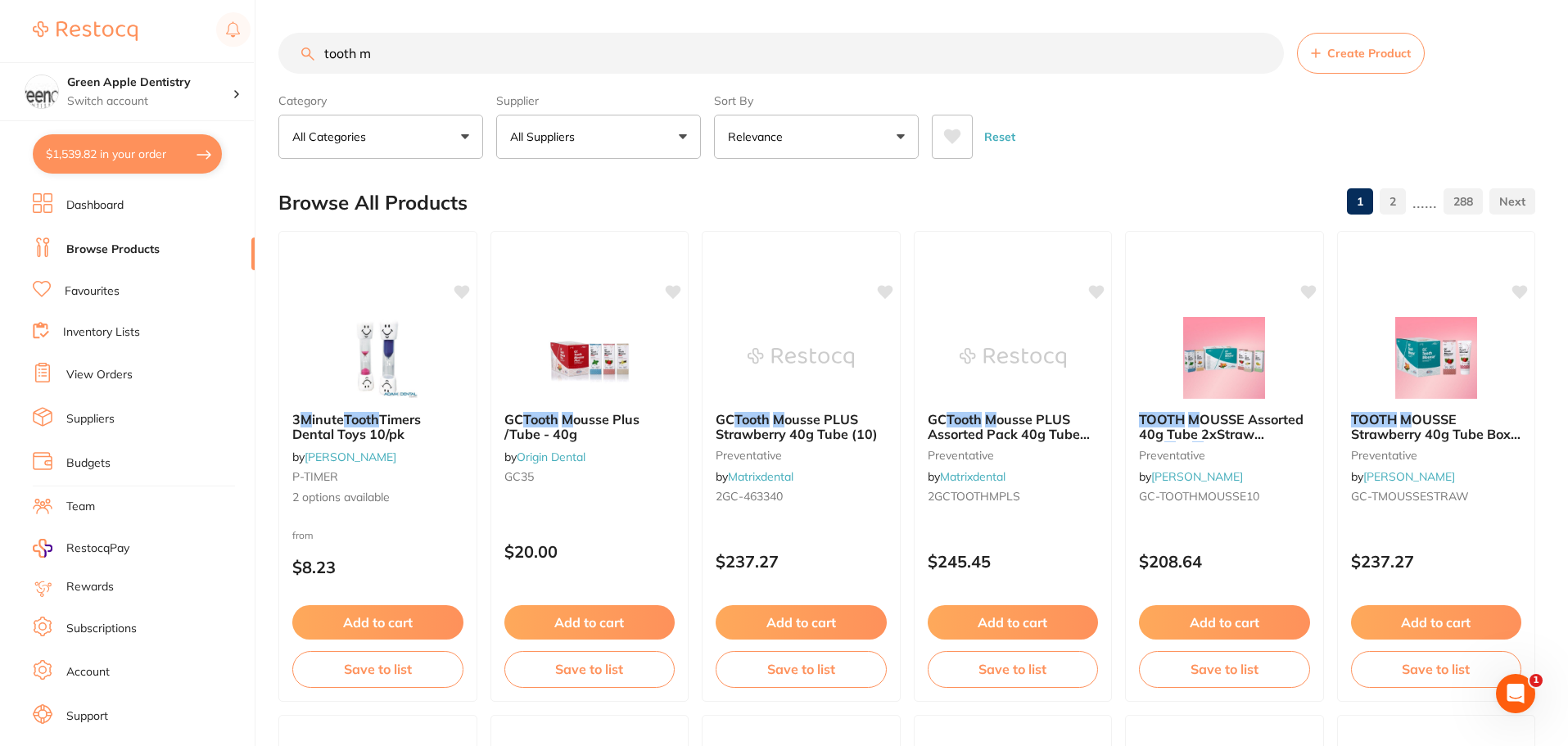
checkbox input "true"
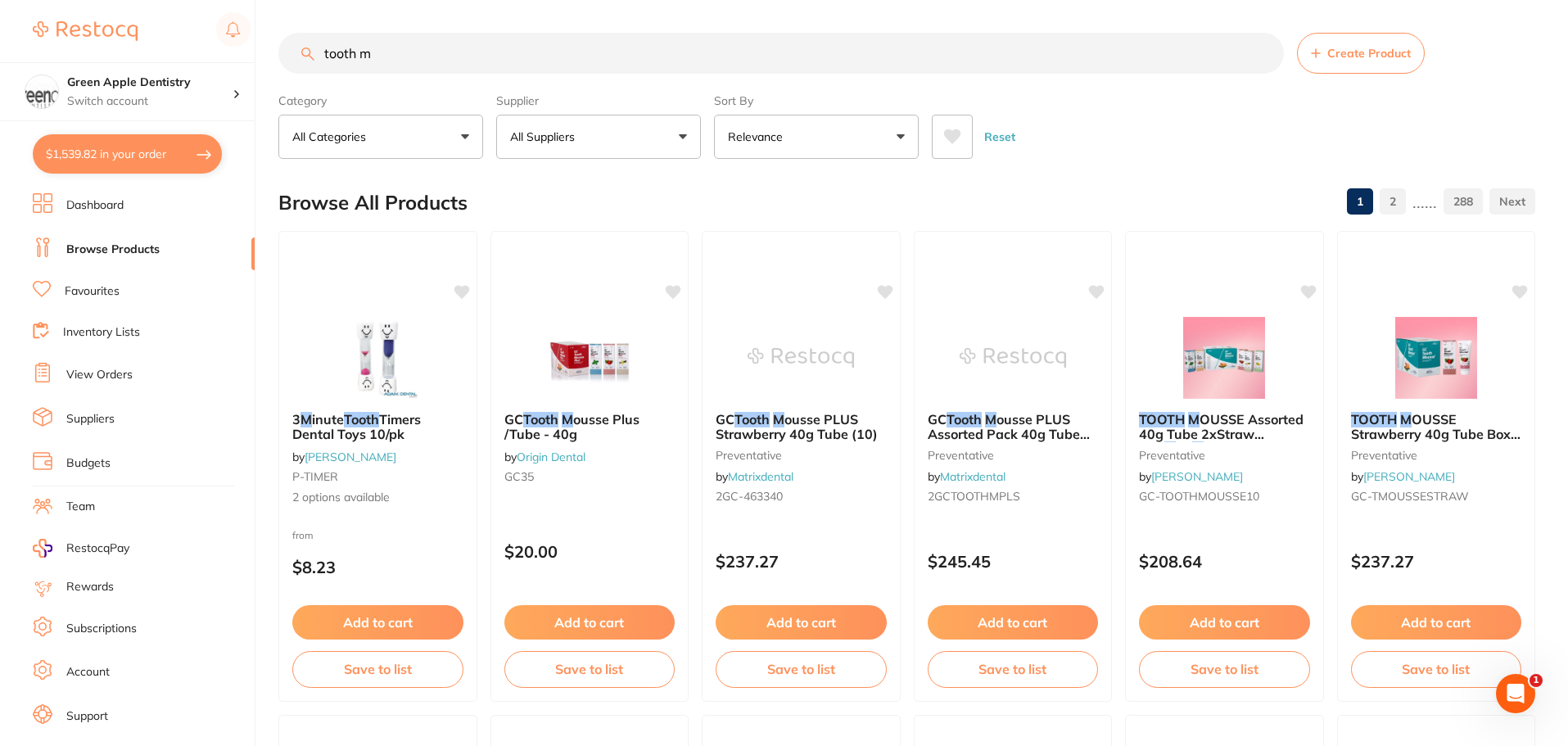
checkbox input "true"
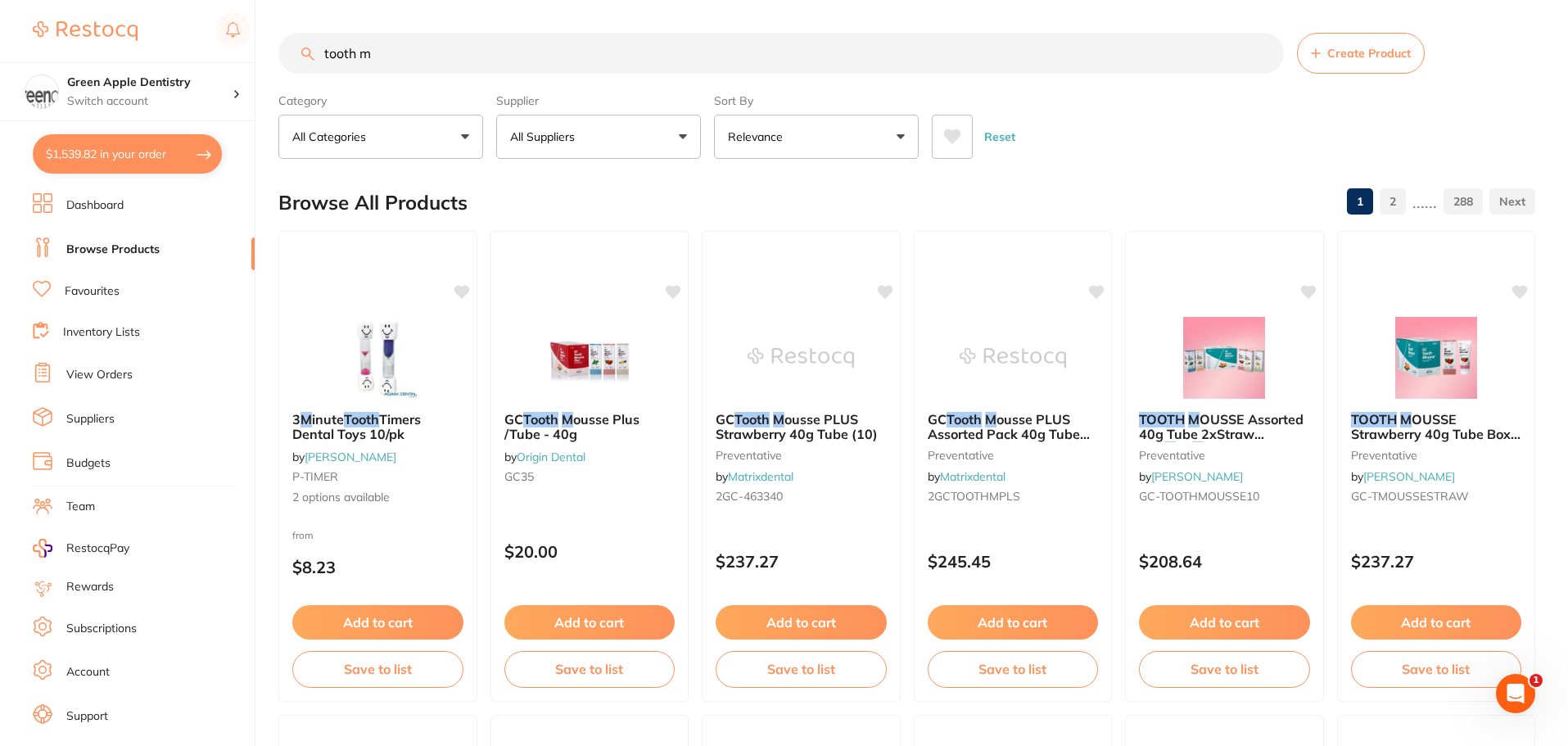
checkbox input "true"
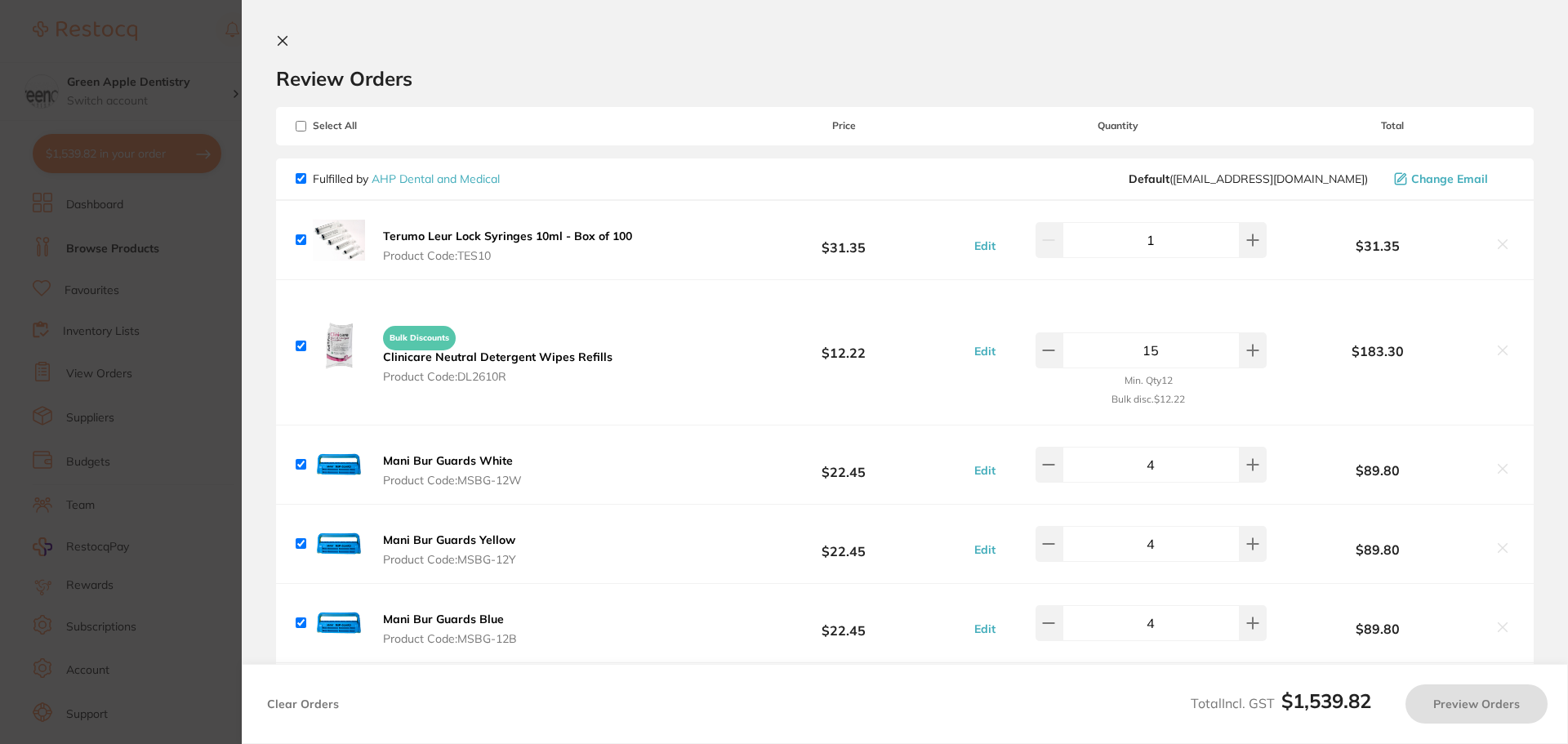
checkbox input "true"
click at [282, 35] on icon at bounding box center [282, 40] width 13 height 13
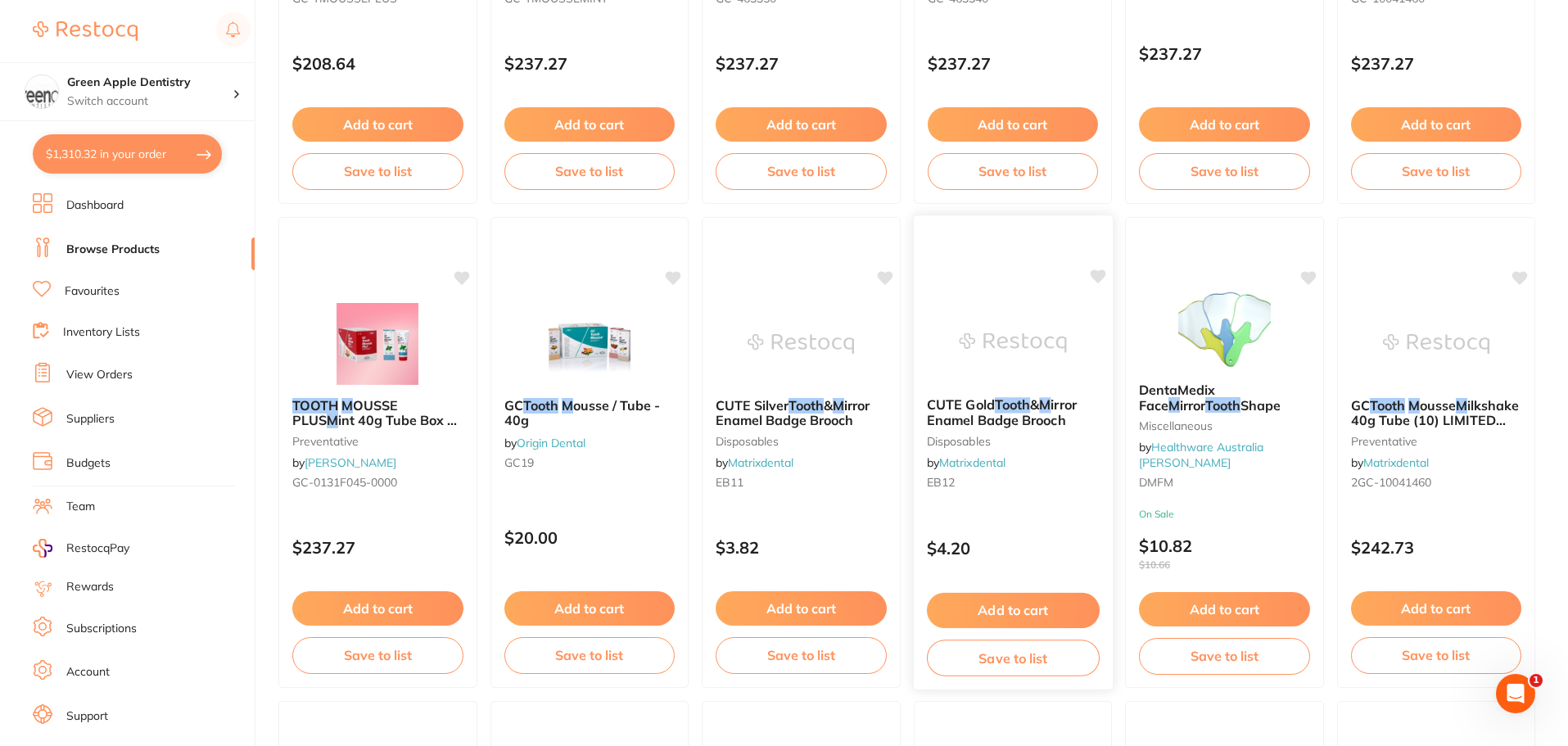
scroll to position [983, 0]
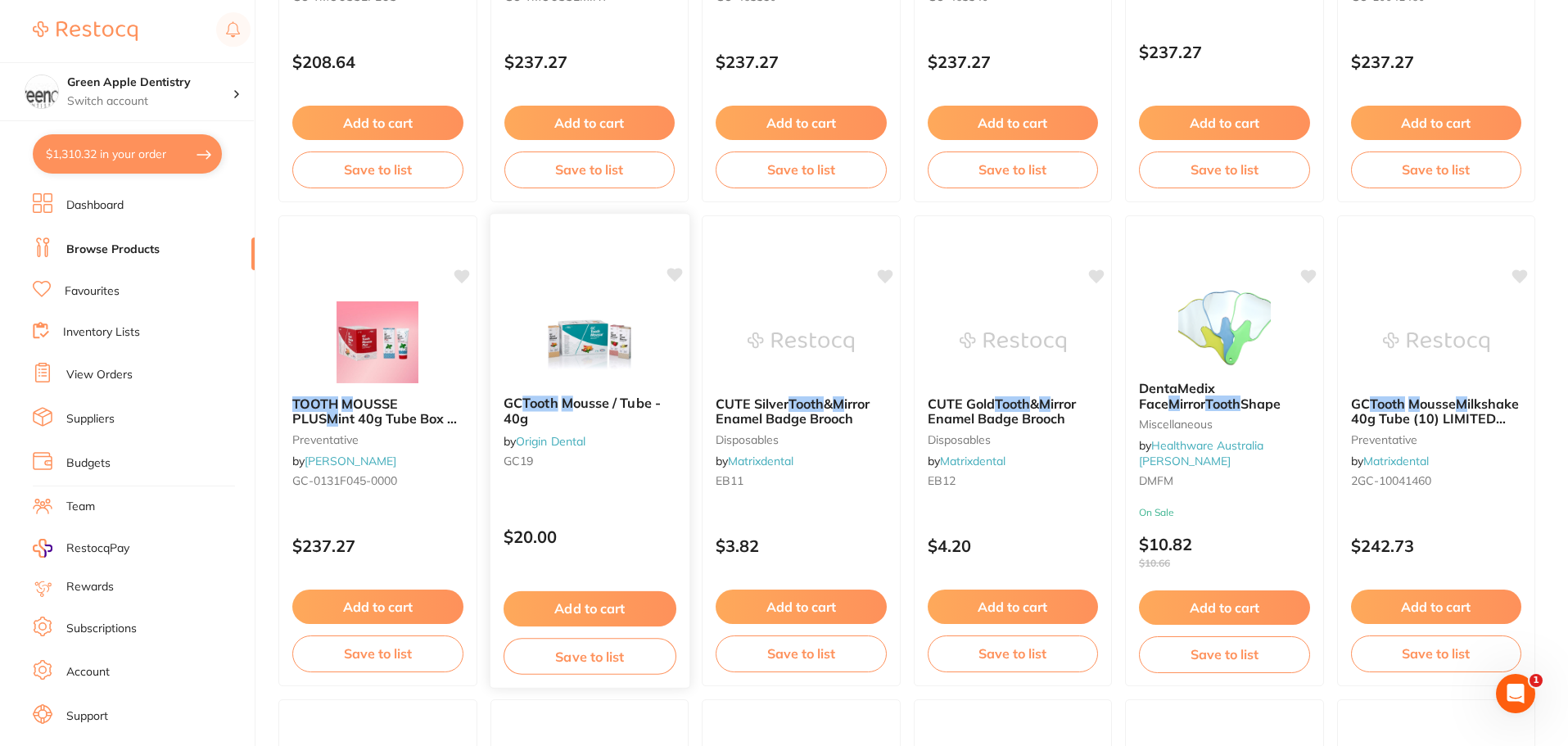
click at [550, 357] on img at bounding box center [589, 340] width 107 height 83
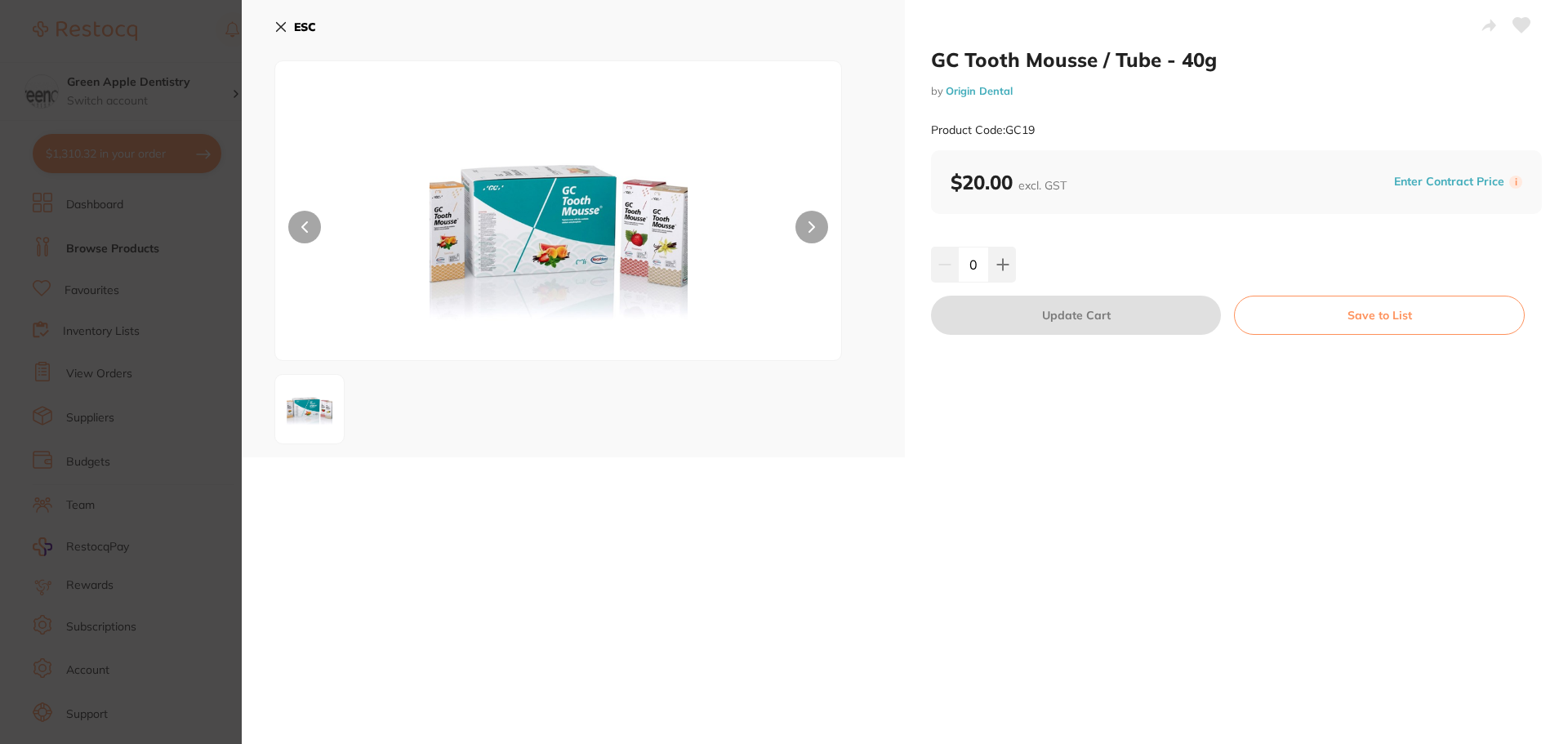
click at [285, 31] on icon at bounding box center [281, 27] width 9 height 9
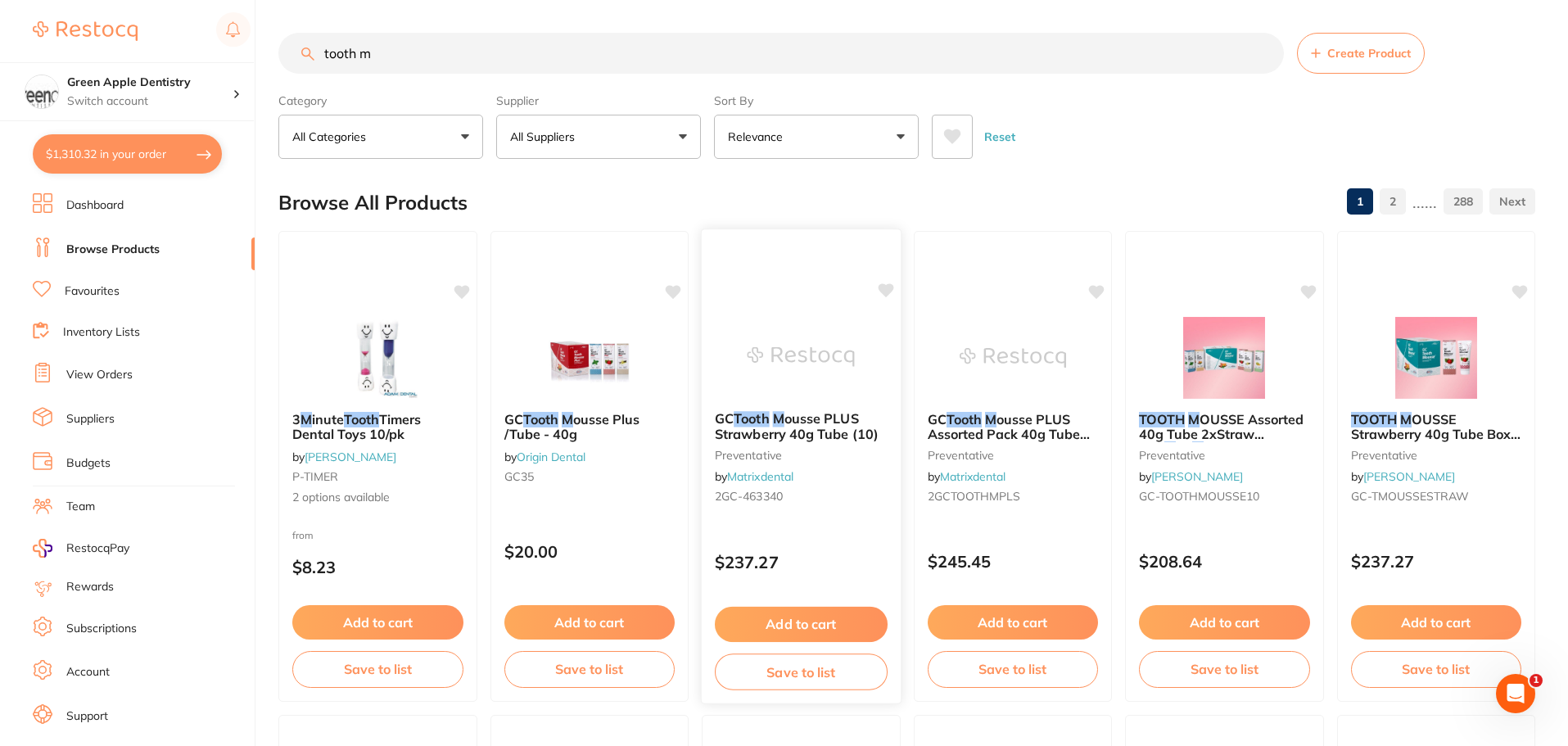
click at [846, 628] on button "Add to cart" at bounding box center [801, 624] width 173 height 35
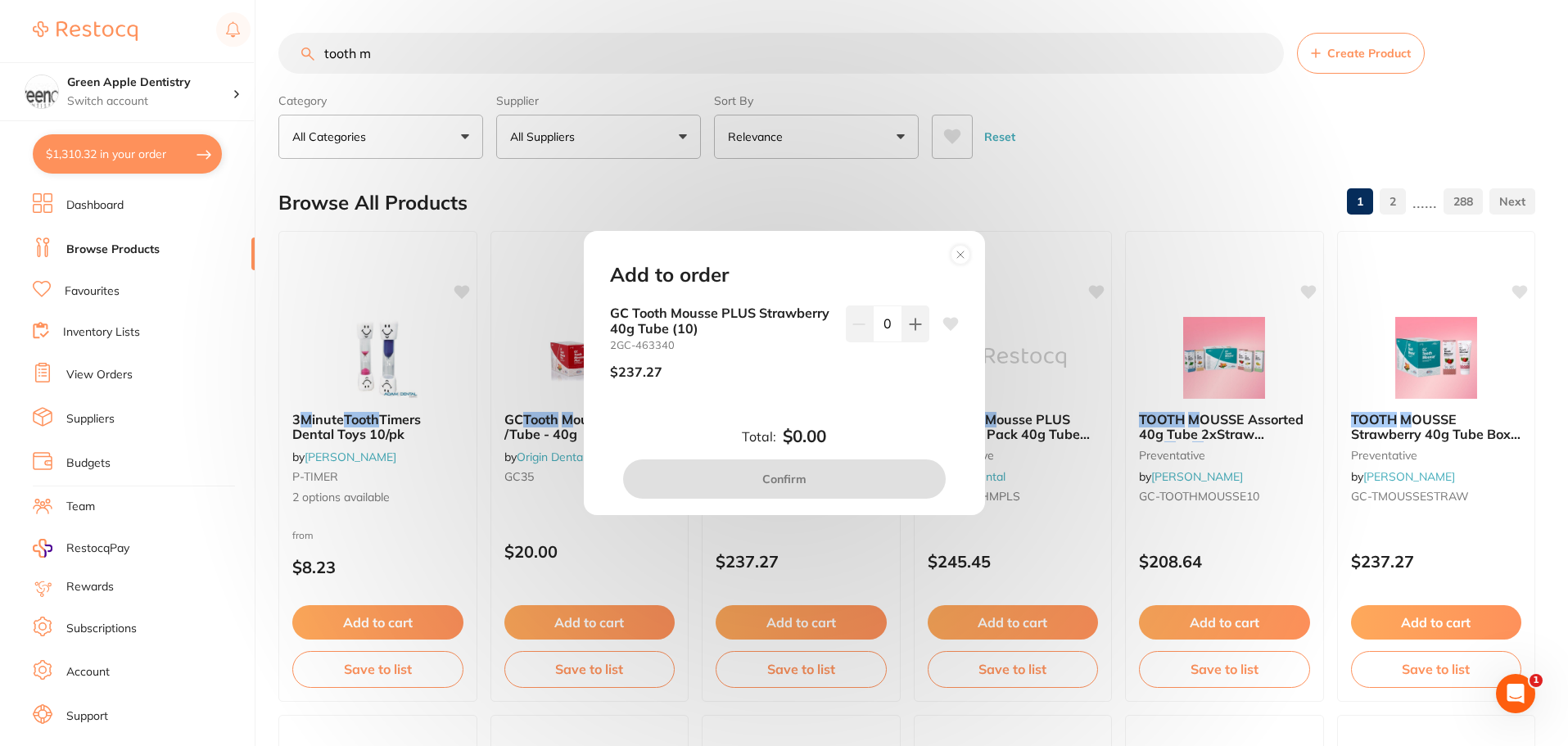
click at [920, 345] on div "0" at bounding box center [887, 348] width 84 height 86
click at [912, 338] on button at bounding box center [915, 323] width 27 height 36
type input "1"
click at [859, 482] on button "Confirm" at bounding box center [784, 479] width 323 height 39
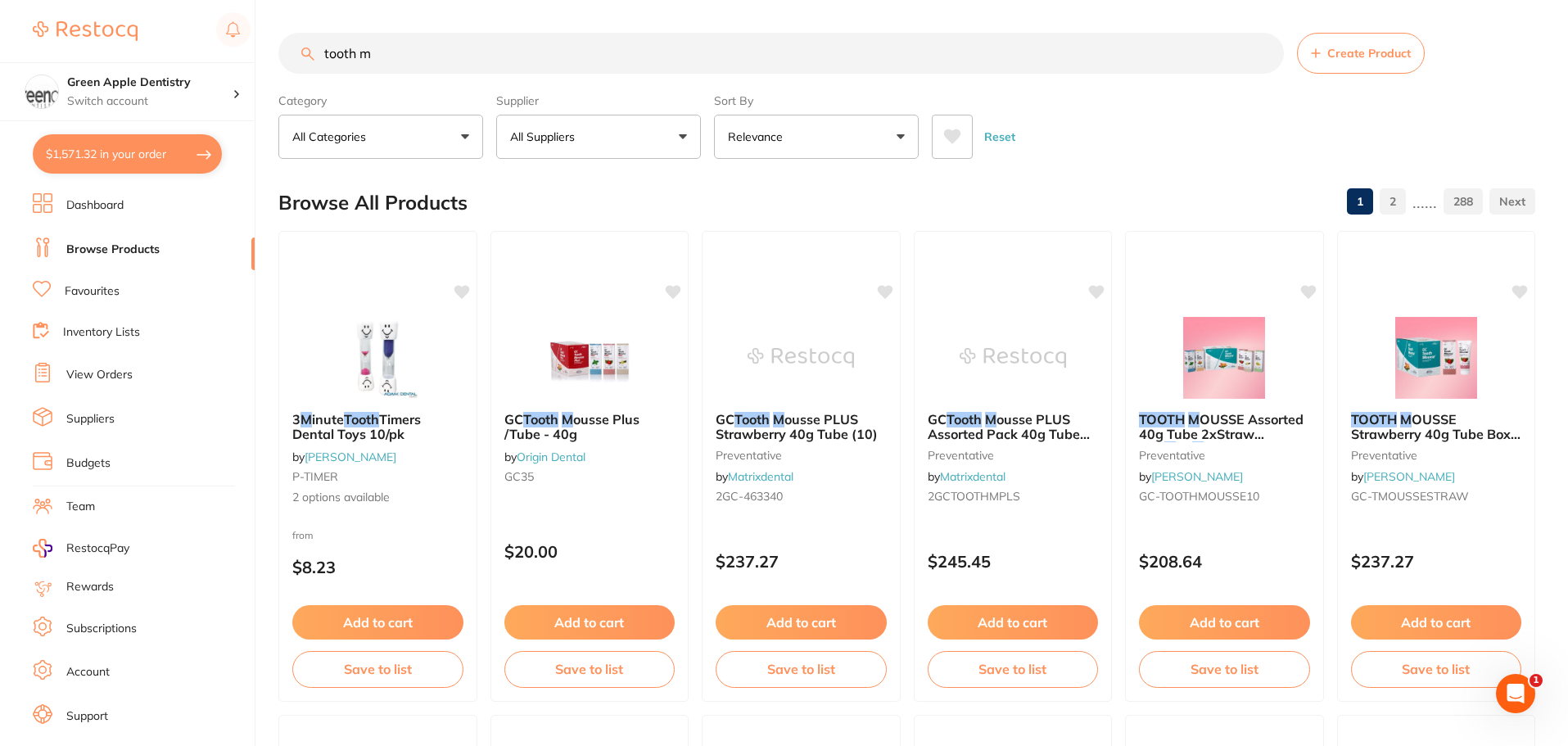
drag, startPoint x: 147, startPoint y: 177, endPoint x: 257, endPoint y: 154, distance: 112.4
click at [257, 154] on div "$1,571.32 Green Apple Dentistry Switch account Green Apple Dentistry $1,571.32 …" at bounding box center [784, 373] width 1568 height 746
click at [222, 160] on section "Green Apple Dentistry Switch account Green Apple Dentistry $1,571.32 in your or…" at bounding box center [127, 373] width 256 height 746
click at [207, 157] on button "$1,571.32 in your order" at bounding box center [127, 154] width 189 height 39
checkbox input "true"
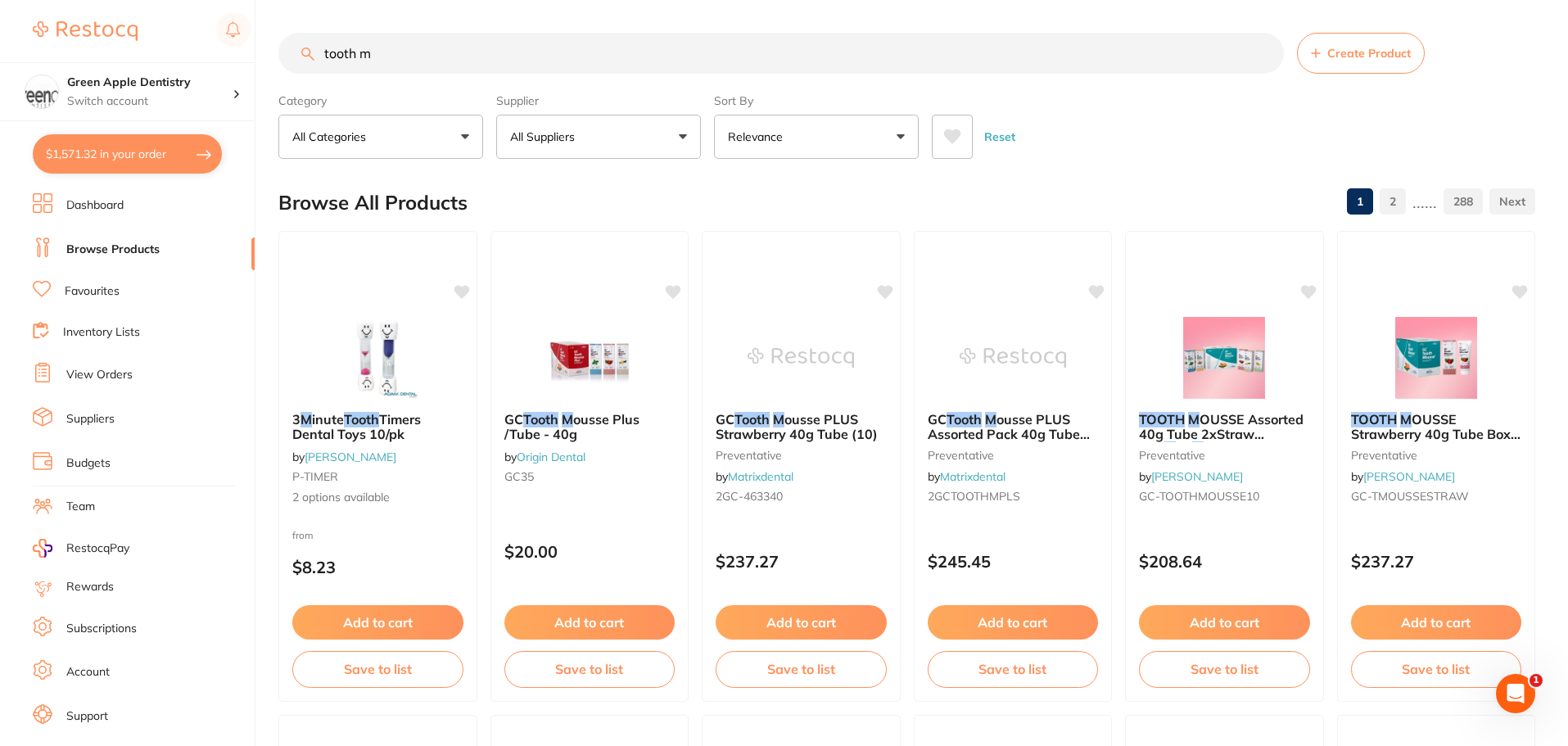
checkbox input "true"
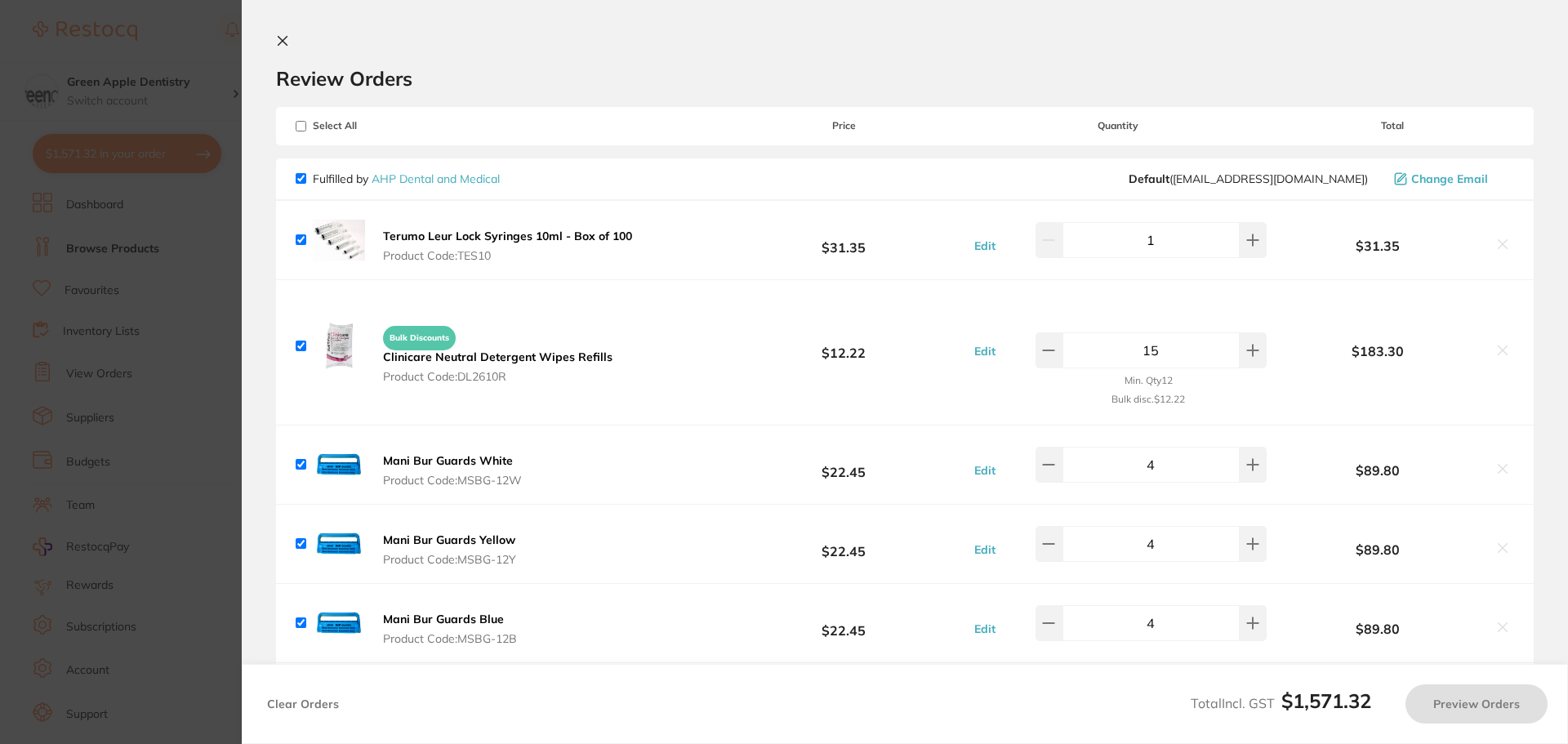
checkbox input "true"
click at [288, 46] on icon at bounding box center [282, 40] width 13 height 13
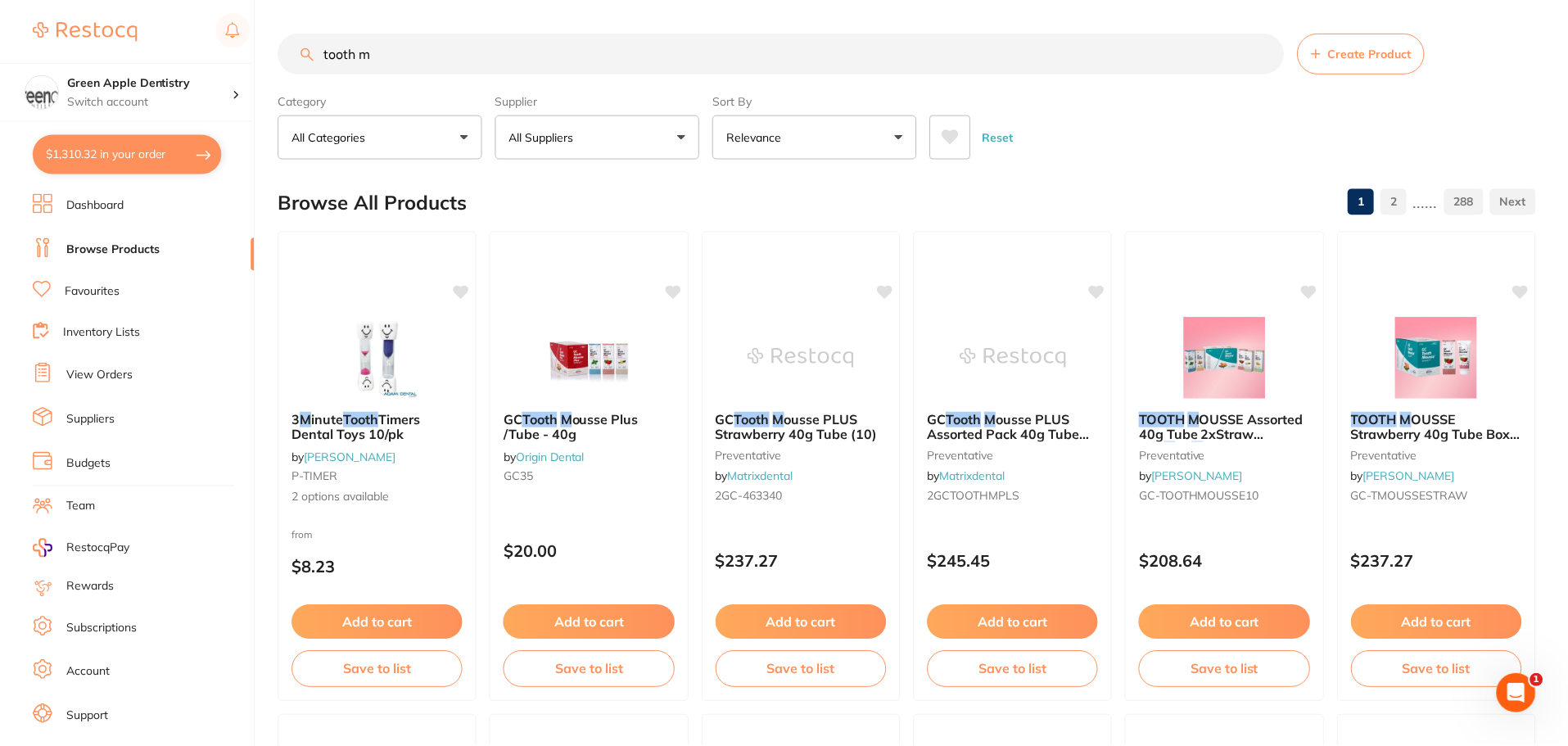
scroll to position [1, 0]
